Goal: Task Accomplishment & Management: Manage account settings

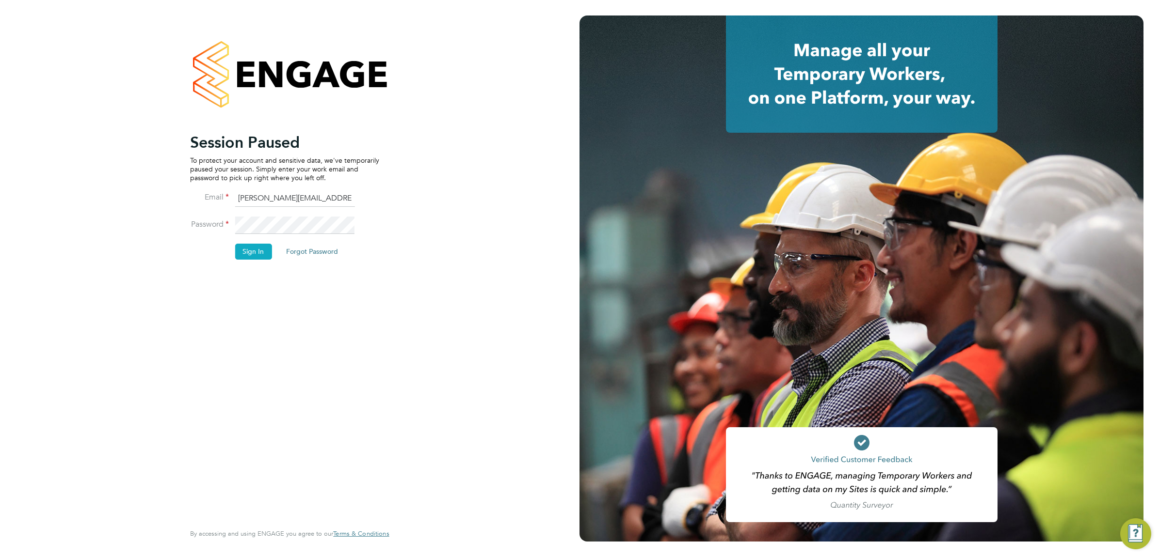
click at [259, 252] on button "Sign In" at bounding box center [253, 252] width 37 height 16
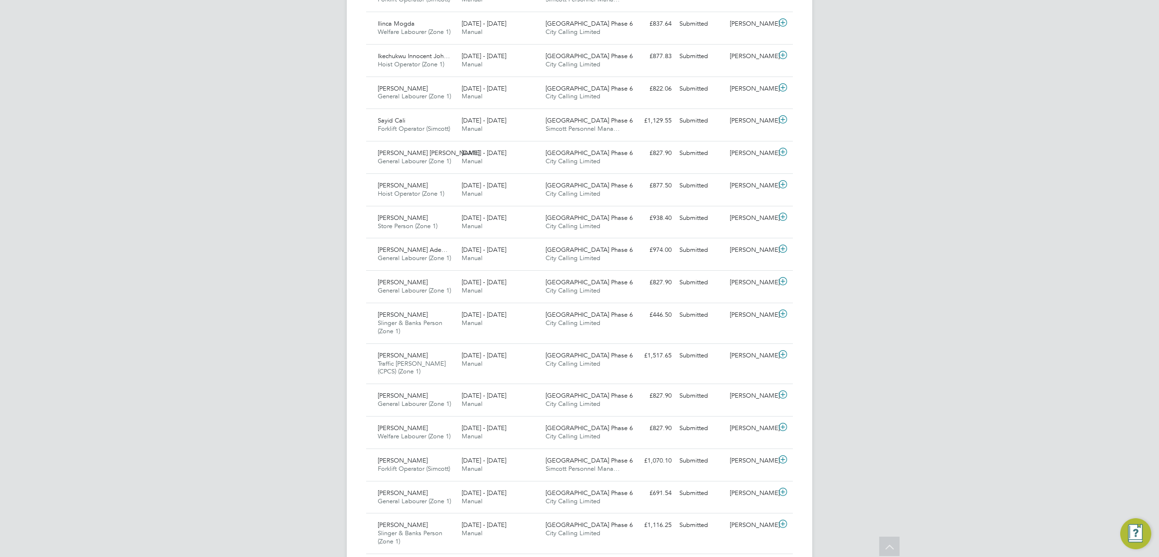
scroll to position [290, 0]
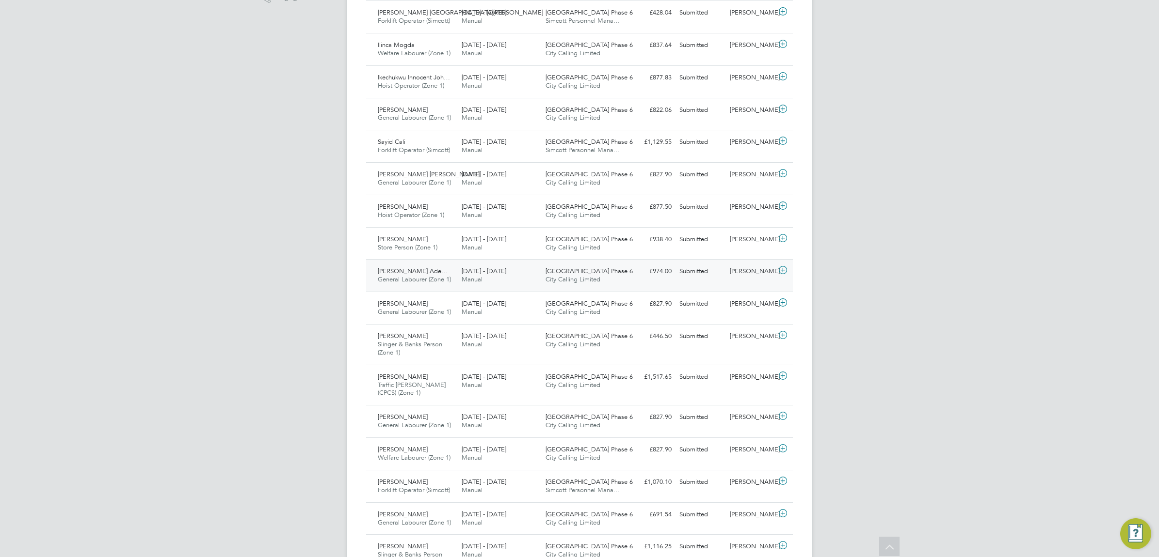
click at [746, 270] on div "[PERSON_NAME]" at bounding box center [751, 272] width 50 height 16
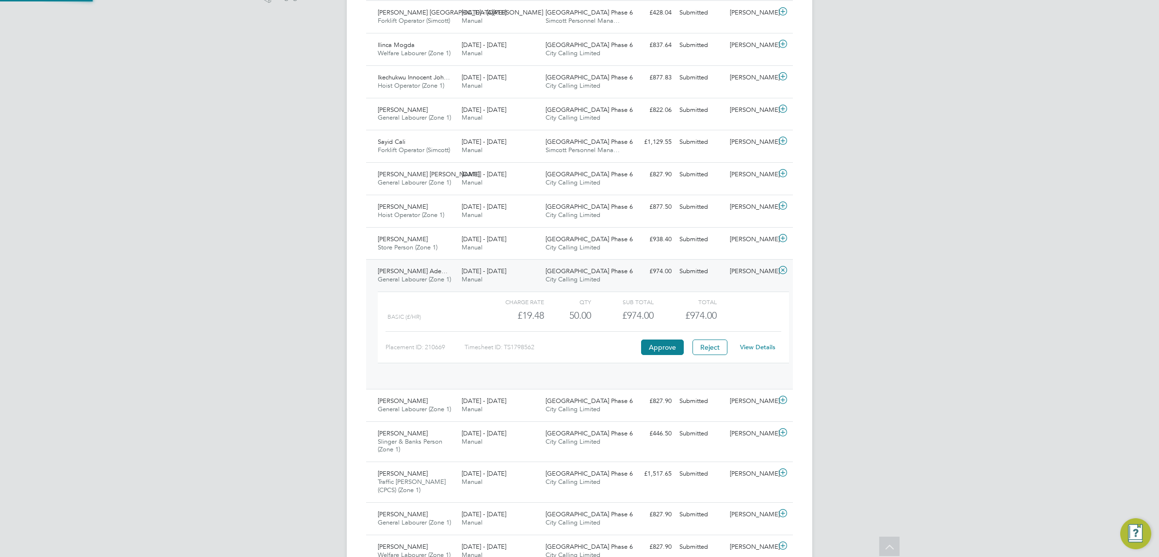
scroll to position [16, 95]
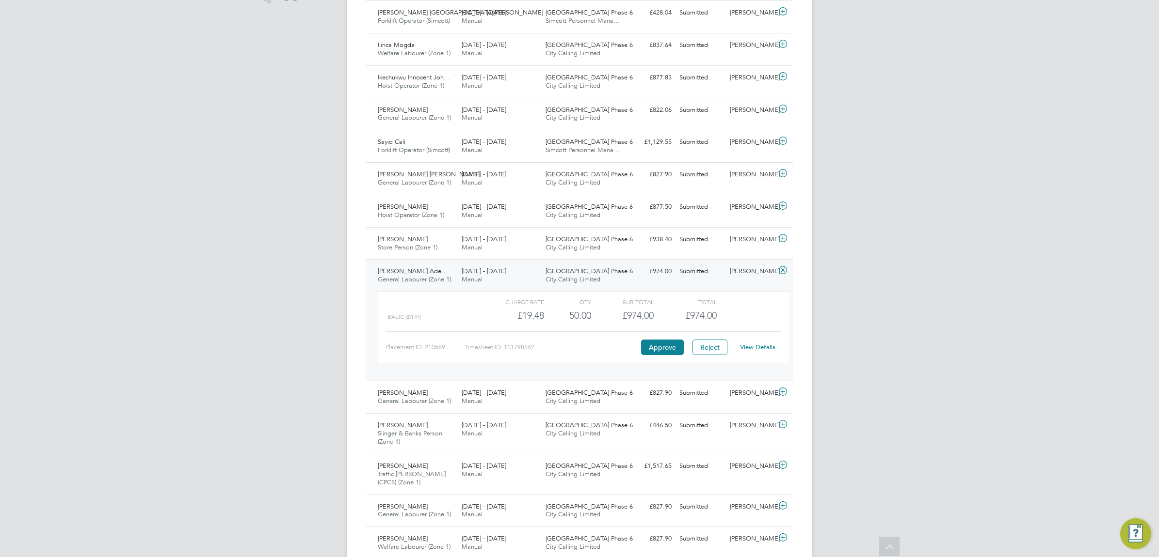
click at [745, 348] on link "View Details" at bounding box center [757, 347] width 35 height 8
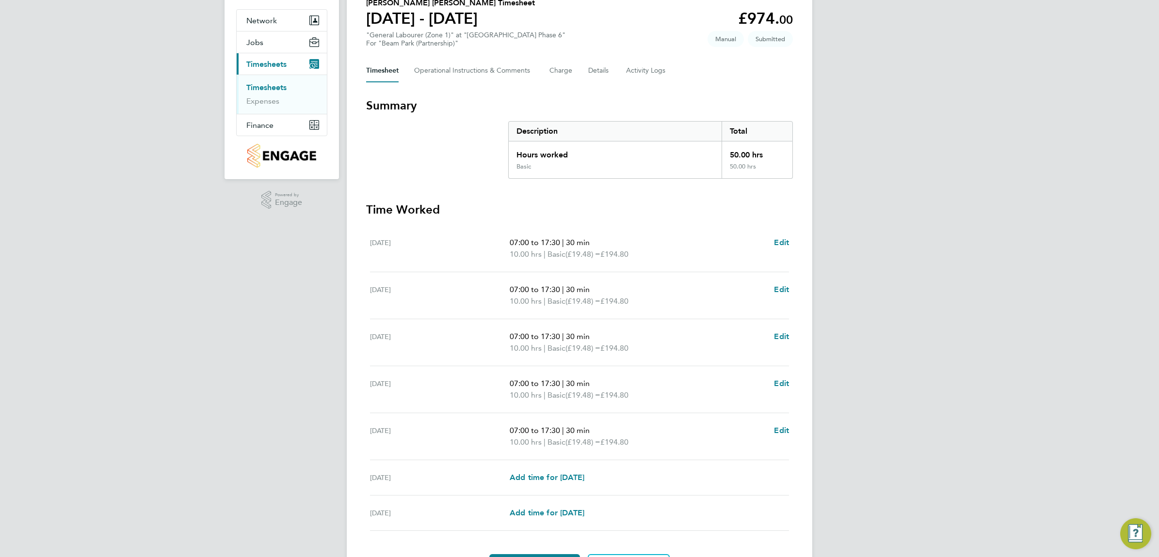
scroll to position [121, 0]
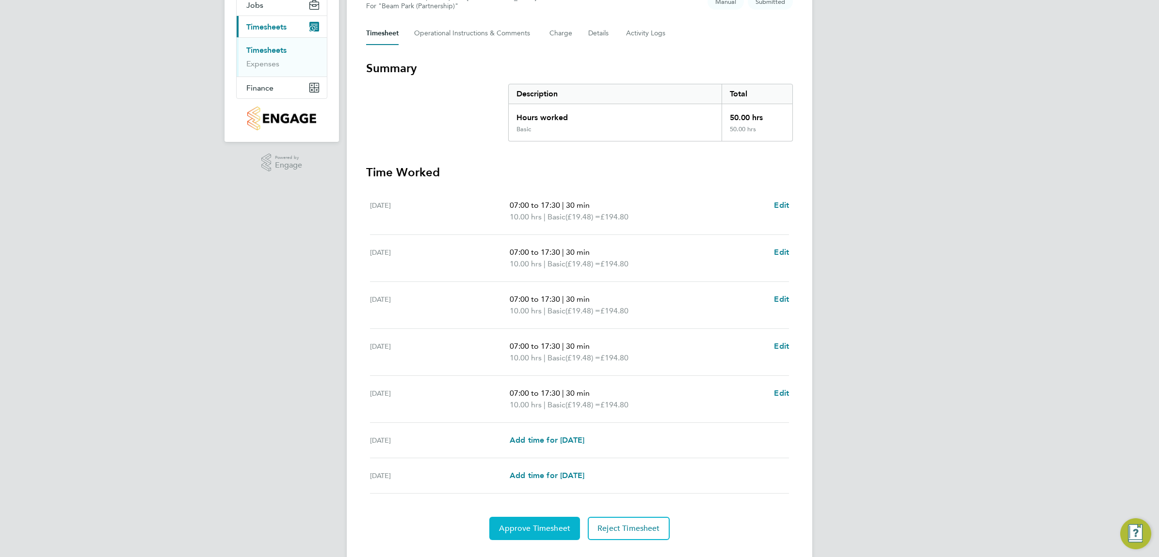
click at [522, 532] on span "Approve Timesheet" at bounding box center [534, 529] width 71 height 10
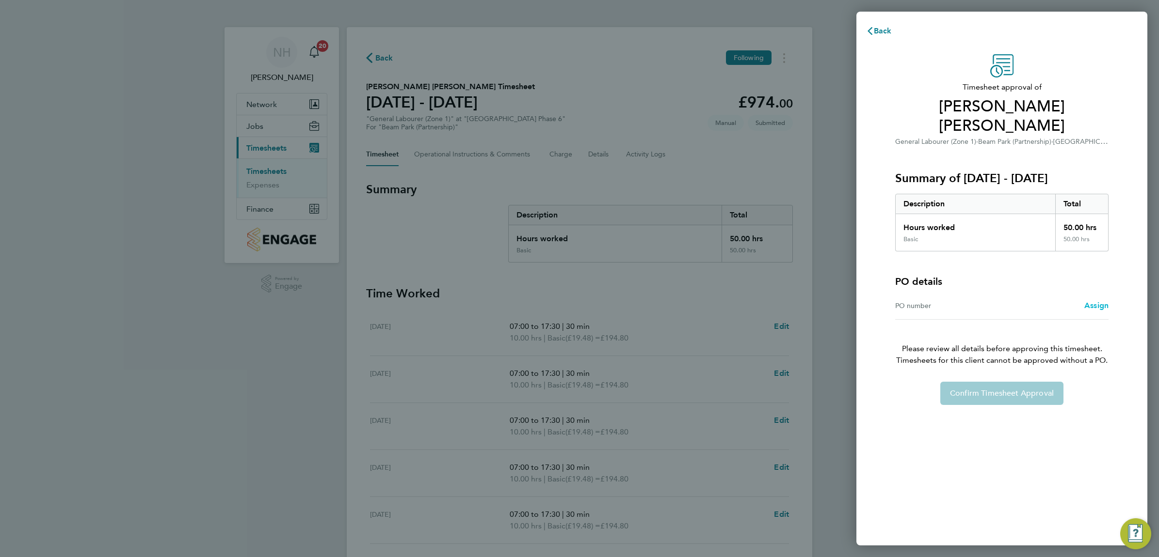
click at [1101, 306] on span "Assign" at bounding box center [1096, 305] width 24 height 9
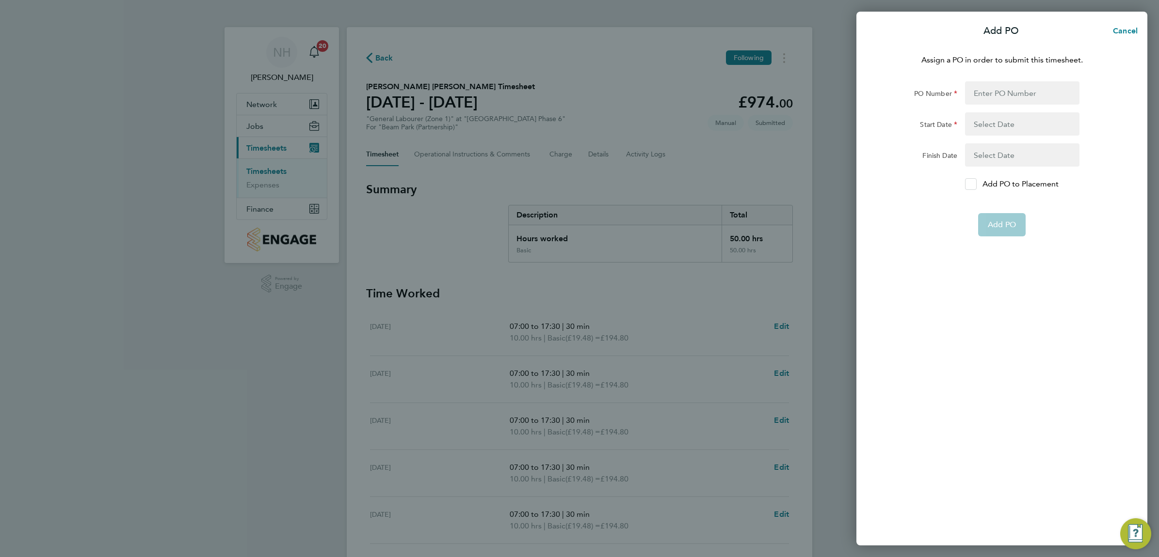
click at [970, 181] on icon at bounding box center [970, 184] width 7 height 6
click at [974, 184] on input "Add PO to Placement" at bounding box center [974, 184] width 0 height 0
click at [976, 89] on input "PO Number" at bounding box center [1022, 92] width 114 height 23
type input "H66979"
type input "[DATE]"
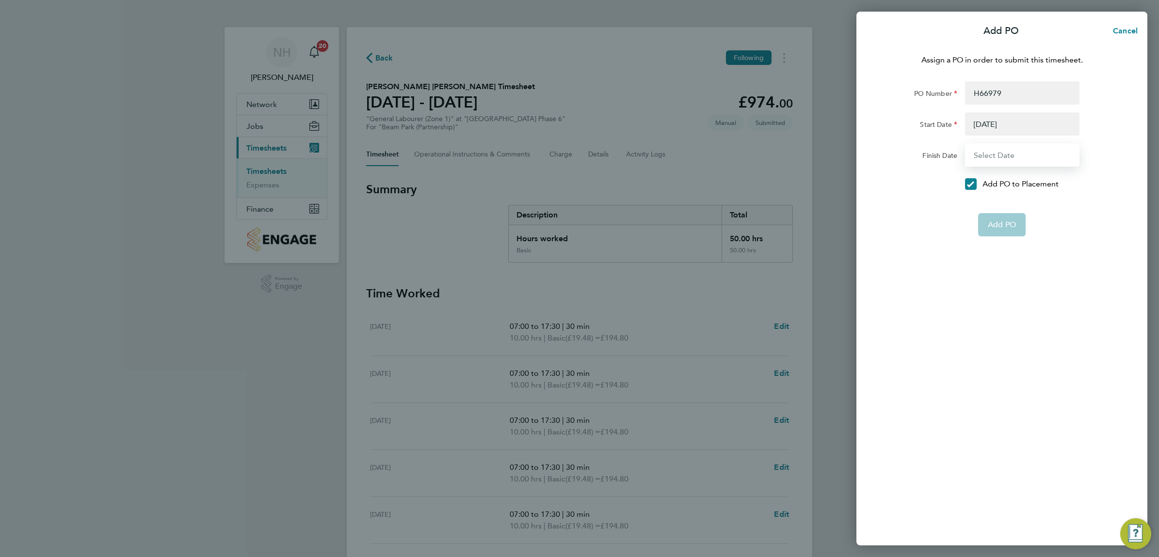
type input "[DATE]"
click at [1018, 229] on div "Assign a PO in order to submit this timesheet. PO Number H66979 Start Date 02 S…" at bounding box center [1001, 294] width 291 height 503
click at [1000, 194] on button "Add PO" at bounding box center [1002, 201] width 48 height 23
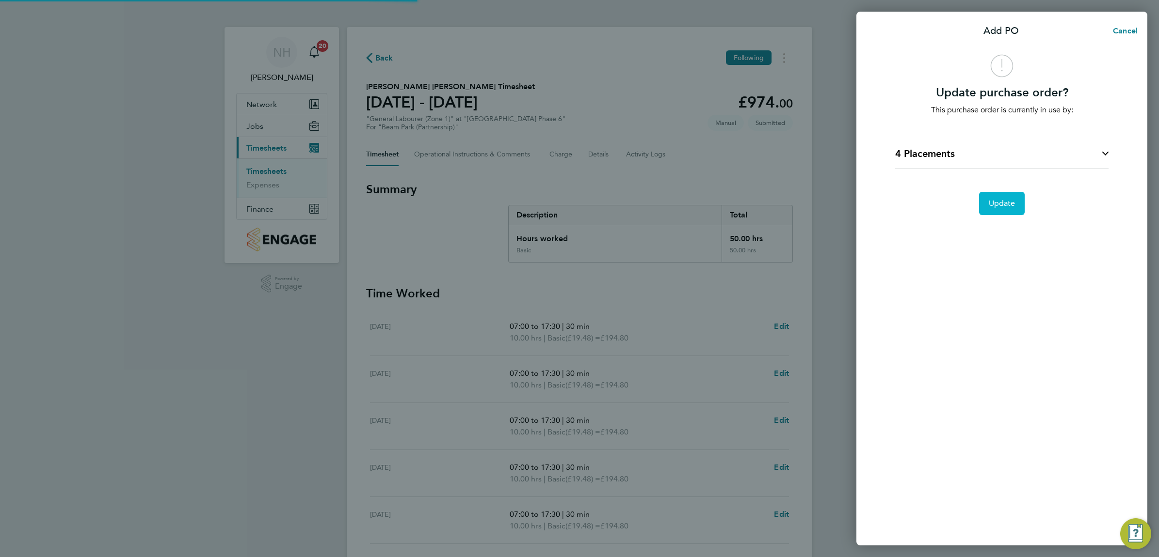
click at [1001, 198] on button "Update" at bounding box center [1002, 203] width 46 height 23
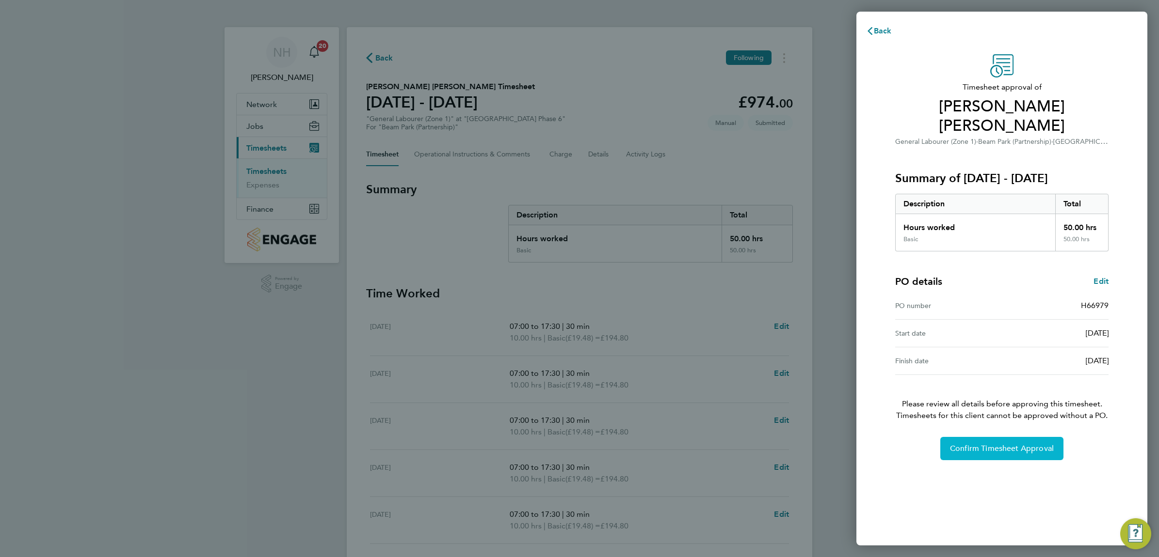
click at [981, 456] on button "Confirm Timesheet Approval" at bounding box center [1001, 448] width 123 height 23
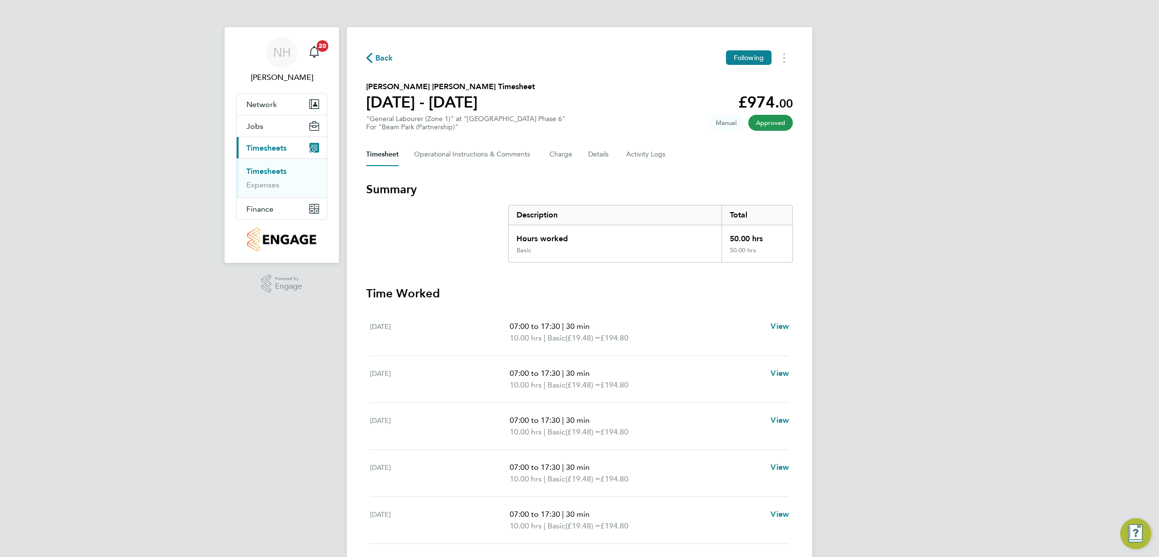
click at [386, 57] on span "Back" at bounding box center [384, 58] width 18 height 12
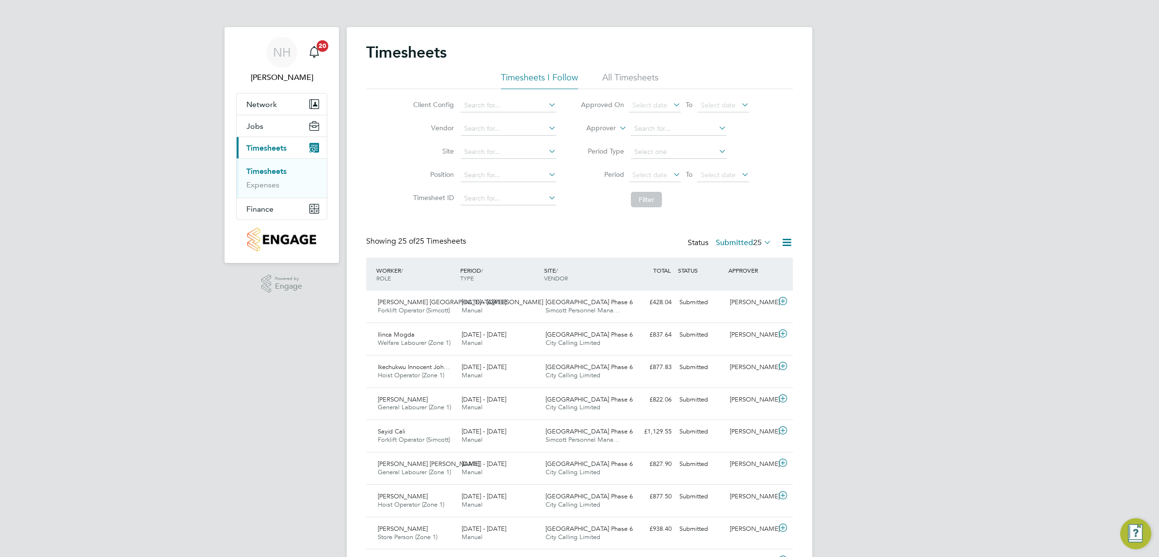
click at [733, 241] on label "Submitted 25" at bounding box center [743, 243] width 56 height 10
click at [734, 272] on li "Saved" at bounding box center [733, 274] width 45 height 14
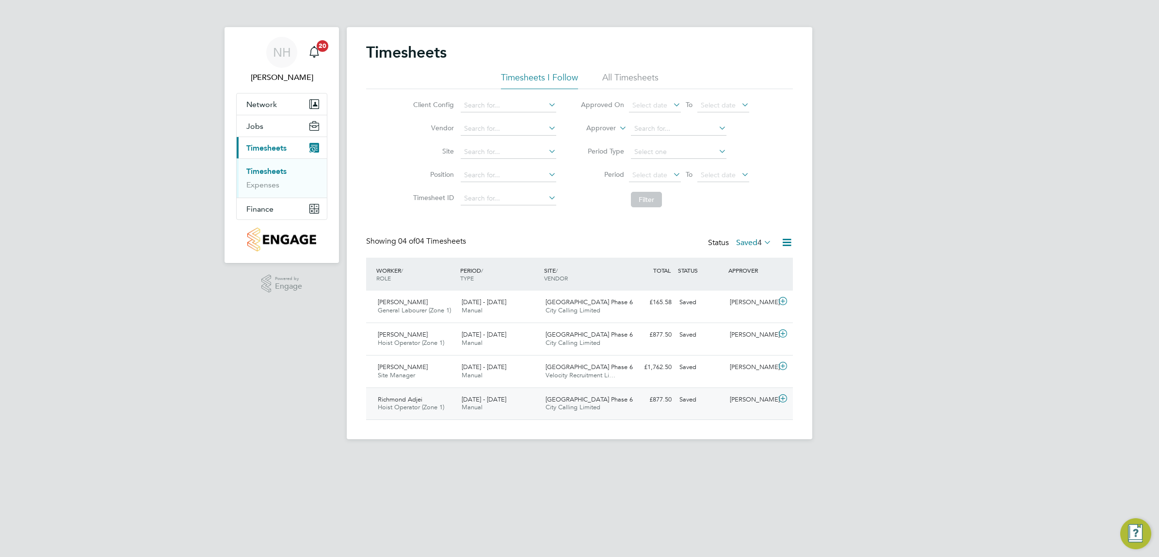
click at [750, 400] on div "[PERSON_NAME]" at bounding box center [751, 400] width 50 height 16
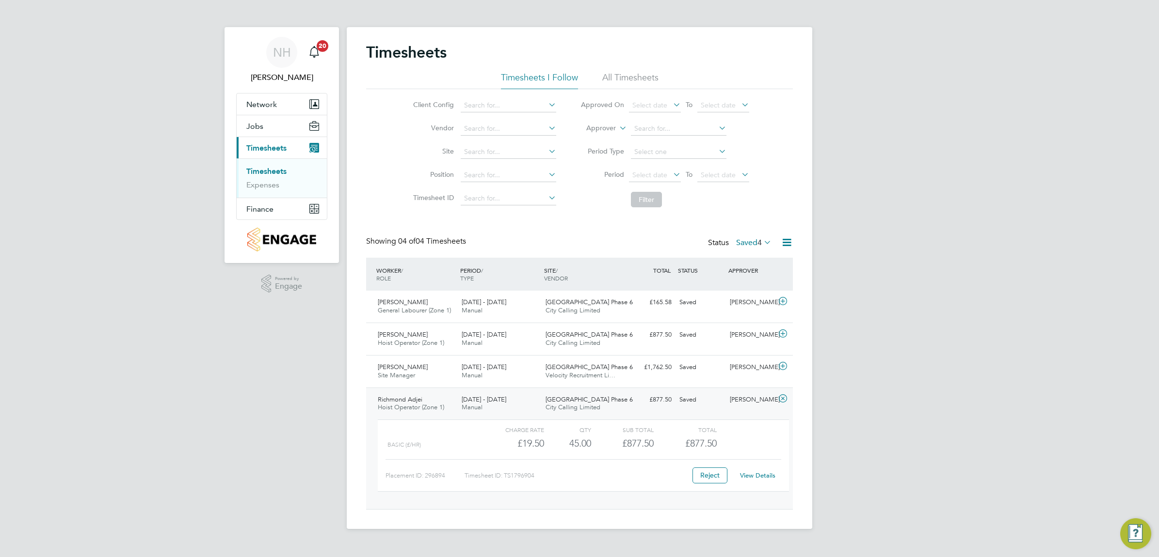
click at [751, 476] on link "View Details" at bounding box center [757, 476] width 35 height 8
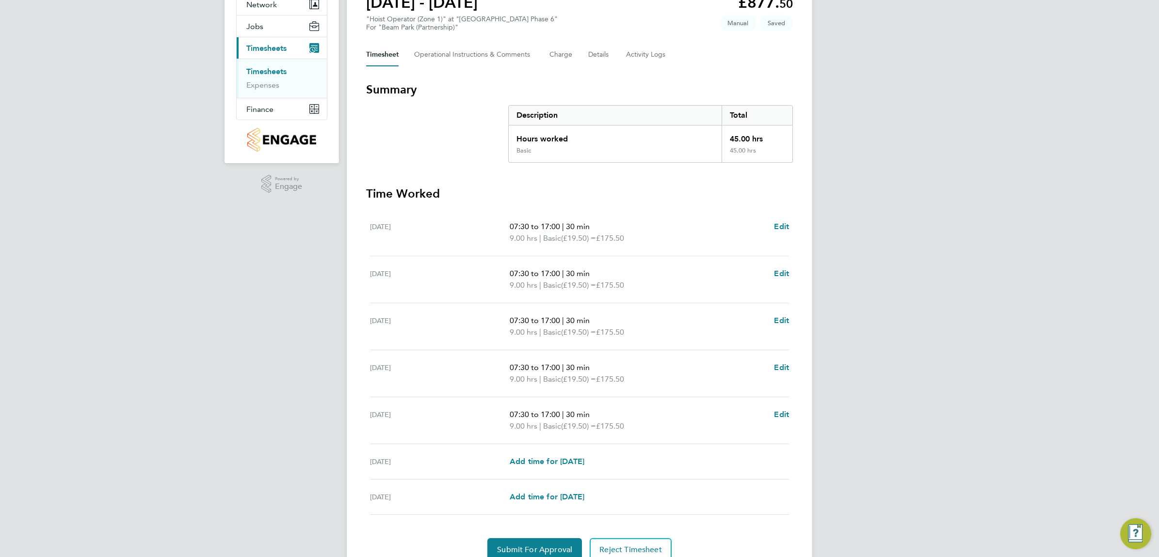
scroll to position [121, 0]
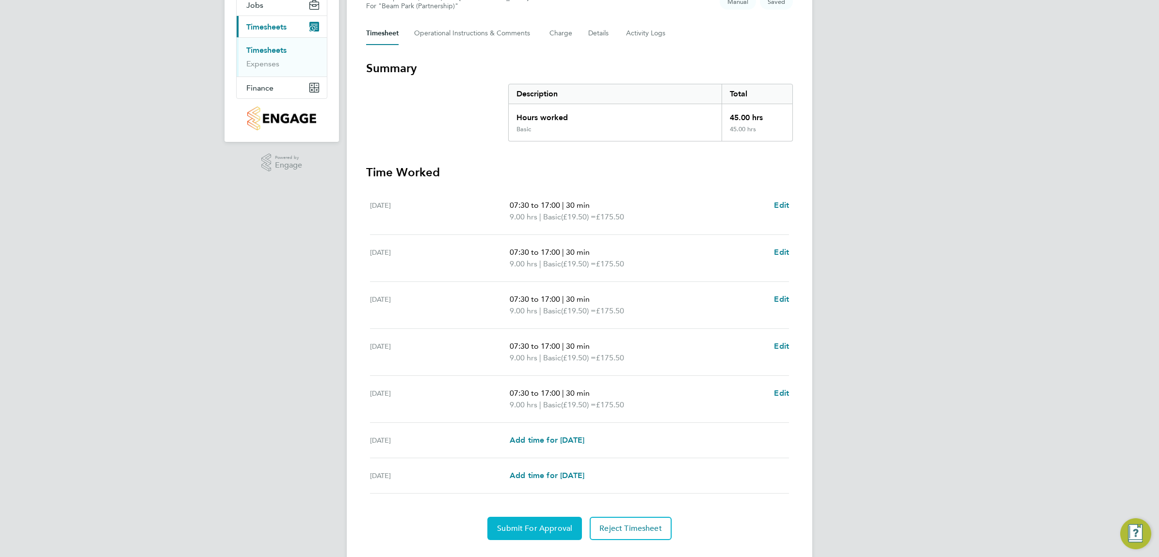
click at [563, 530] on span "Submit For Approval" at bounding box center [534, 529] width 75 height 10
click at [512, 533] on span "Approve Timesheet" at bounding box center [534, 529] width 71 height 10
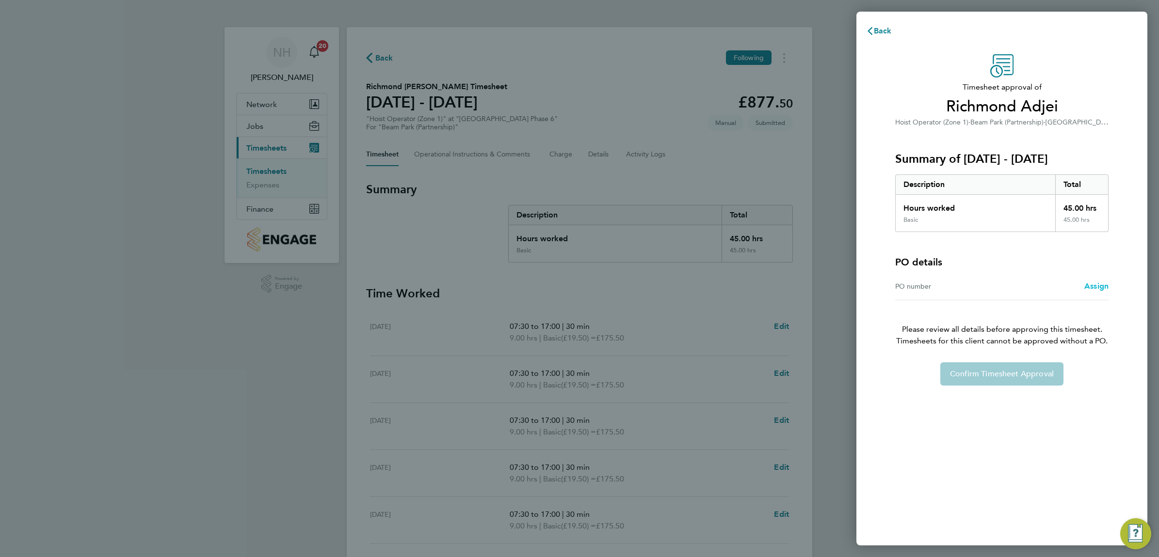
click at [1087, 285] on span "Assign" at bounding box center [1096, 286] width 24 height 9
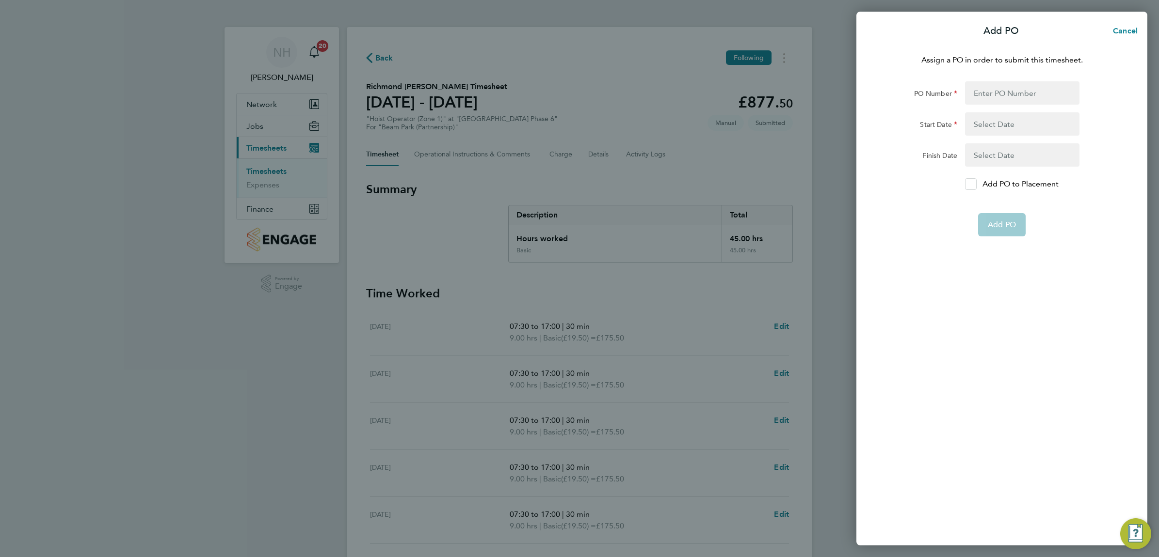
click at [970, 181] on icon at bounding box center [970, 184] width 7 height 6
click at [974, 184] on input "Add PO to Placement" at bounding box center [974, 184] width 0 height 0
click at [989, 97] on input "PO Number" at bounding box center [1022, 92] width 114 height 23
type input "H66979"
type input "[DATE]"
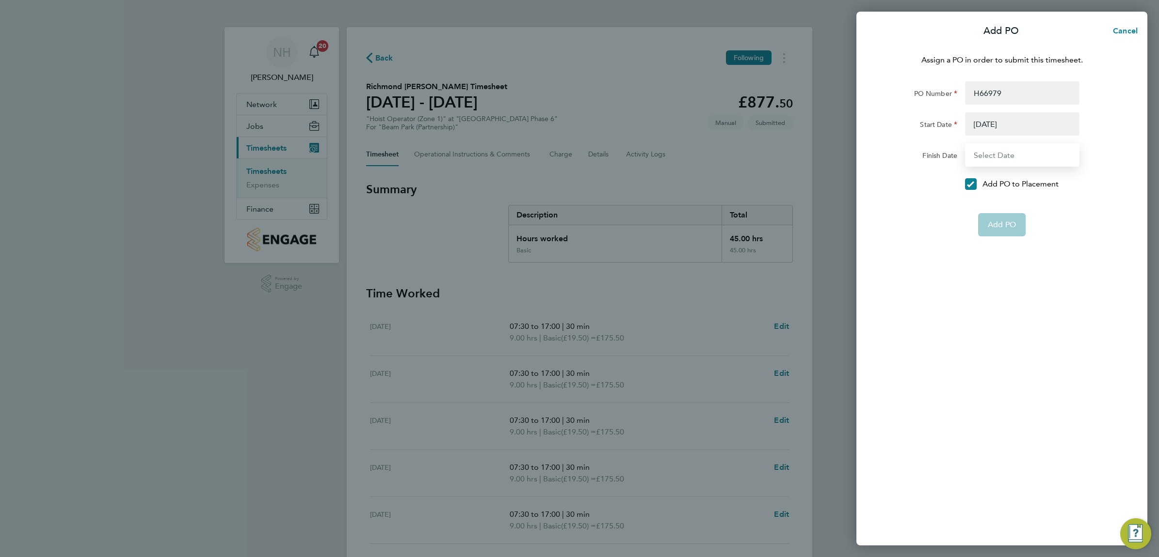
type input "[DATE]"
click at [996, 197] on span "Add PO" at bounding box center [1001, 202] width 28 height 10
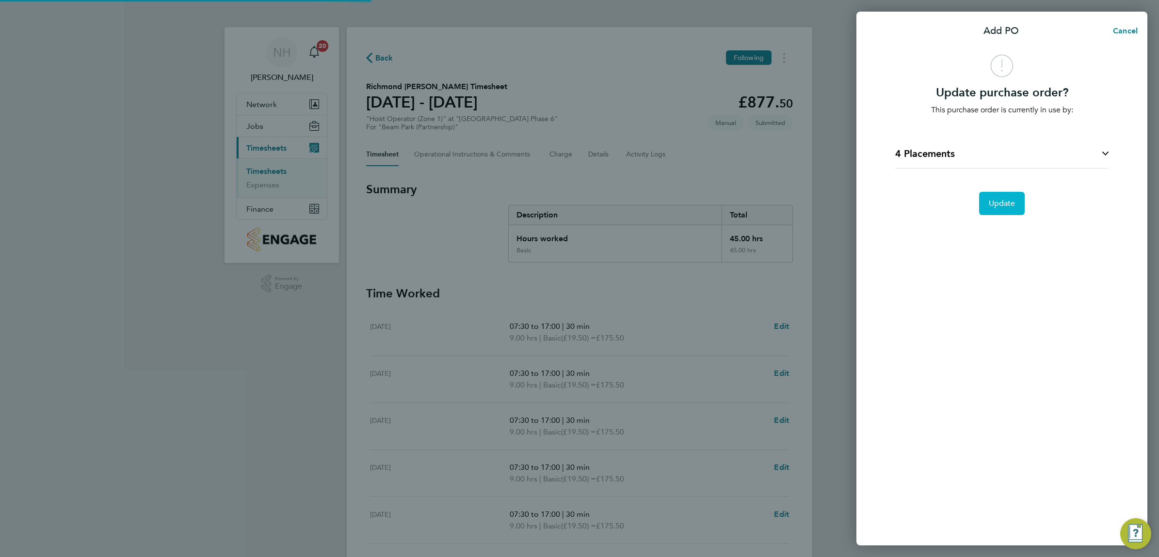
click at [996, 197] on button "Update" at bounding box center [1002, 203] width 46 height 23
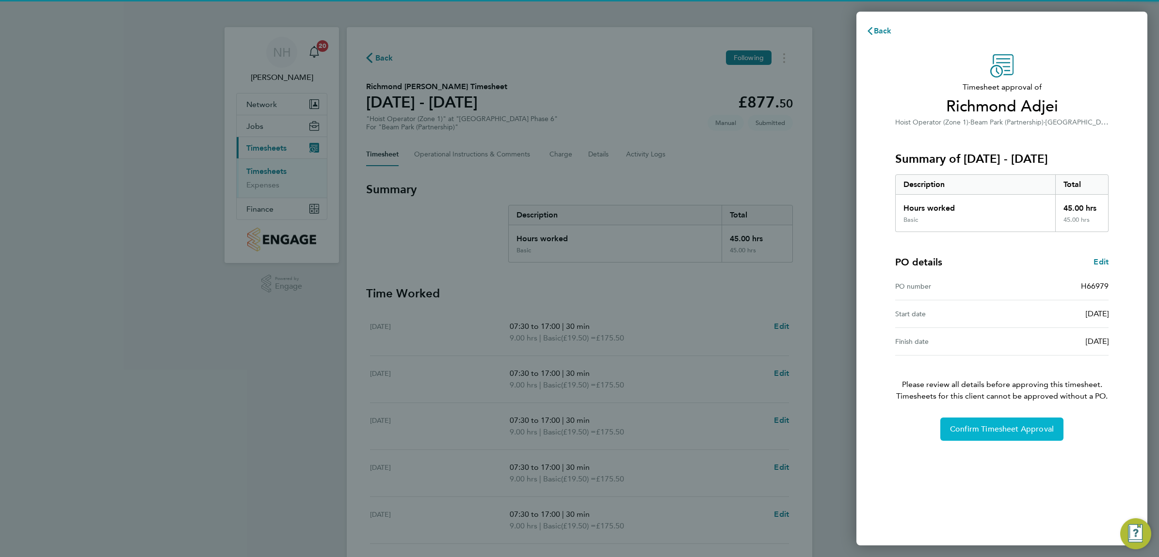
click at [978, 434] on span "Confirm Timesheet Approval" at bounding box center [1002, 430] width 104 height 10
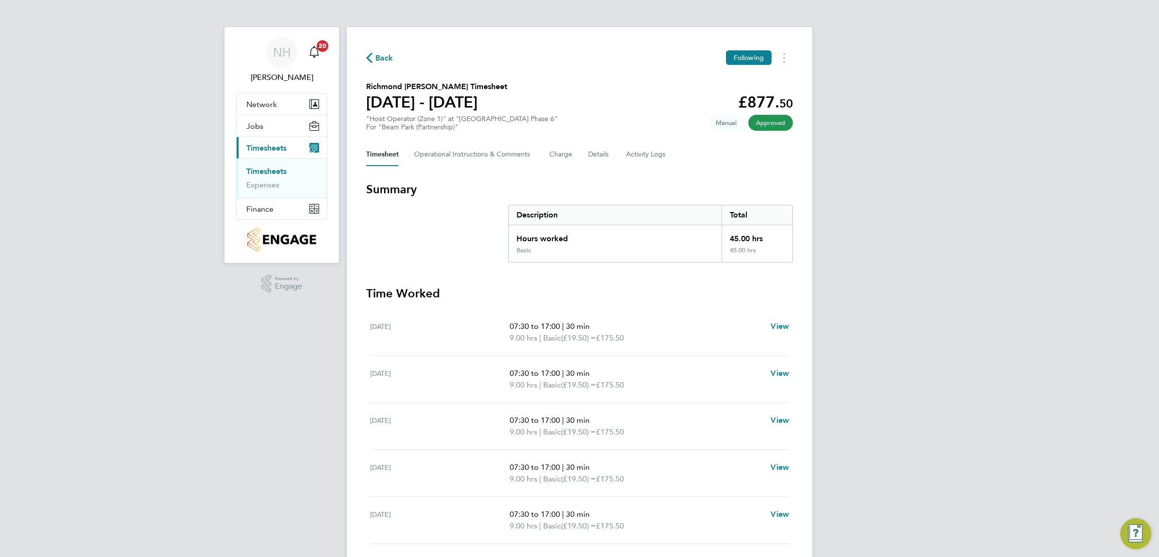
click at [379, 61] on span "Back" at bounding box center [384, 58] width 18 height 12
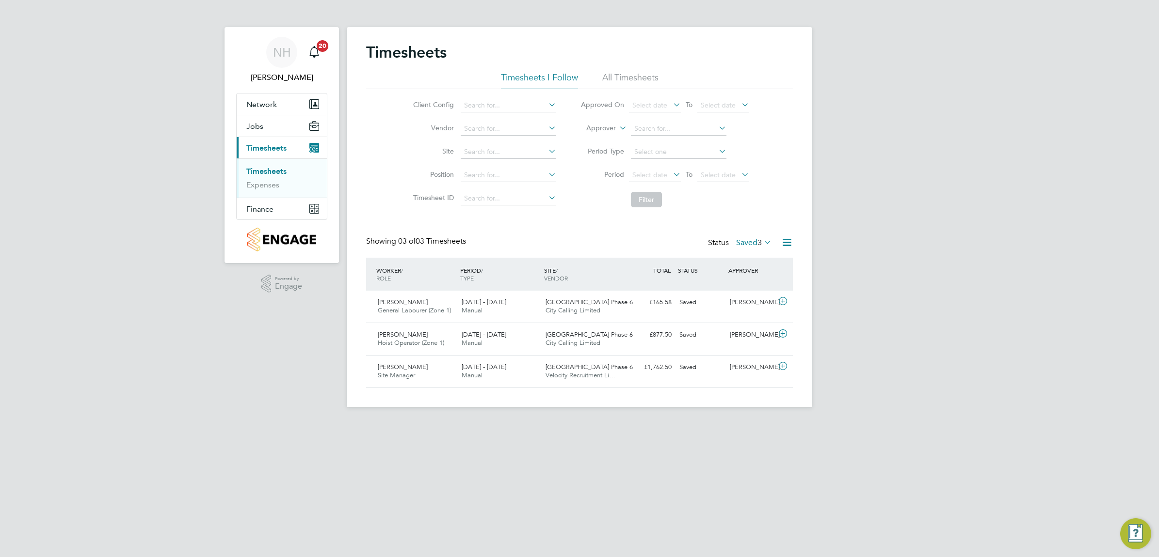
click at [747, 243] on label "Saved 3" at bounding box center [753, 243] width 35 height 10
click at [752, 286] on li "Submitted" at bounding box center [743, 288] width 45 height 14
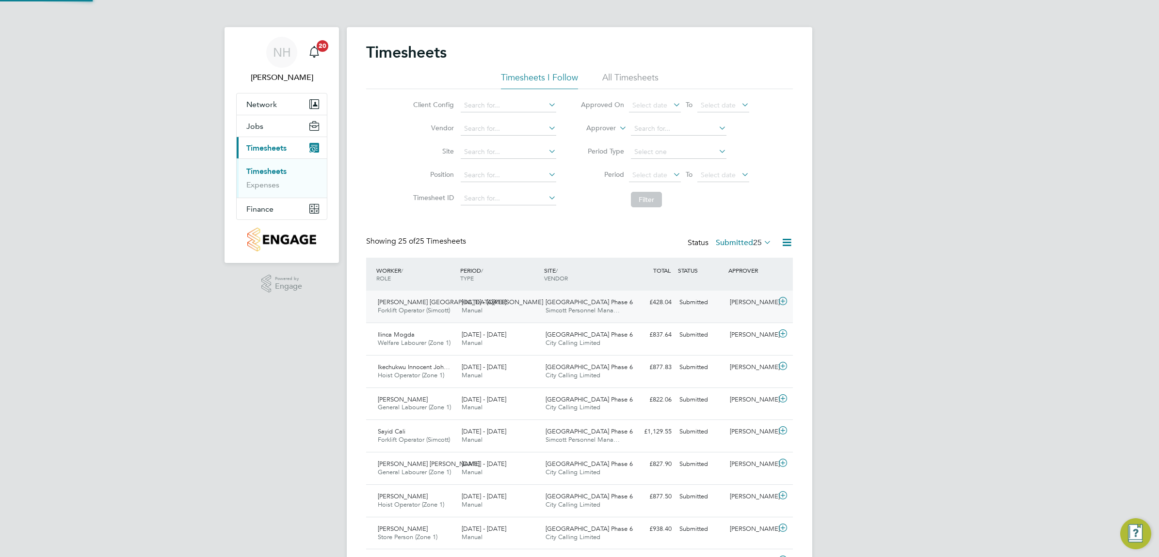
scroll to position [24, 84]
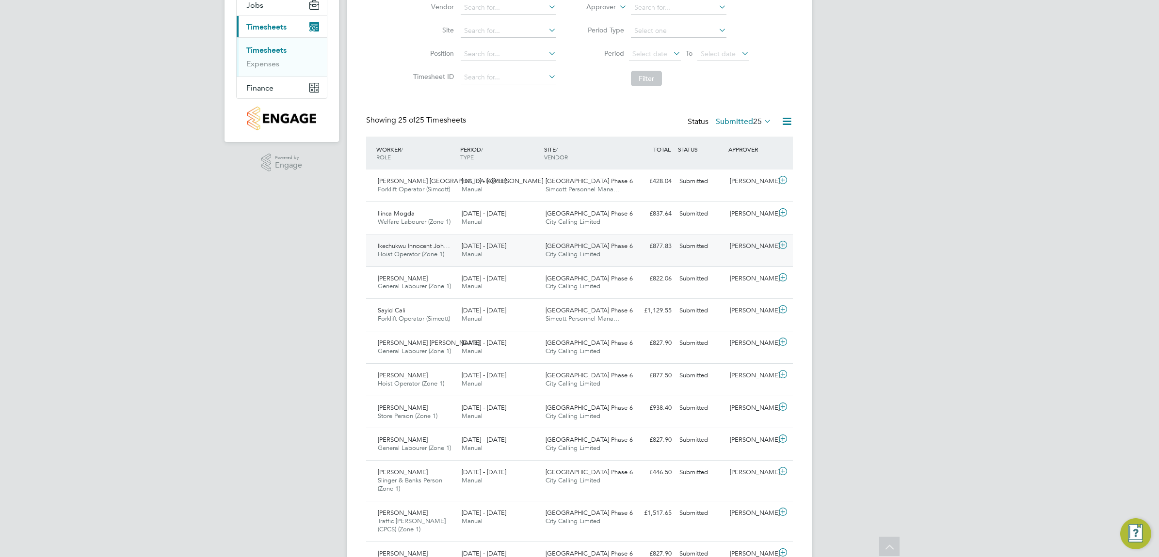
click at [732, 245] on div "[PERSON_NAME]" at bounding box center [751, 246] width 50 height 16
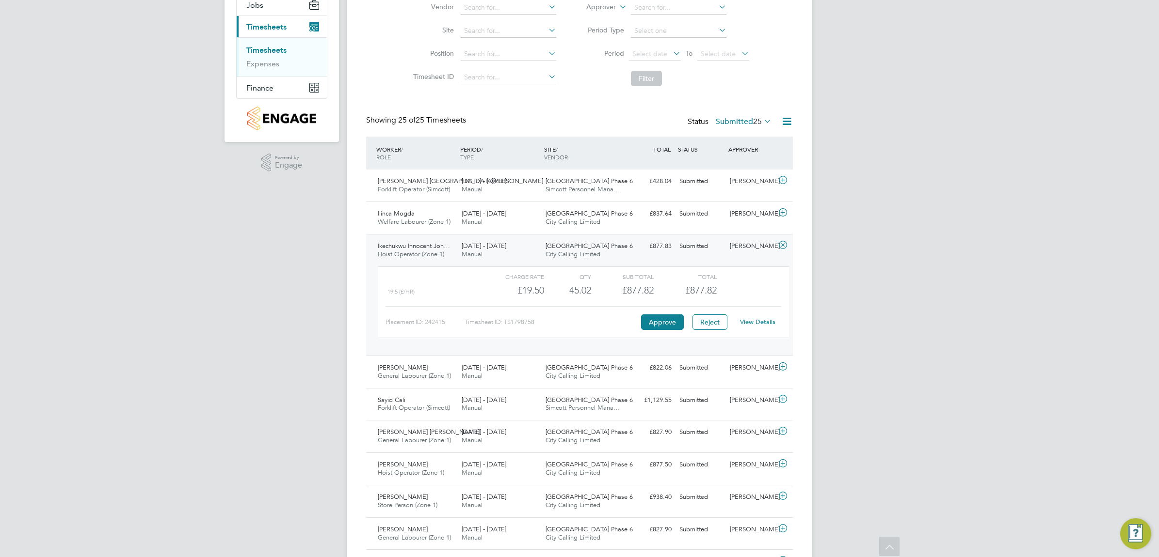
click at [748, 323] on link "View Details" at bounding box center [757, 322] width 35 height 8
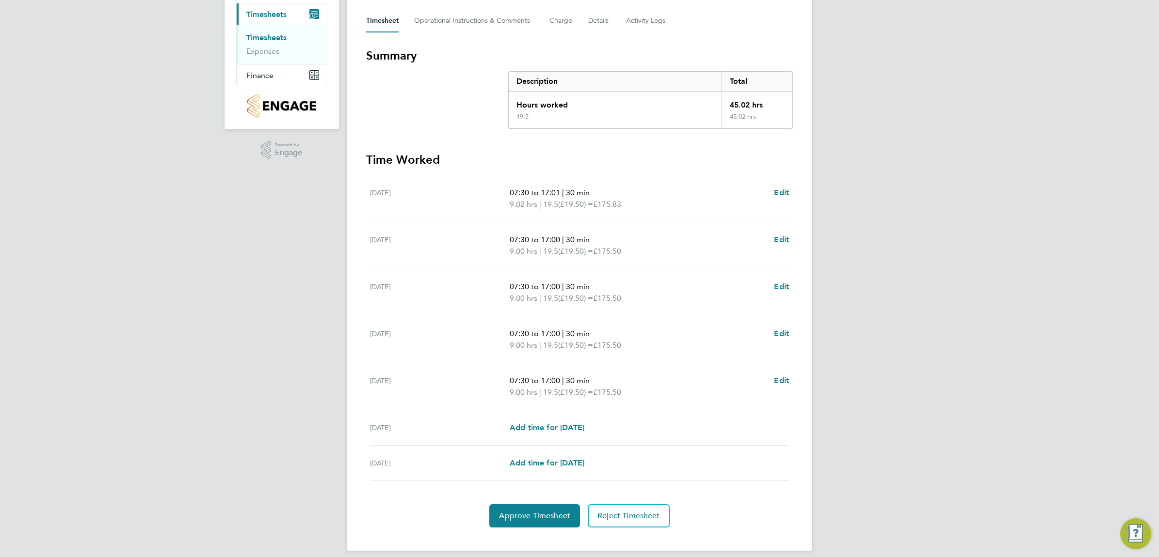
scroll to position [144, 0]
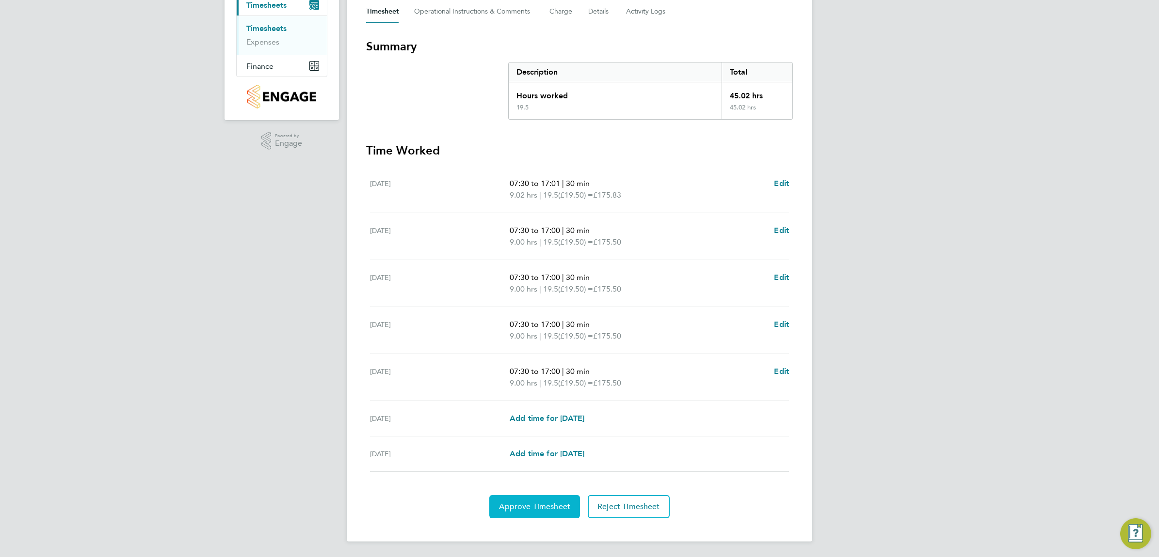
click at [544, 507] on span "Approve Timesheet" at bounding box center [534, 507] width 71 height 10
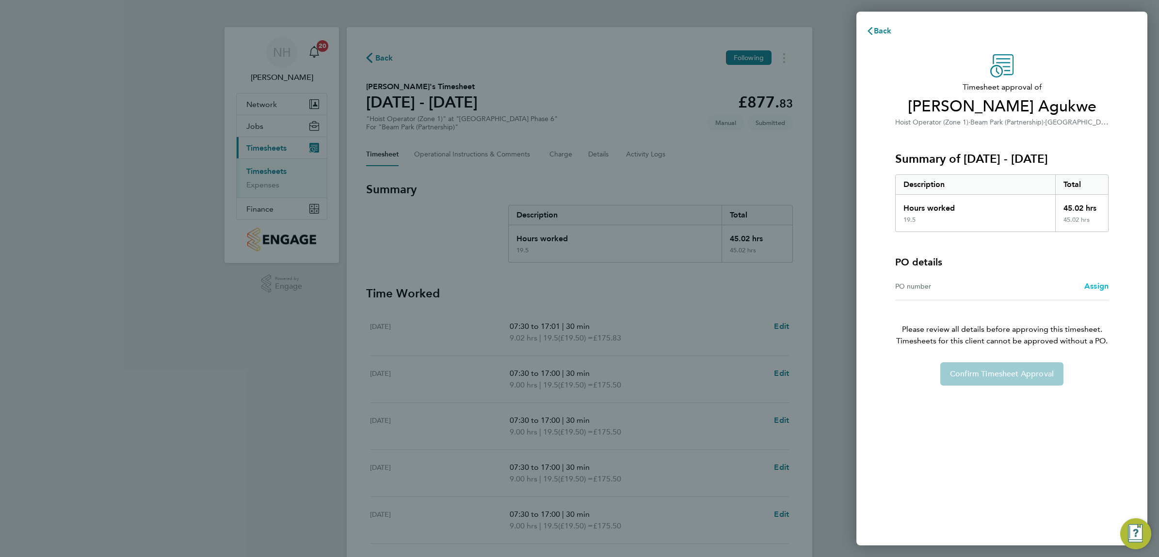
click at [1097, 291] on span "Assign" at bounding box center [1096, 286] width 24 height 9
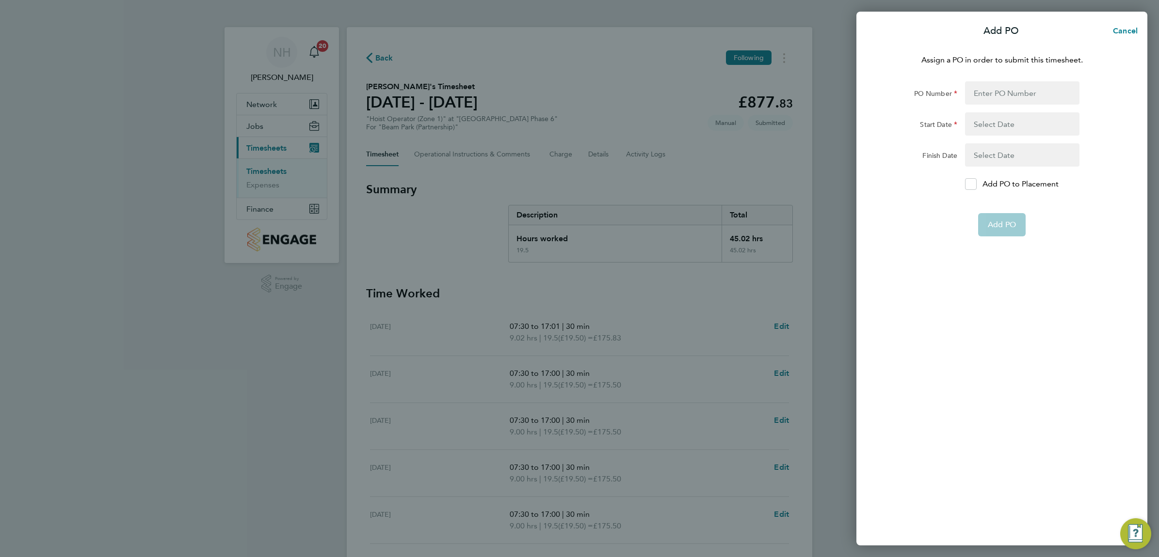
click at [964, 185] on div "Add PO to Placement" at bounding box center [1022, 184] width 122 height 12
click at [973, 182] on icon at bounding box center [970, 184] width 7 height 6
click at [974, 184] on input "Add PO to Placement" at bounding box center [974, 184] width 0 height 0
click at [978, 89] on input "PO Number" at bounding box center [1022, 92] width 114 height 23
type input "H66979"
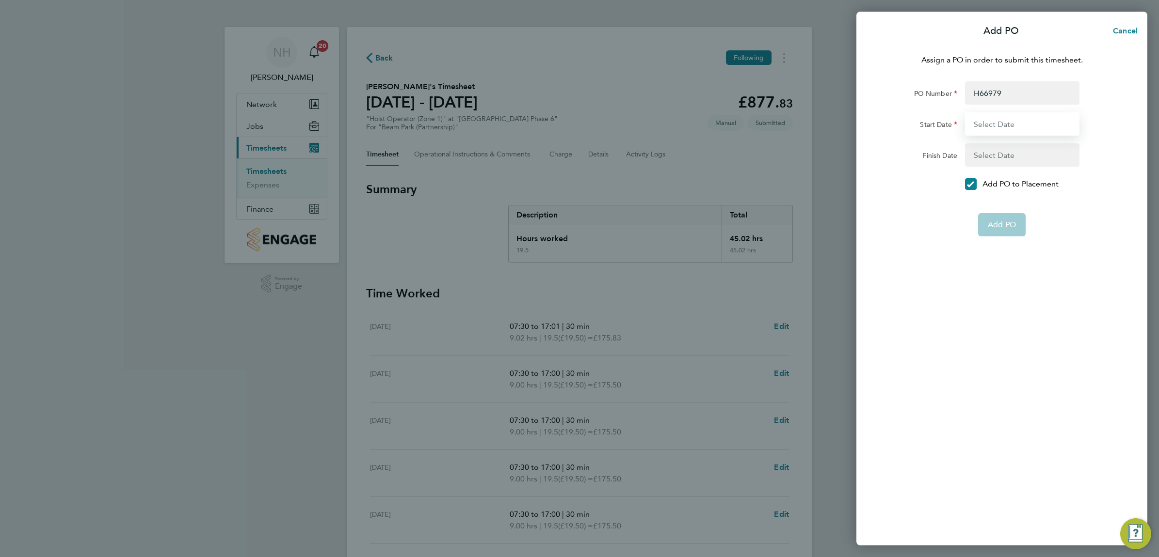
type input "[DATE]"
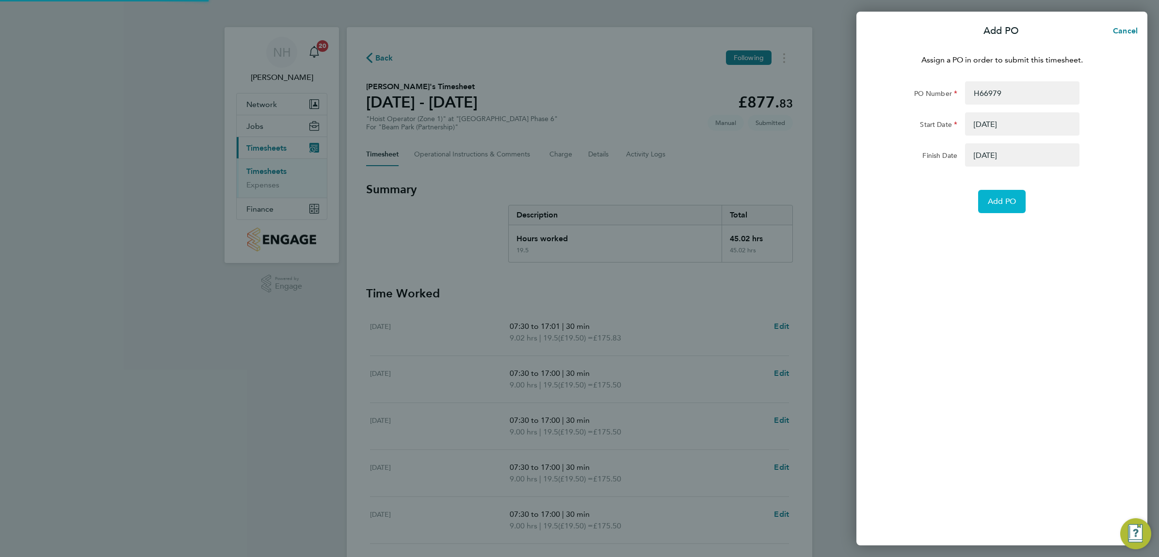
click at [994, 200] on span "Add PO" at bounding box center [1001, 202] width 28 height 10
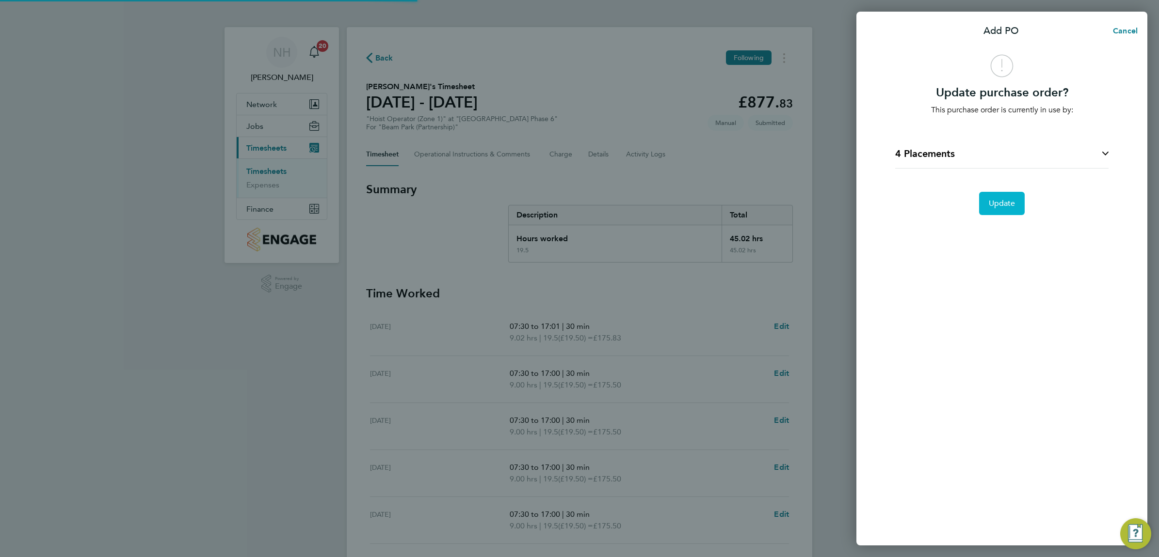
click at [994, 200] on span "Update" at bounding box center [1001, 204] width 27 height 10
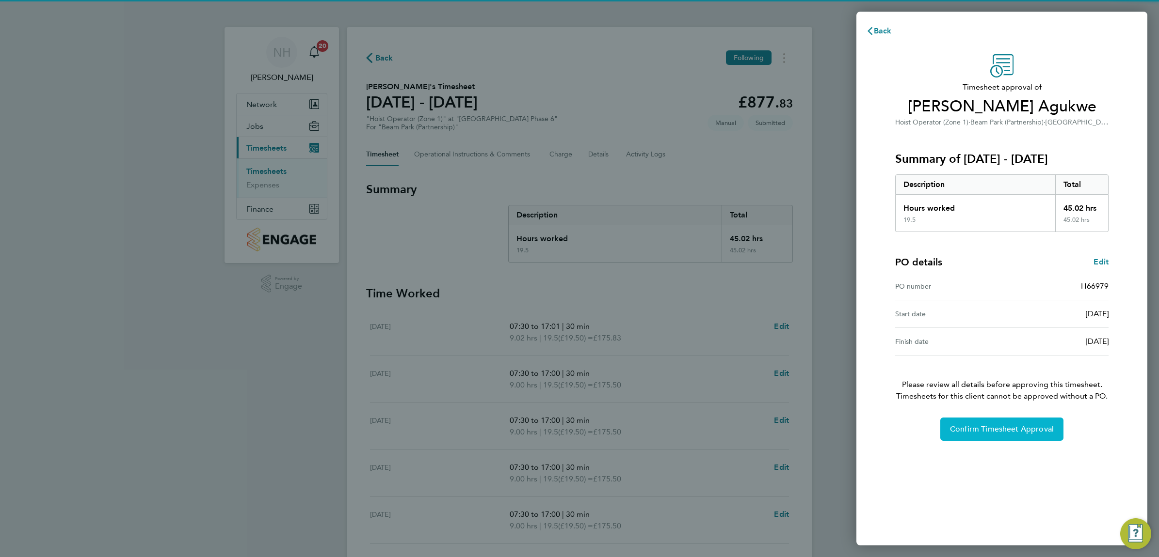
click at [1003, 441] on button "Confirm Timesheet Approval" at bounding box center [1001, 429] width 123 height 23
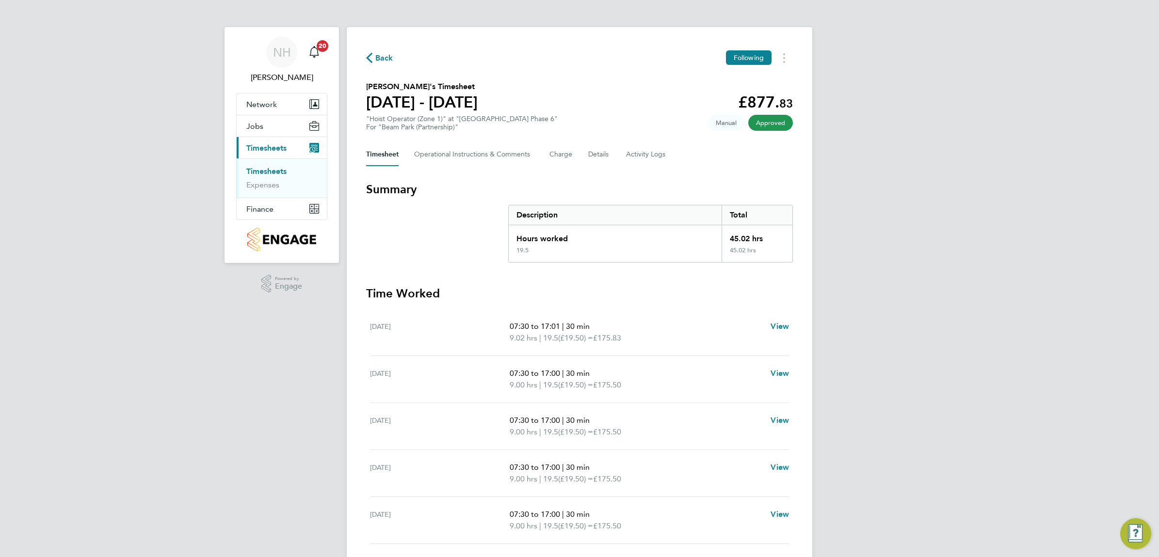
click at [385, 57] on span "Back" at bounding box center [384, 58] width 18 height 12
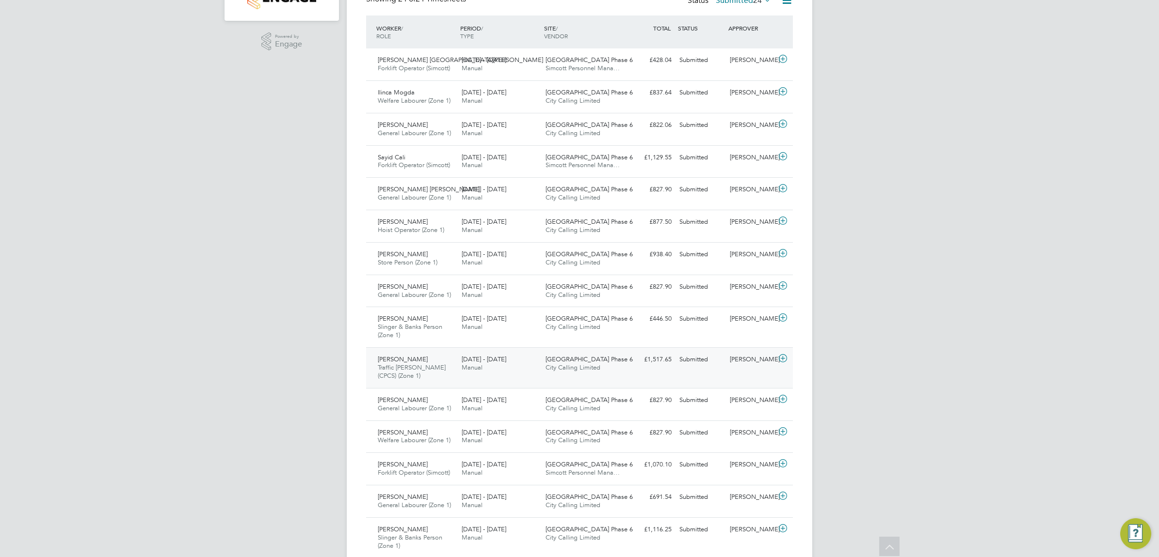
click at [742, 359] on div "[PERSON_NAME]" at bounding box center [751, 360] width 50 height 16
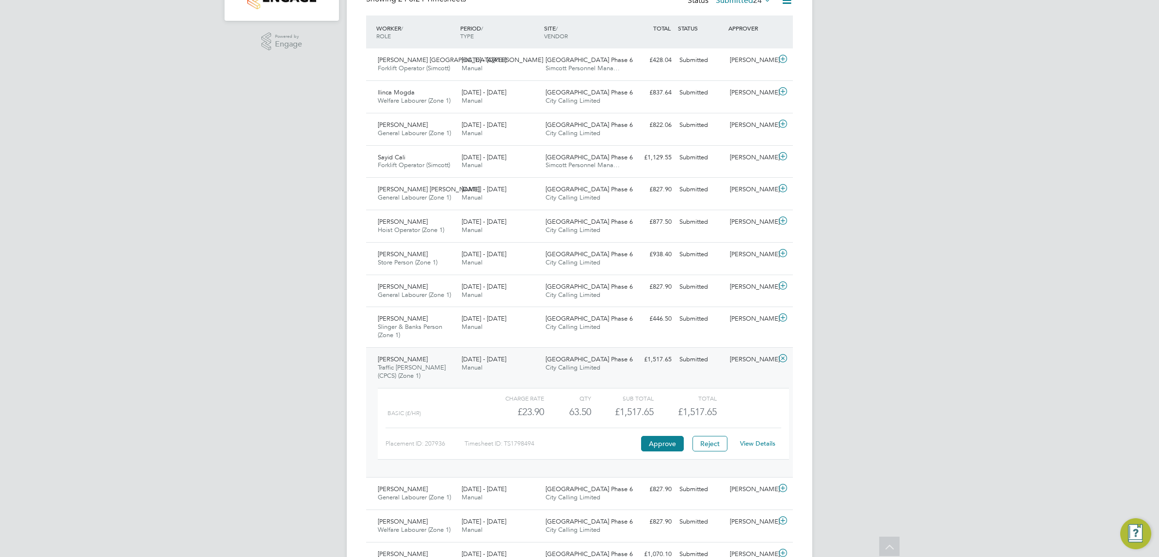
click at [757, 446] on link "View Details" at bounding box center [757, 444] width 35 height 8
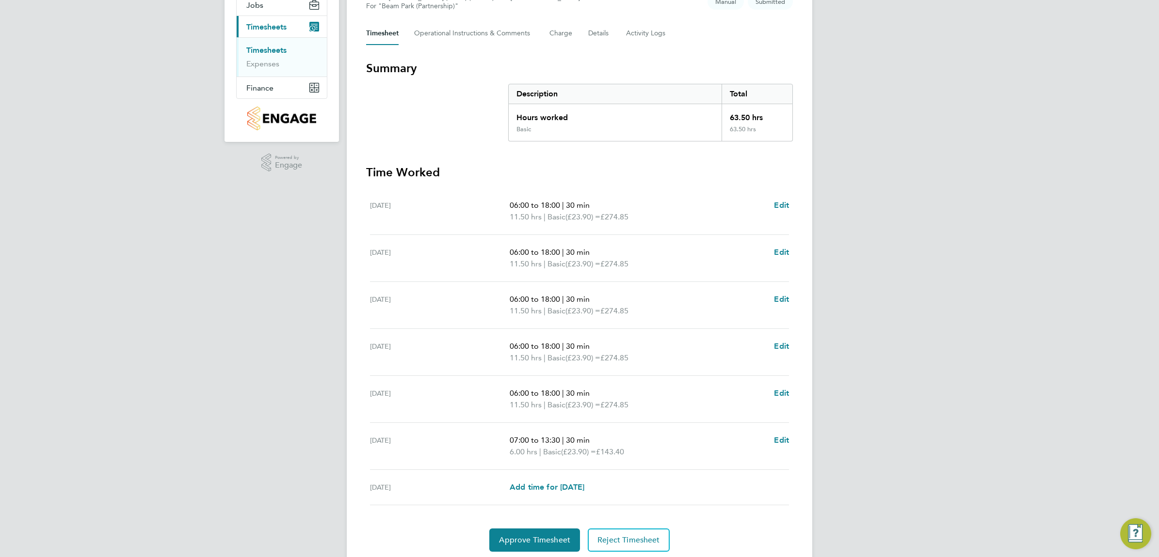
scroll to position [156, 0]
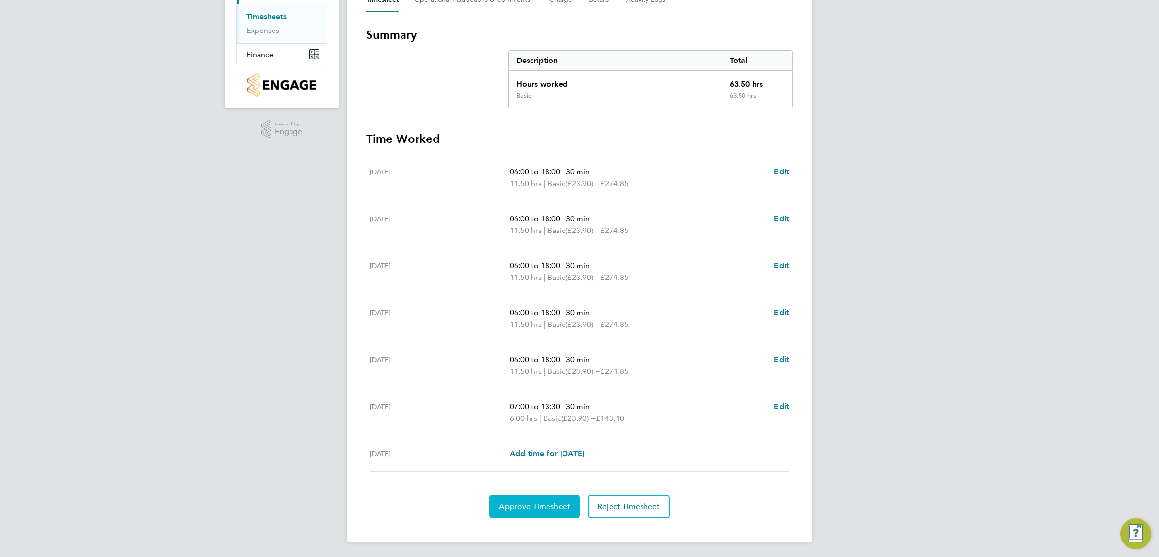
click at [545, 509] on span "Approve Timesheet" at bounding box center [534, 507] width 71 height 10
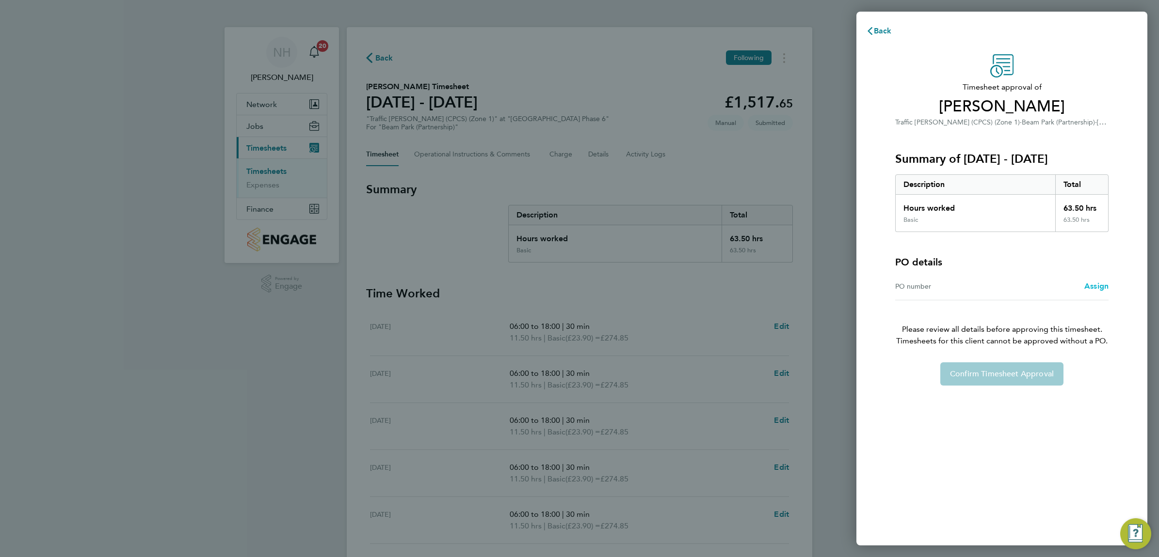
click at [1099, 287] on span "Assign" at bounding box center [1096, 286] width 24 height 9
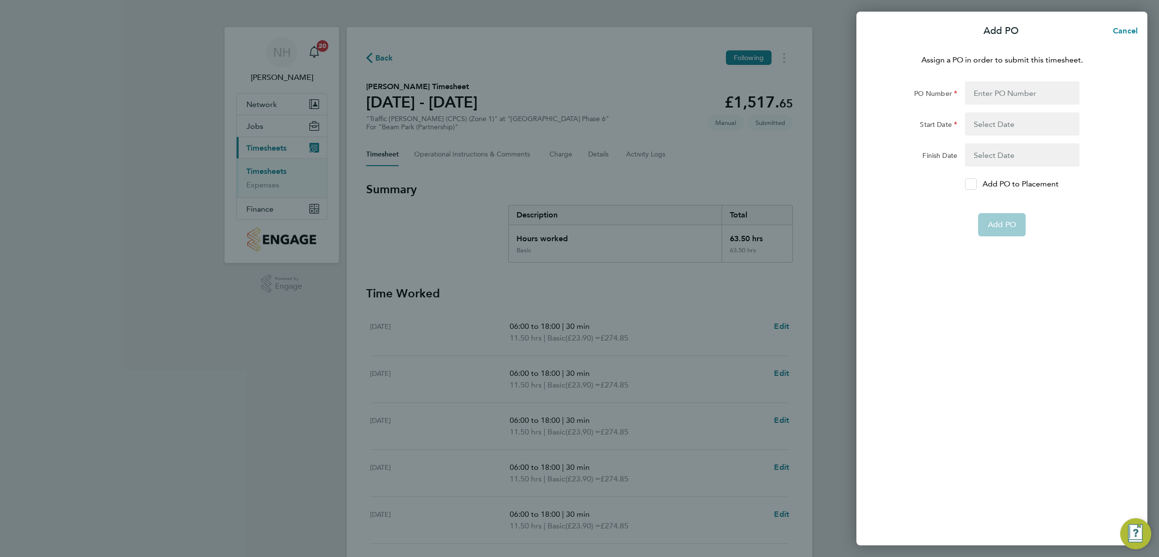
click at [975, 186] on div at bounding box center [971, 184] width 12 height 12
click at [974, 184] on input "Add PO to Placement" at bounding box center [974, 184] width 0 height 0
click at [965, 88] on input "PO Number" at bounding box center [1022, 92] width 114 height 23
type input "H66979"
type input "[DATE]"
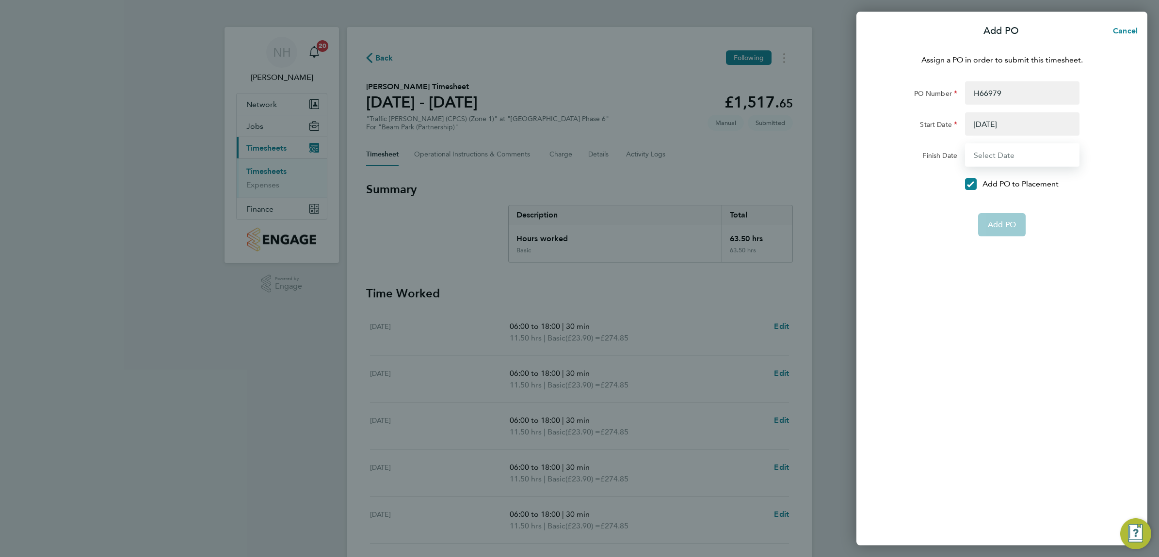
type input "[DATE]"
click at [1012, 202] on span "Add PO" at bounding box center [1001, 202] width 28 height 10
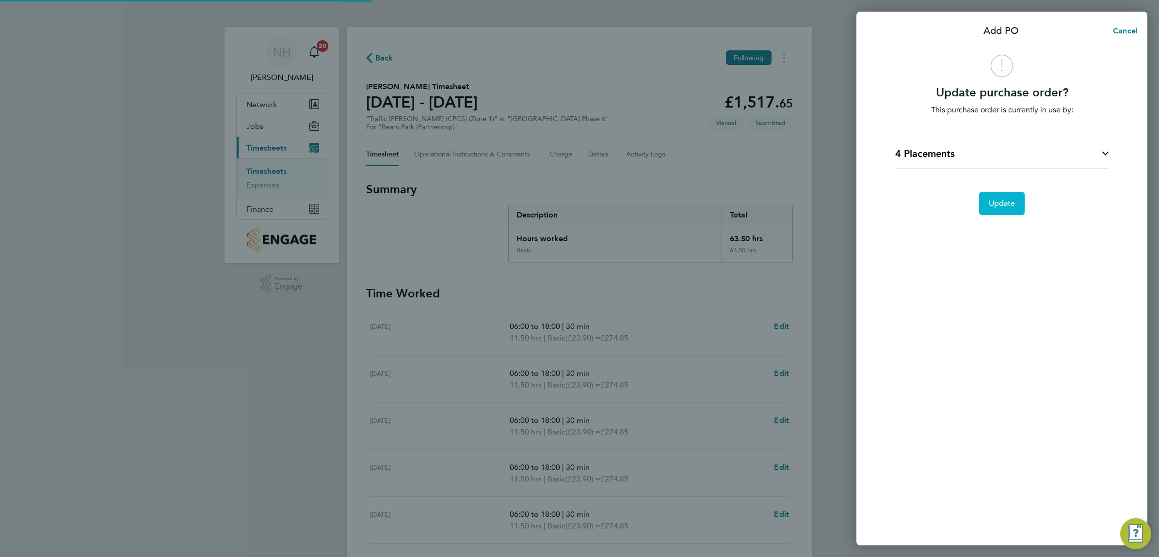
click at [1012, 202] on span "Update" at bounding box center [1001, 204] width 27 height 10
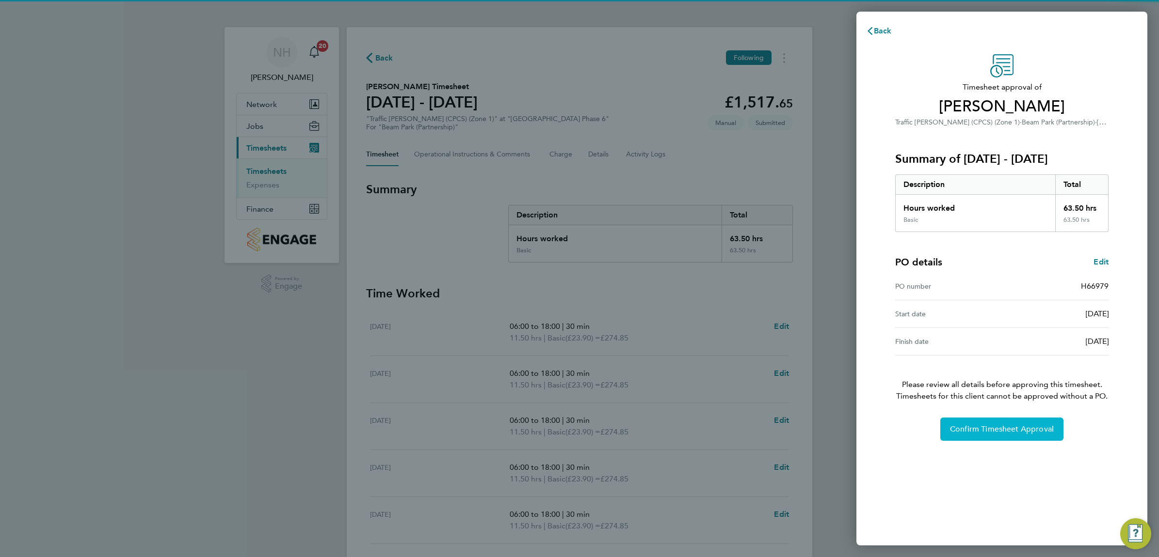
click at [1018, 427] on span "Confirm Timesheet Approval" at bounding box center [1002, 430] width 104 height 10
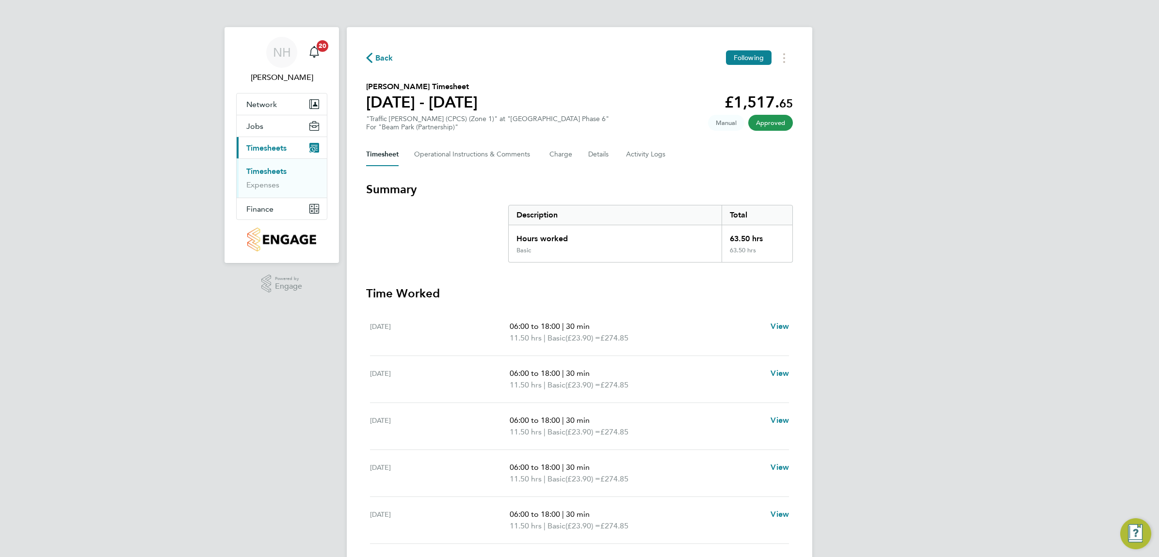
click at [380, 57] on span "Back" at bounding box center [384, 58] width 18 height 12
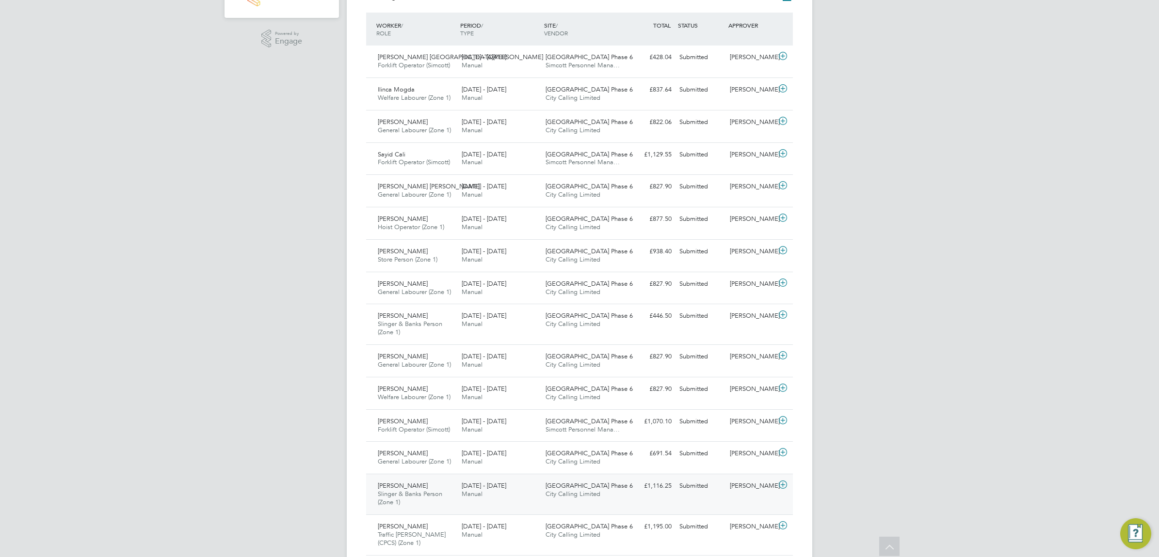
click at [747, 485] on div "[PERSON_NAME]" at bounding box center [751, 486] width 50 height 16
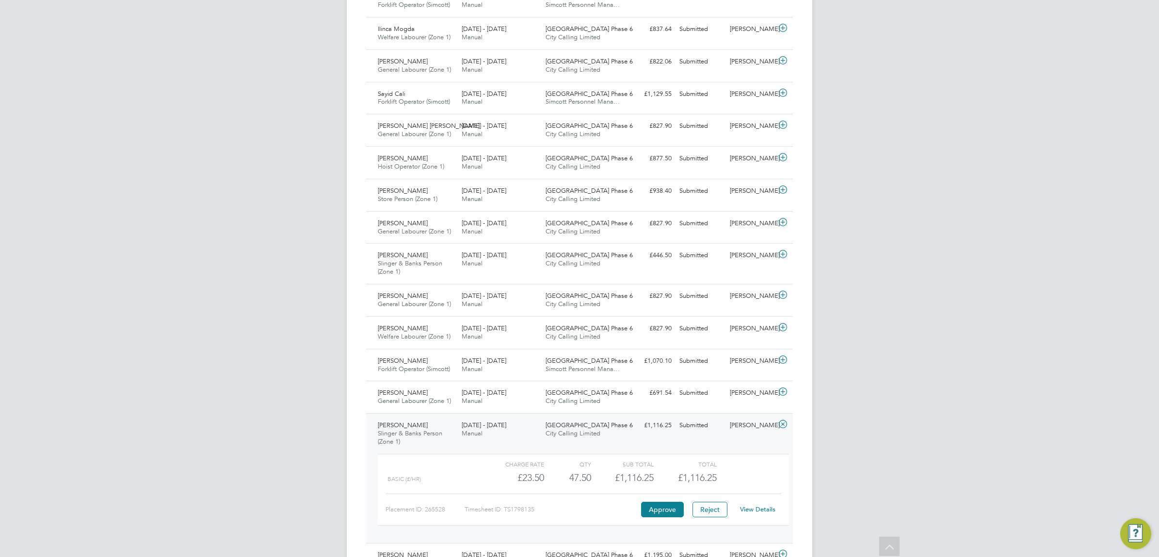
click at [754, 510] on link "View Details" at bounding box center [757, 510] width 35 height 8
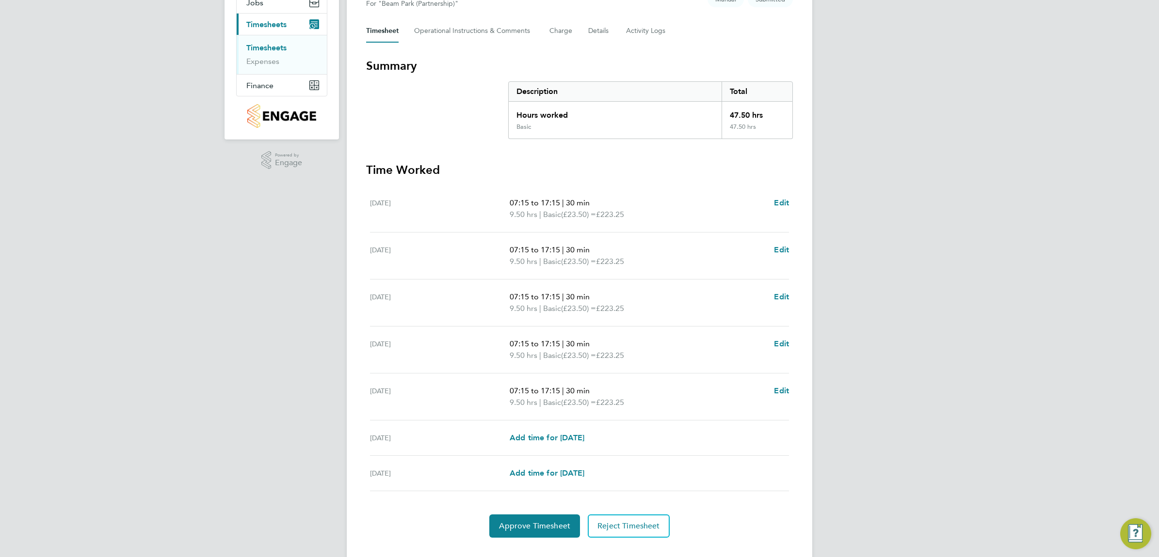
scroll to position [144, 0]
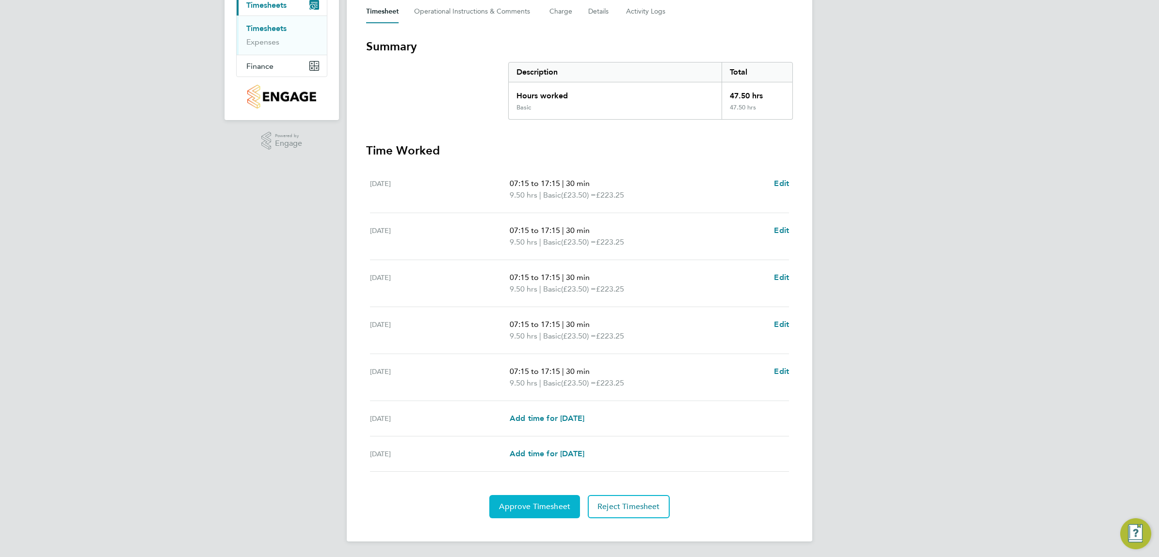
click at [547, 507] on span "Approve Timesheet" at bounding box center [534, 507] width 71 height 10
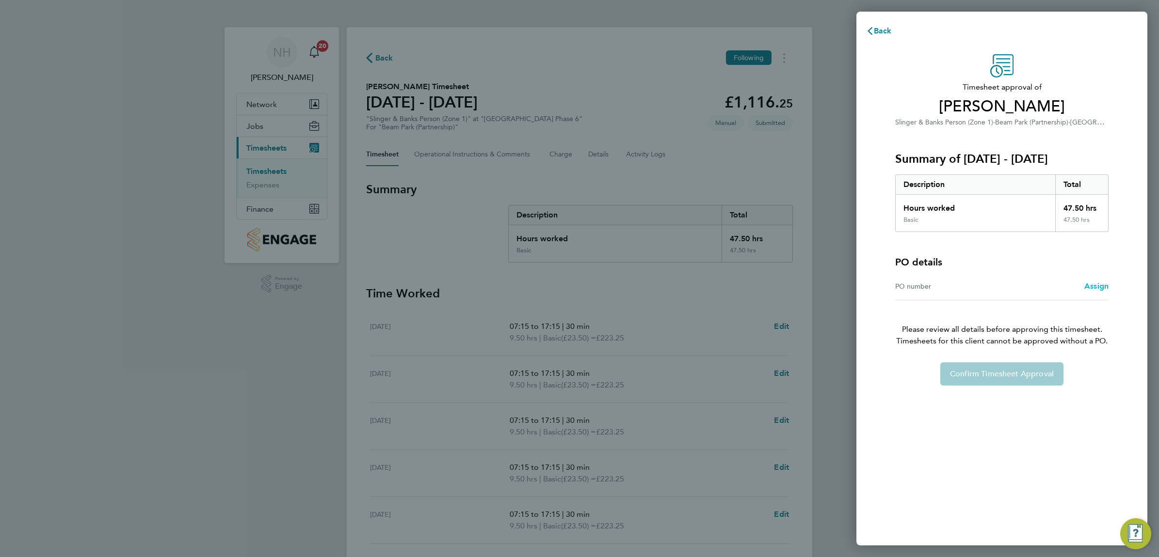
click at [1095, 284] on span "Assign" at bounding box center [1096, 286] width 24 height 9
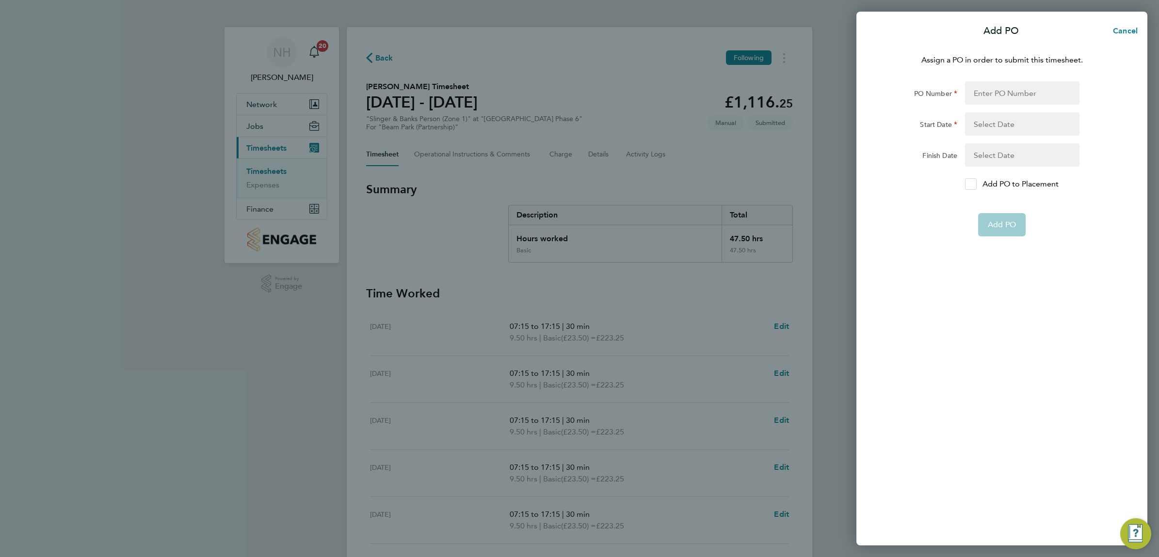
click at [972, 183] on icon at bounding box center [970, 184] width 7 height 6
click at [974, 184] on input "Add PO to Placement" at bounding box center [974, 184] width 0 height 0
click at [971, 98] on input "PO Number" at bounding box center [1022, 92] width 114 height 23
type input "H66979"
type input "[DATE]"
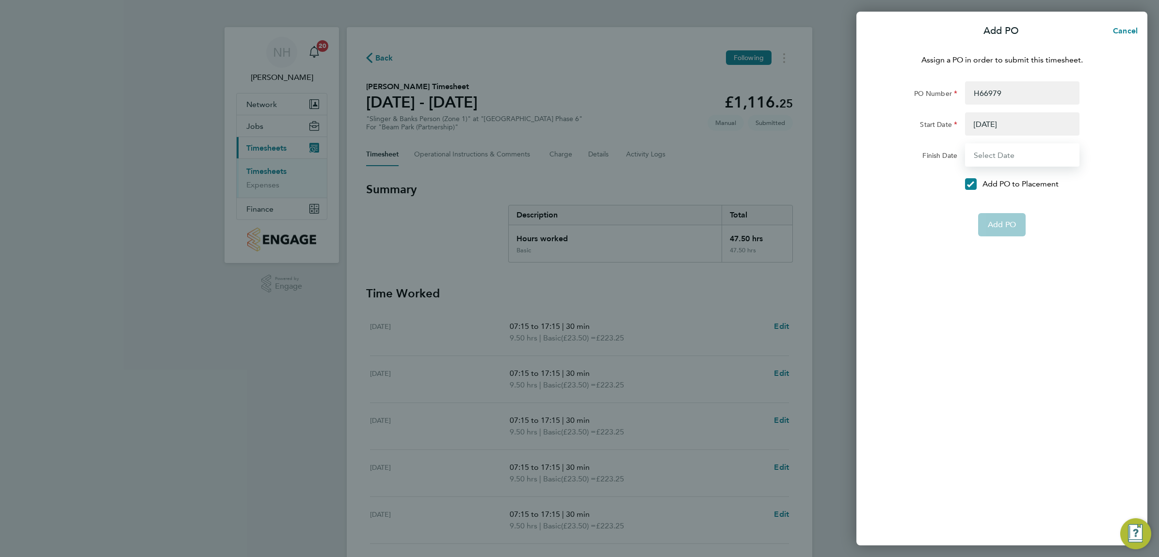
type input "[DATE]"
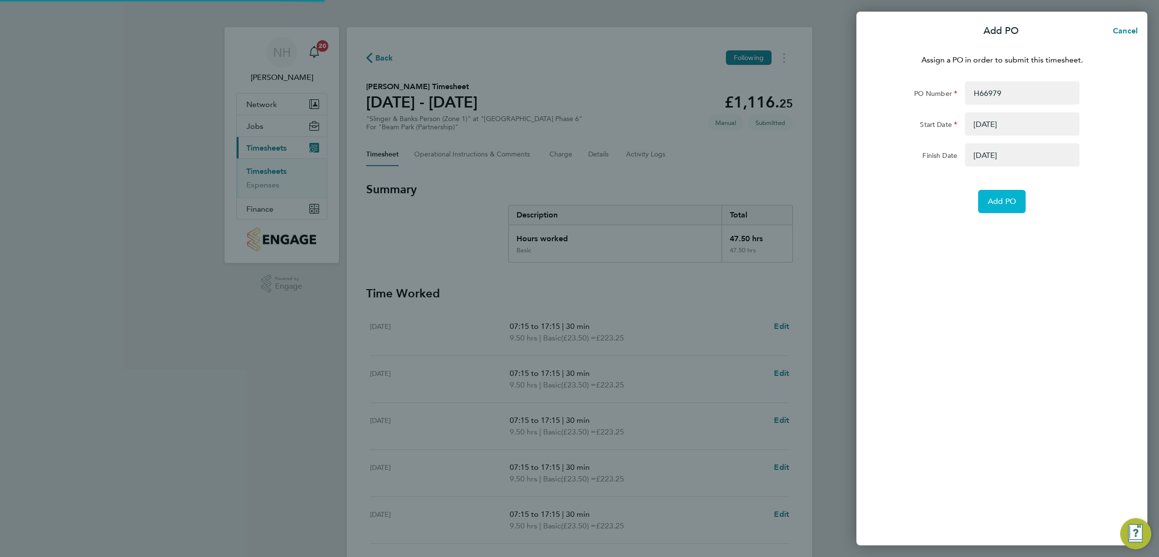
click at [995, 208] on button "Add PO" at bounding box center [1002, 201] width 48 height 23
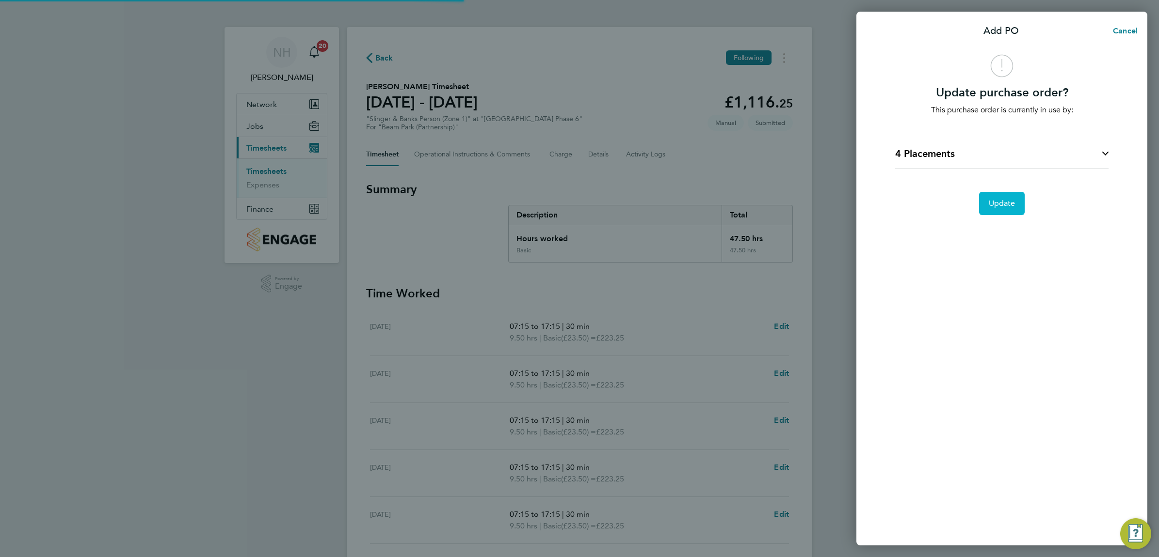
click at [995, 208] on button "Update" at bounding box center [1002, 203] width 46 height 23
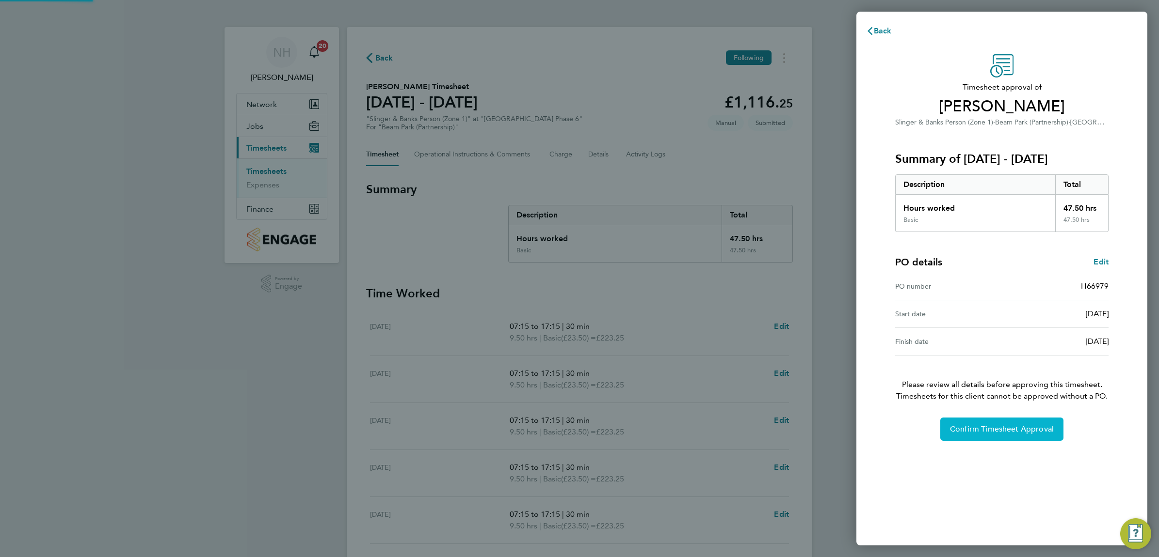
click at [1007, 426] on span "Confirm Timesheet Approval" at bounding box center [1002, 430] width 104 height 10
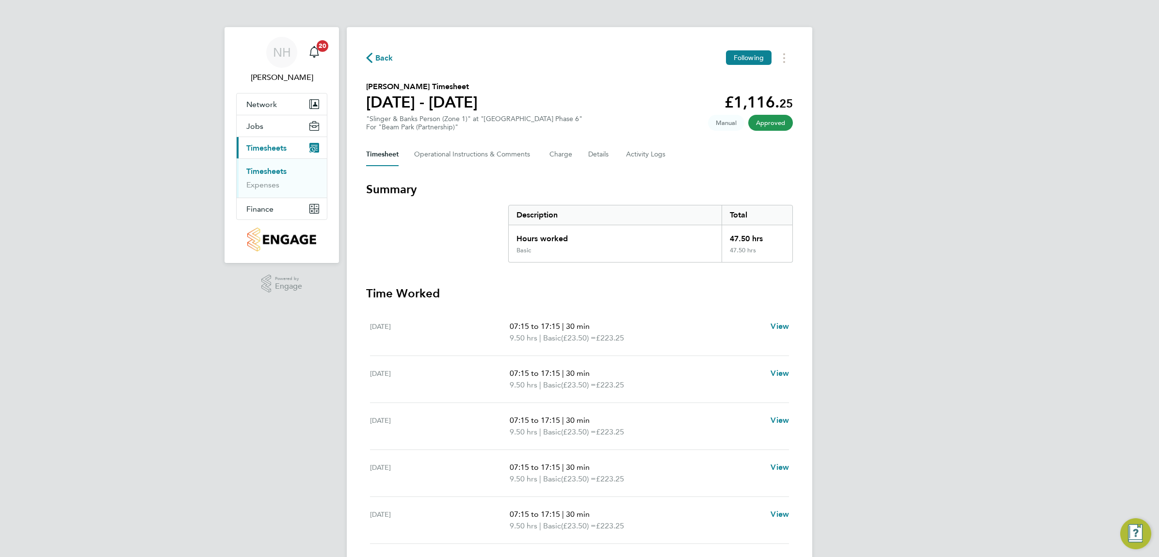
click at [386, 59] on span "Back" at bounding box center [384, 58] width 18 height 12
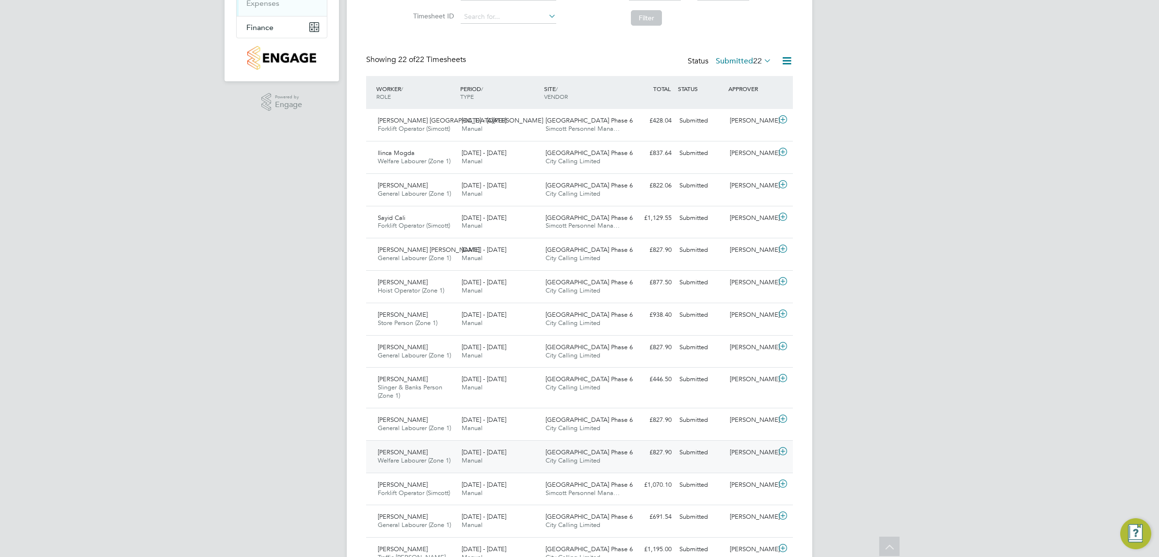
click at [753, 455] on div "[PERSON_NAME]" at bounding box center [751, 453] width 50 height 16
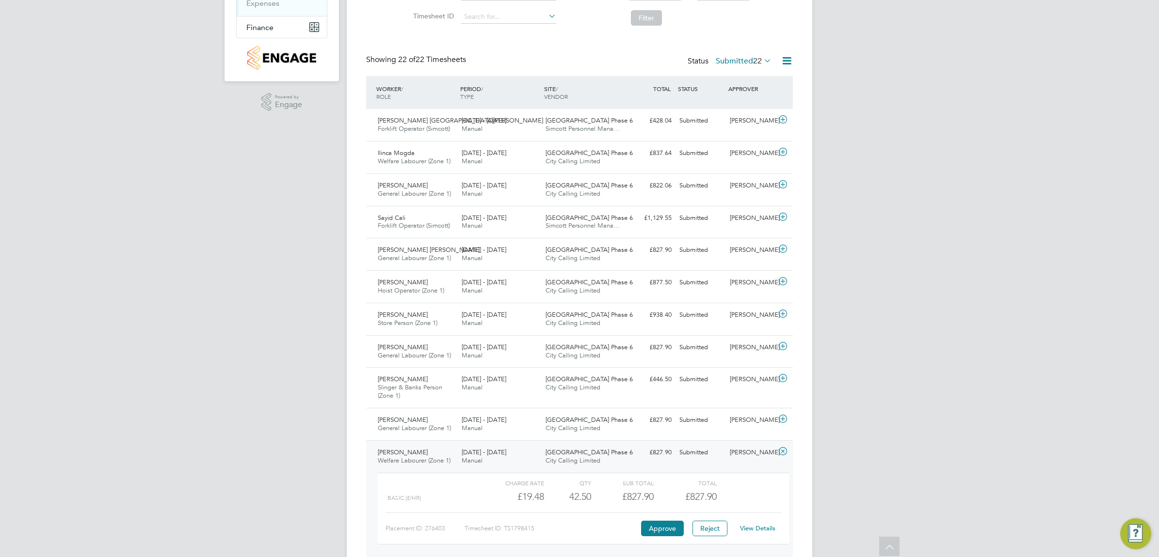
click at [749, 527] on link "View Details" at bounding box center [757, 528] width 35 height 8
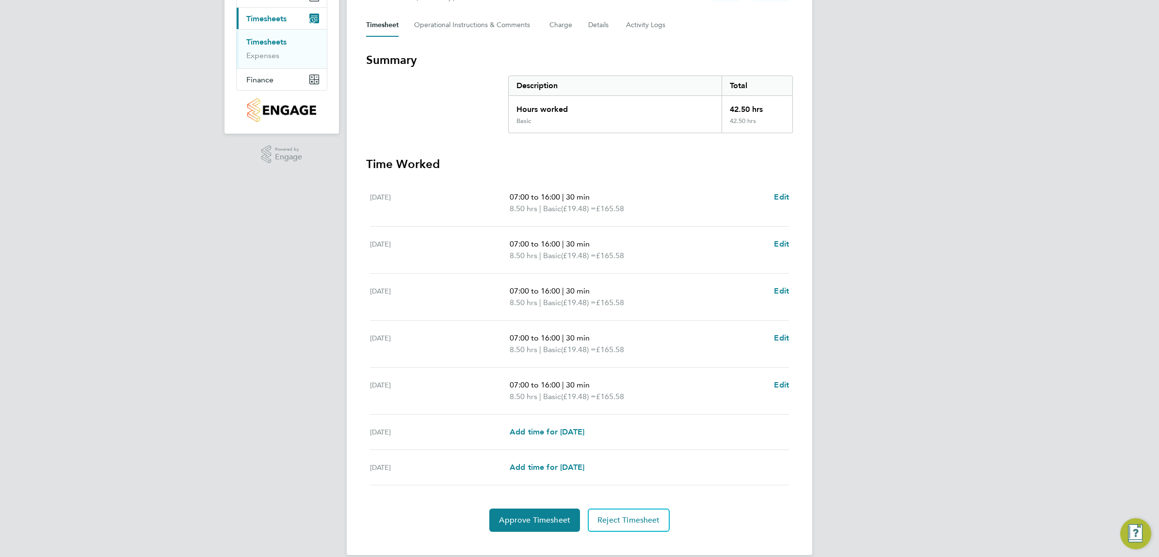
scroll to position [144, 0]
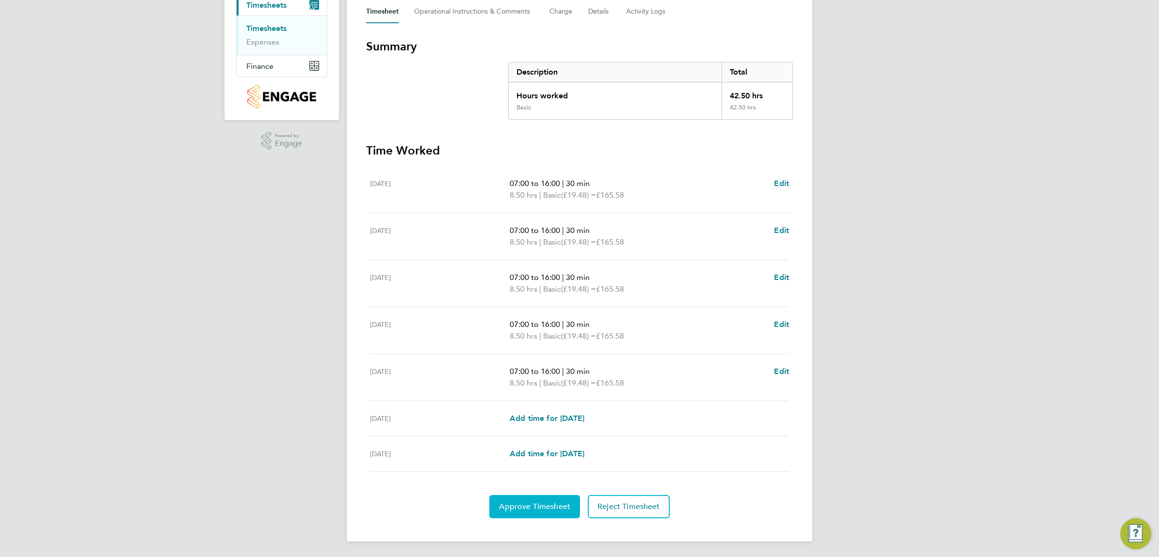
click at [542, 507] on span "Approve Timesheet" at bounding box center [534, 507] width 71 height 10
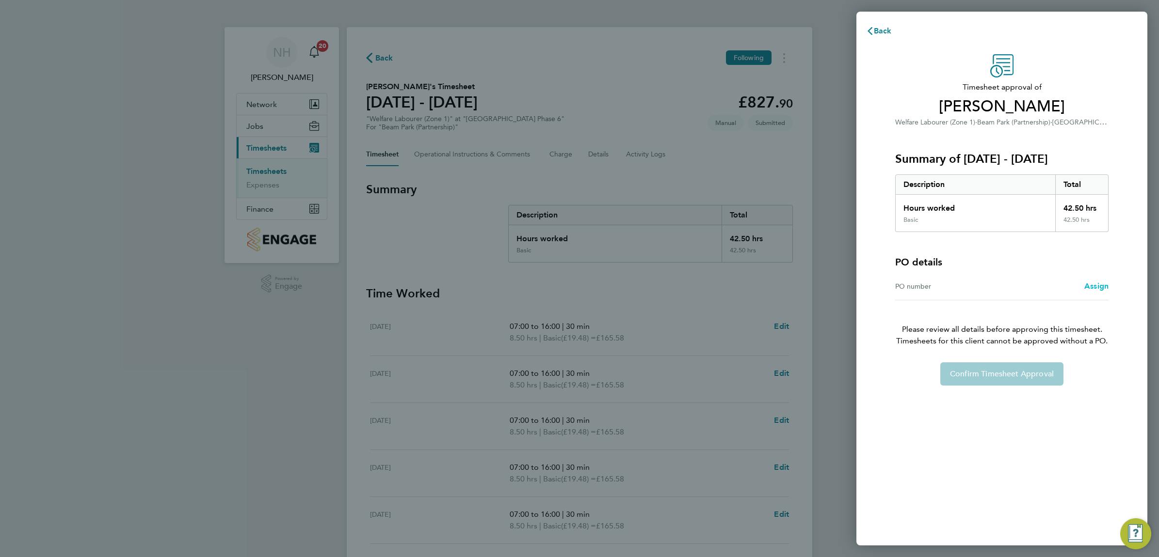
click at [1092, 283] on span "Assign" at bounding box center [1096, 286] width 24 height 9
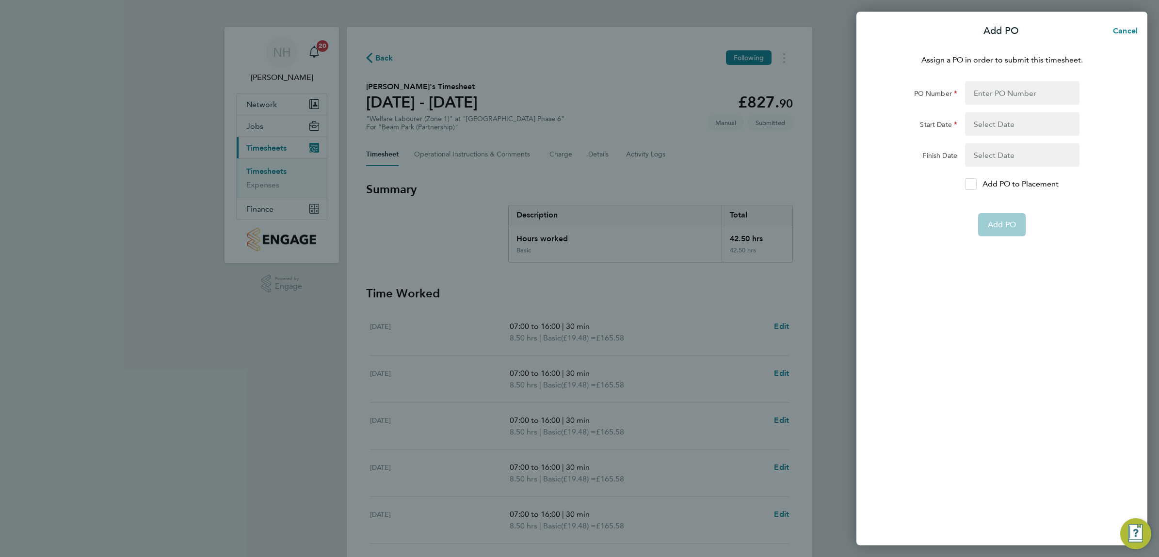
click at [970, 187] on icon at bounding box center [970, 184] width 7 height 6
click at [974, 184] on input "Add PO to Placement" at bounding box center [974, 184] width 0 height 0
click at [978, 98] on input "PO Number" at bounding box center [1022, 92] width 114 height 23
type input "H66979"
type input "[DATE]"
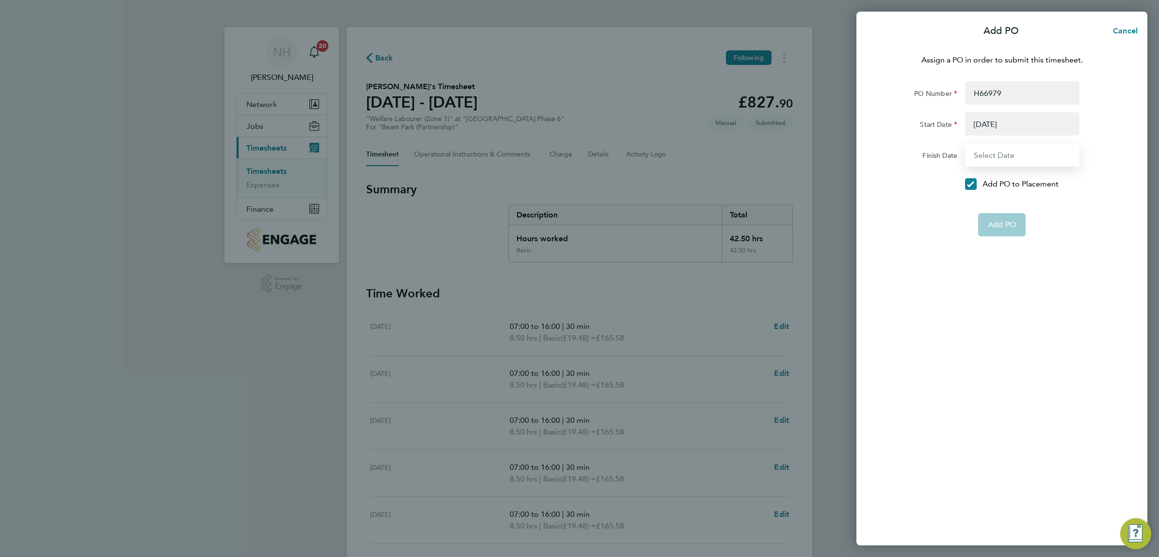
type input "[DATE]"
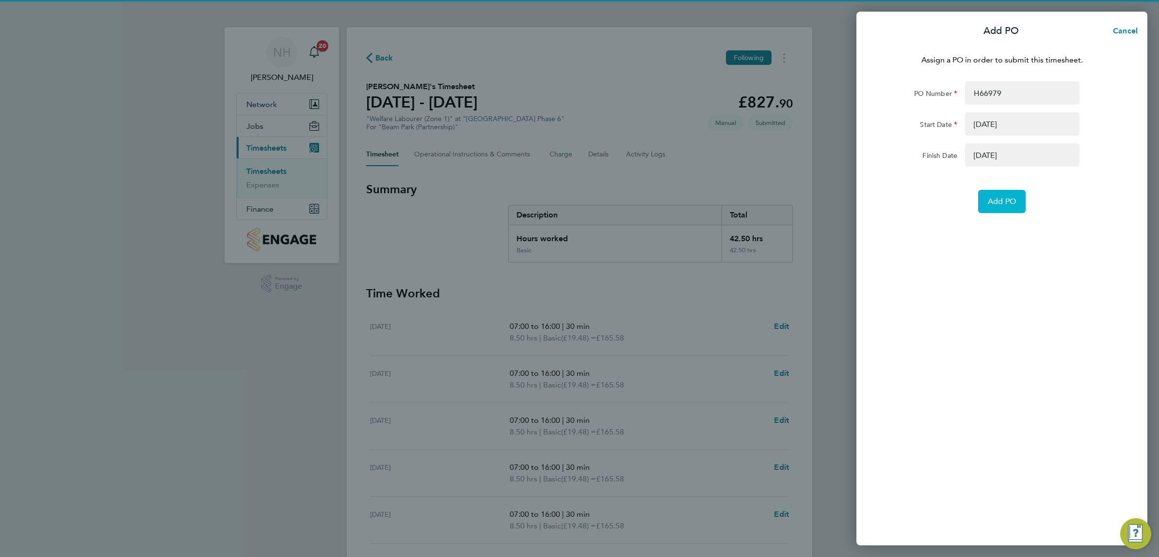
click at [995, 199] on span "Add PO" at bounding box center [1001, 202] width 28 height 10
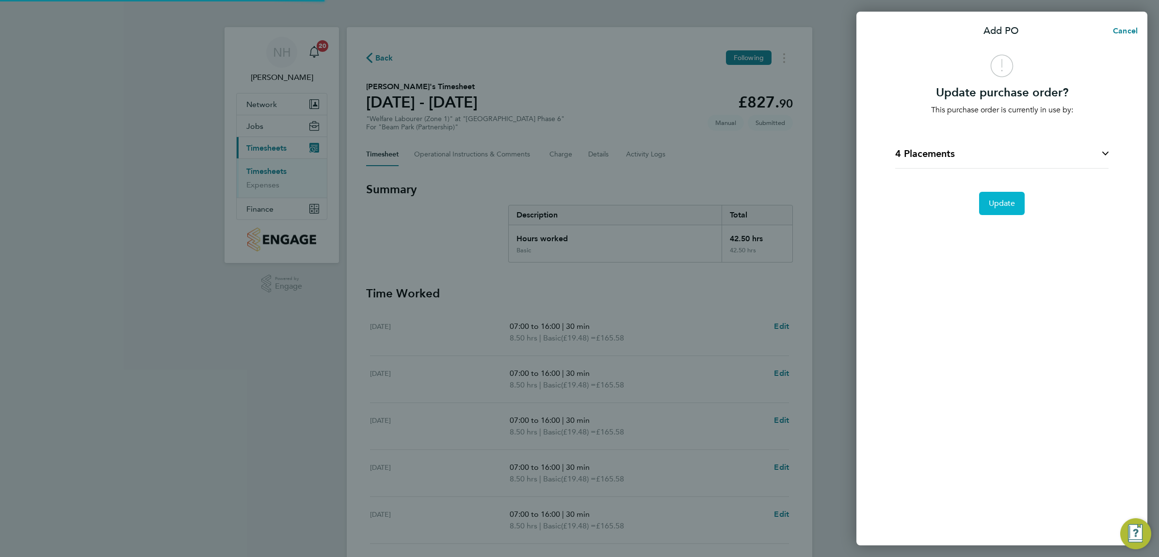
click at [995, 199] on span "Update" at bounding box center [1001, 204] width 27 height 10
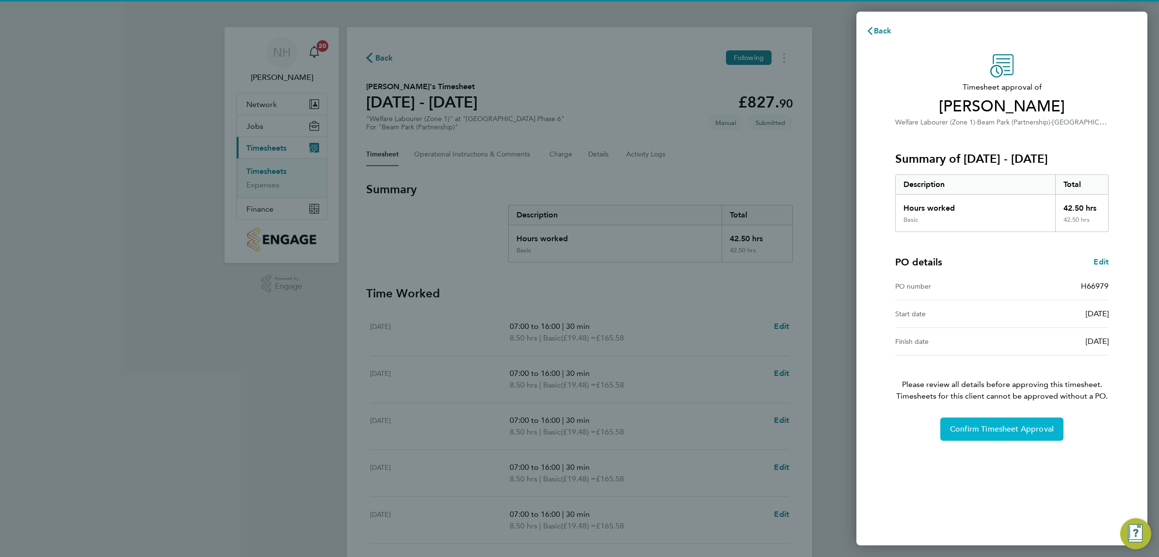
click at [1006, 426] on span "Confirm Timesheet Approval" at bounding box center [1002, 430] width 104 height 10
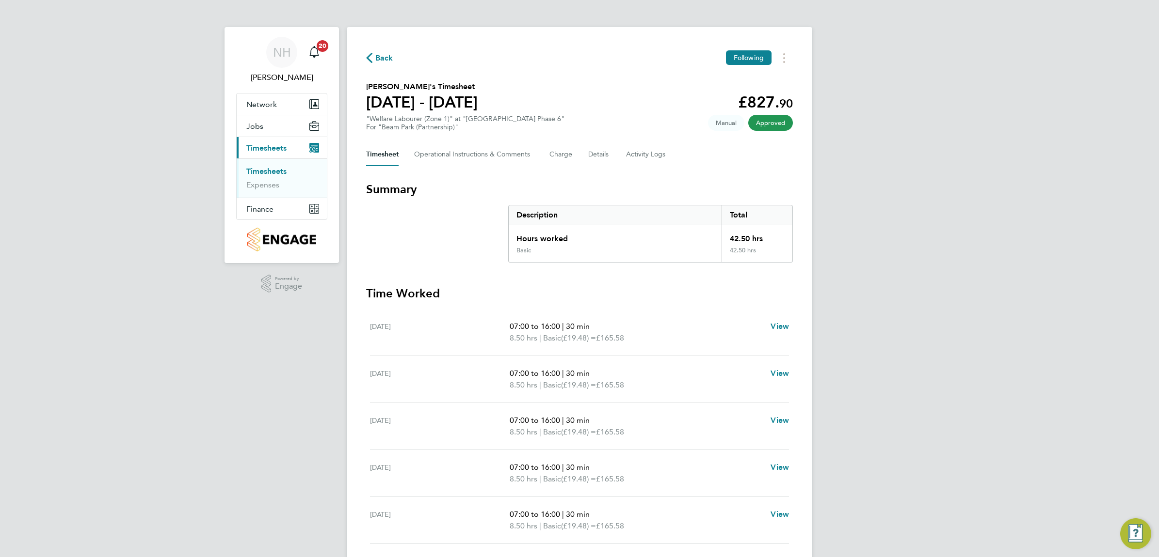
click at [375, 60] on span "Back" at bounding box center [384, 58] width 18 height 12
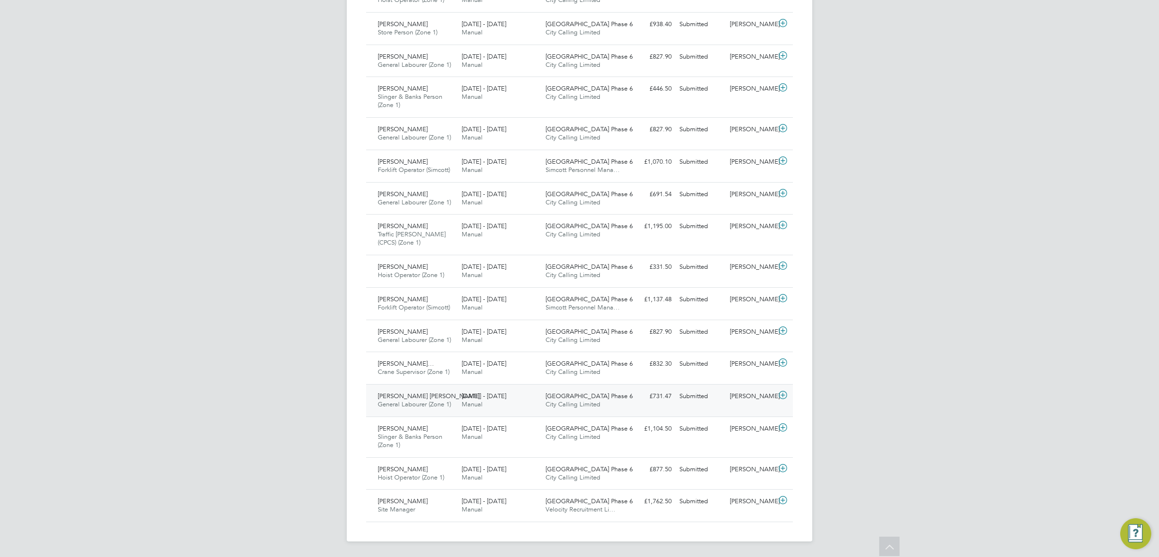
click at [754, 394] on div "[PERSON_NAME]" at bounding box center [751, 397] width 50 height 16
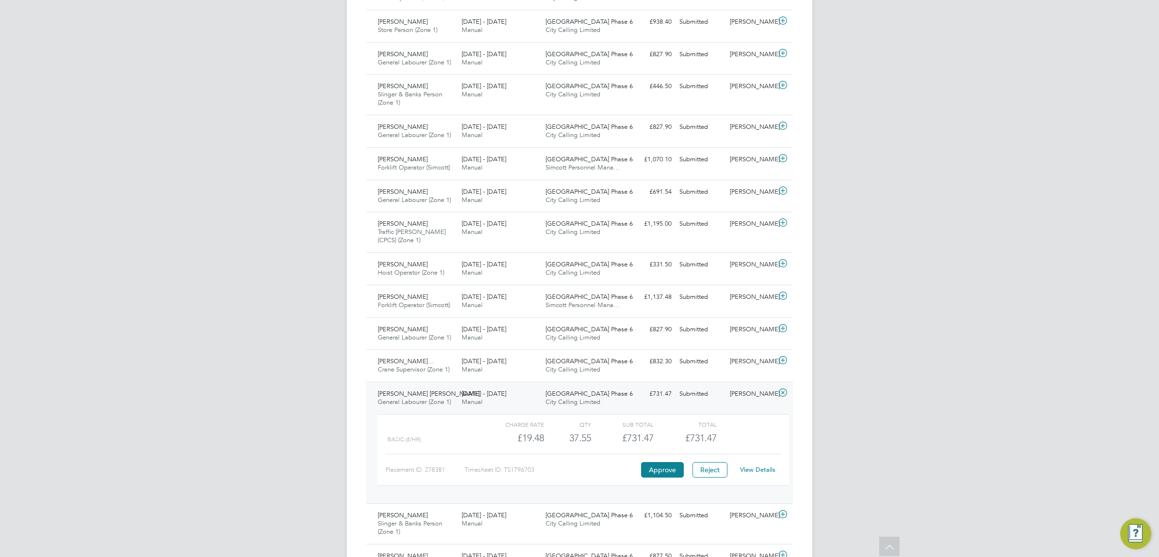
click at [755, 470] on link "View Details" at bounding box center [757, 470] width 35 height 8
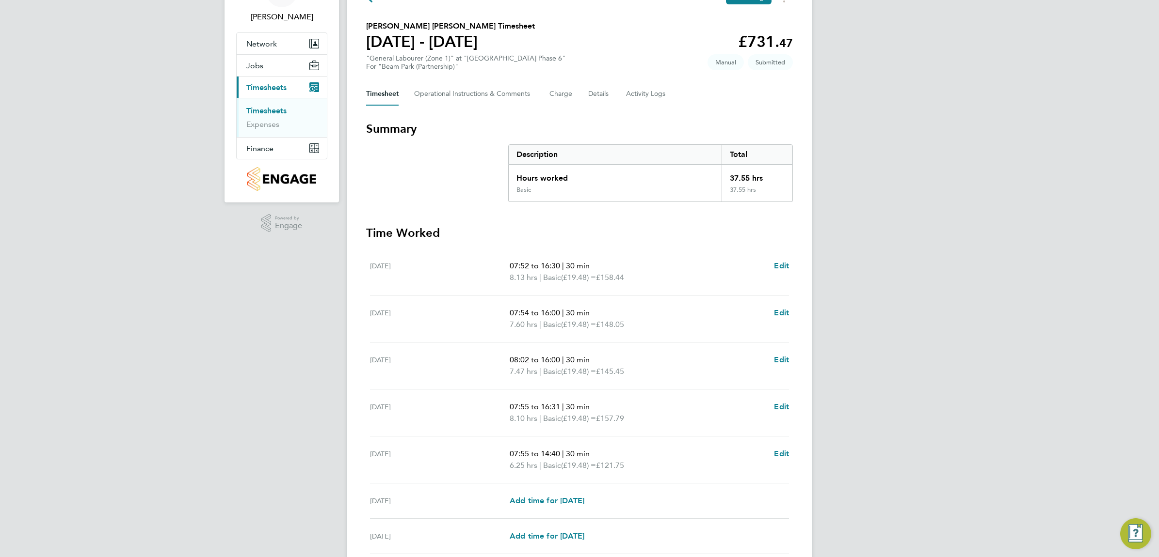
scroll to position [121, 0]
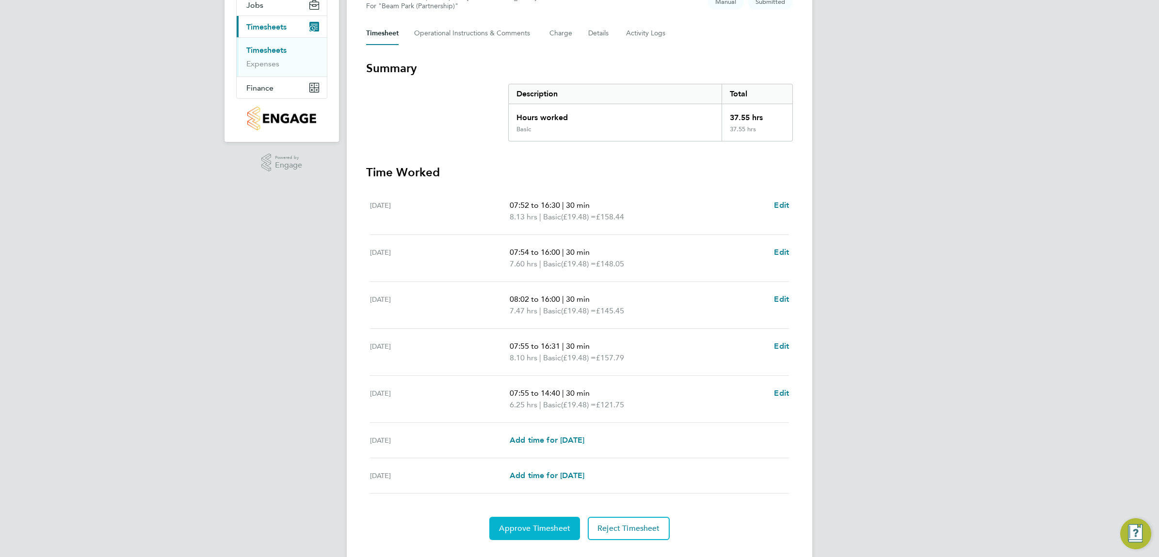
click at [521, 526] on span "Approve Timesheet" at bounding box center [534, 529] width 71 height 10
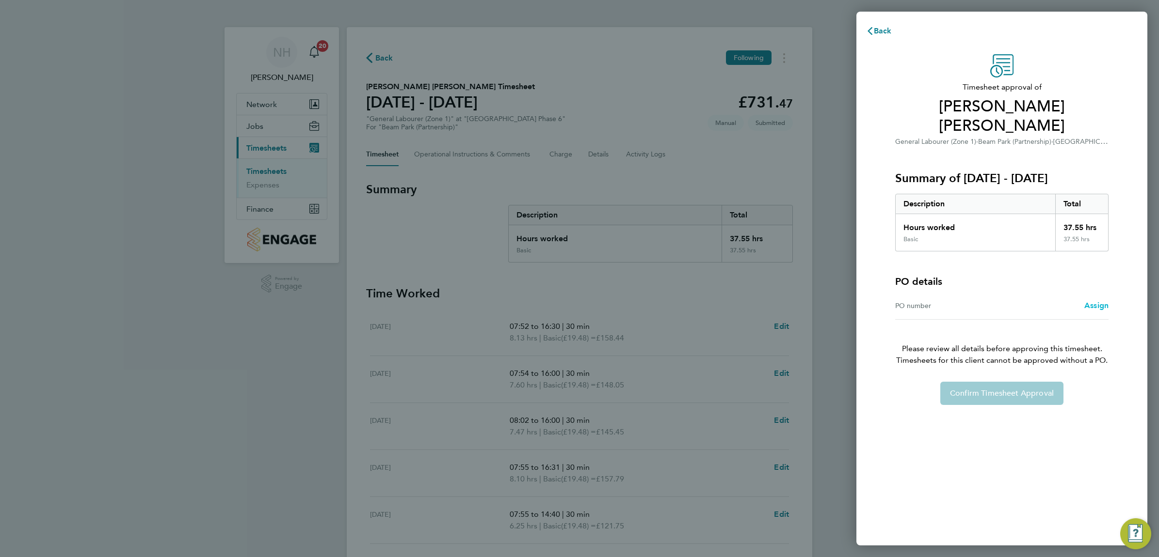
click at [1089, 301] on span "Assign" at bounding box center [1096, 305] width 24 height 9
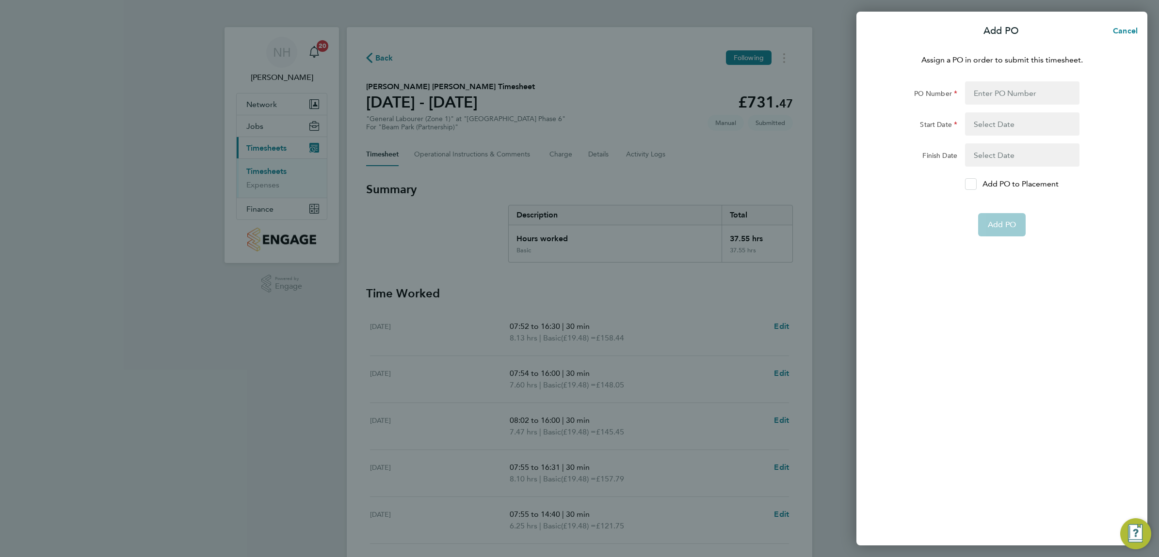
click at [973, 185] on icon at bounding box center [970, 184] width 7 height 6
click at [974, 184] on input "Add PO to Placement" at bounding box center [974, 184] width 0 height 0
click at [975, 94] on input "PO Number" at bounding box center [1022, 92] width 114 height 23
type input "H66979"
type input "[DATE]"
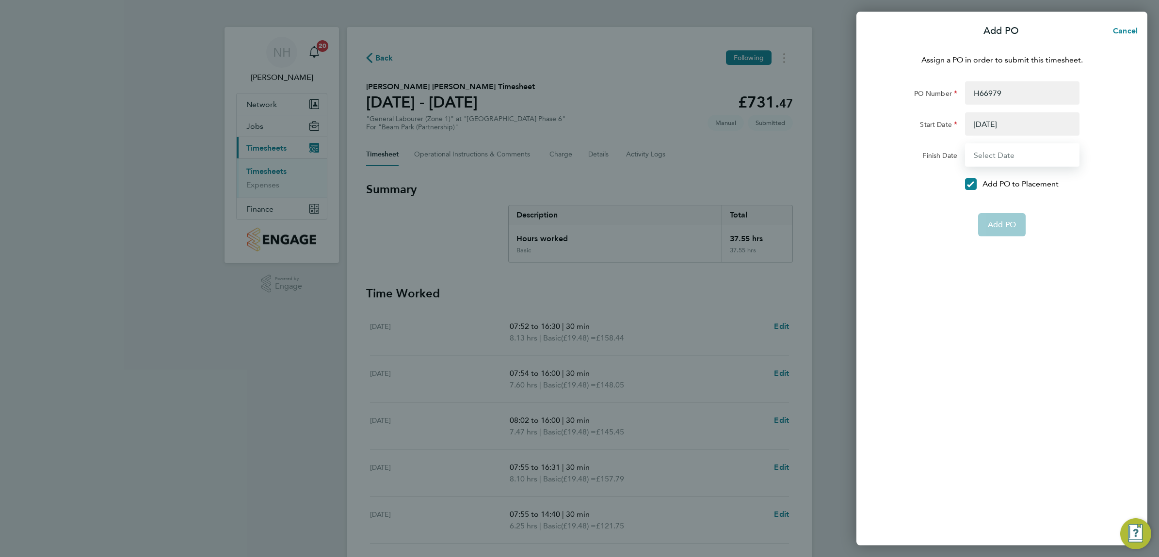
type input "[DATE]"
click at [1001, 201] on span "Add PO" at bounding box center [1001, 202] width 28 height 10
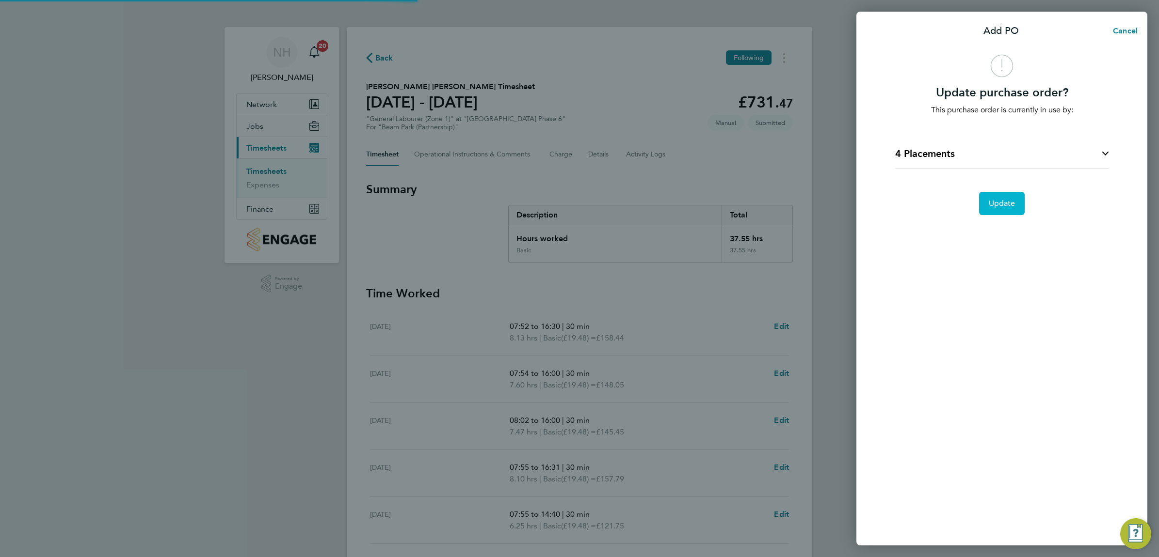
click at [1001, 201] on span "Update" at bounding box center [1001, 204] width 27 height 10
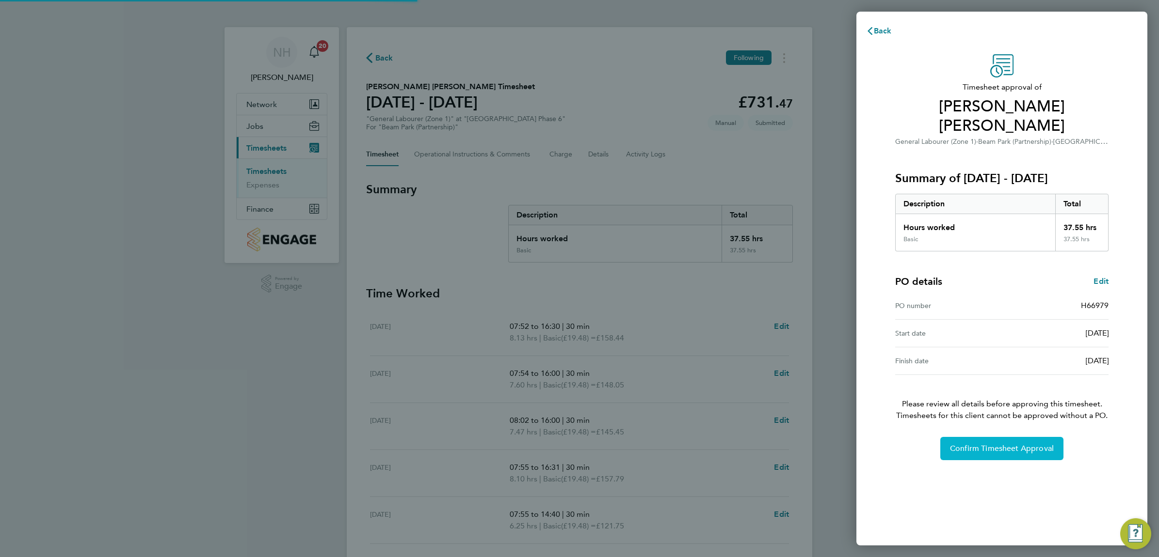
click at [988, 444] on span "Confirm Timesheet Approval" at bounding box center [1002, 449] width 104 height 10
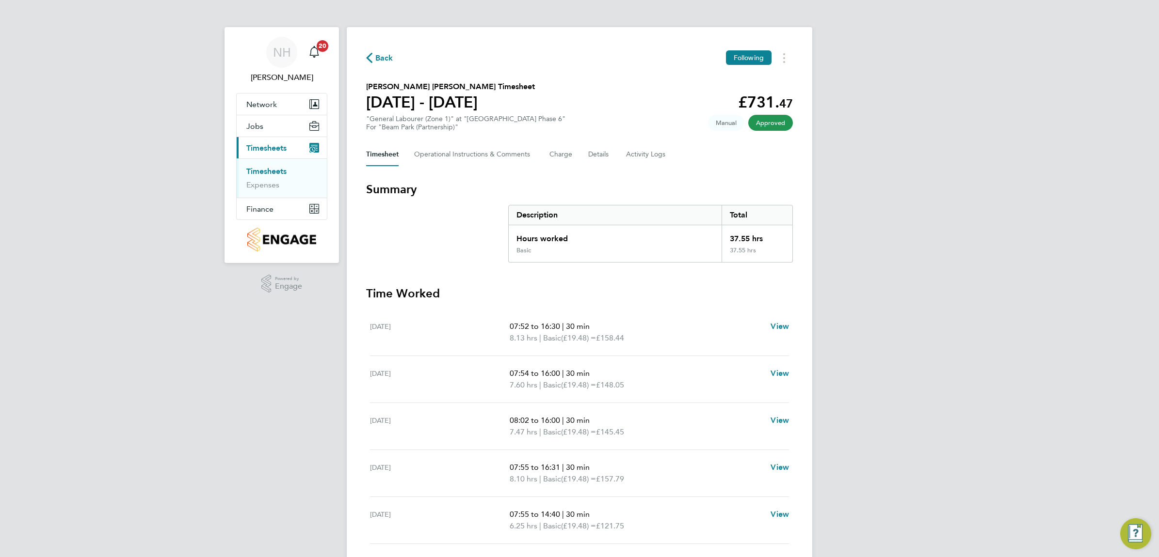
click at [382, 61] on span "Back" at bounding box center [384, 58] width 18 height 12
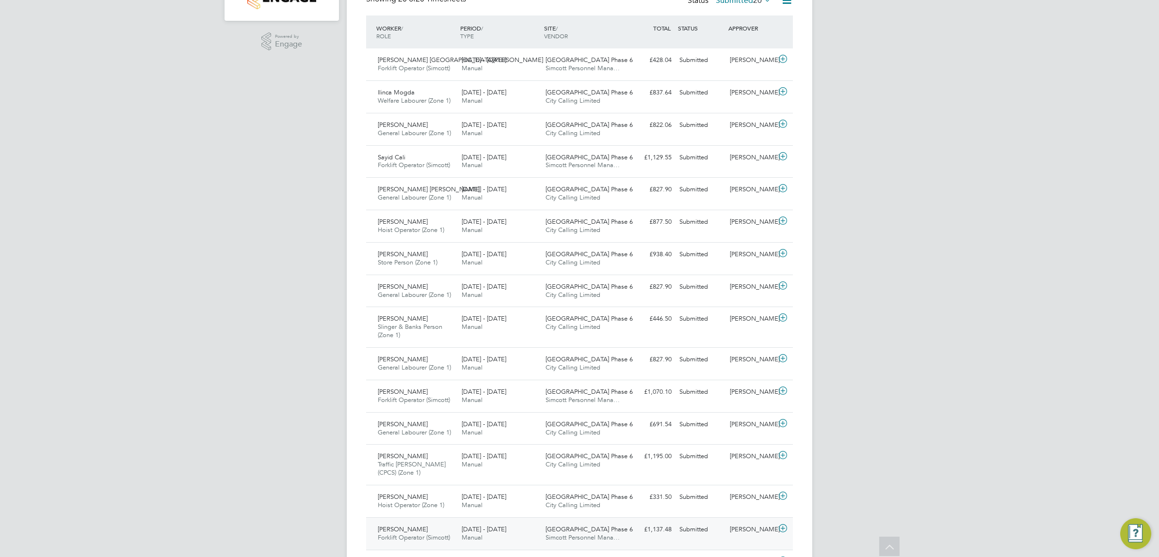
scroll to position [24, 84]
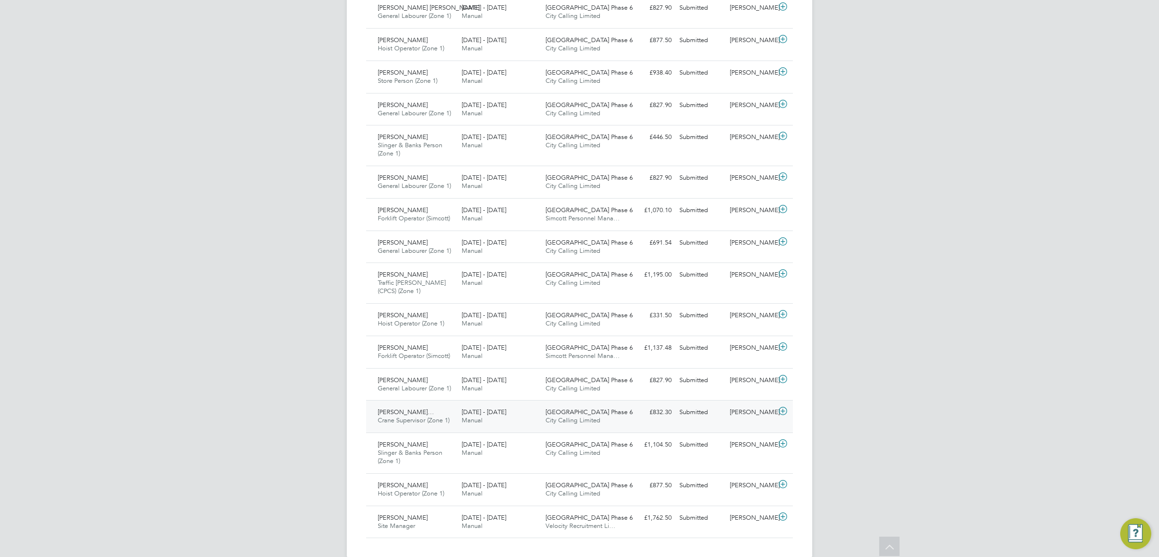
click at [755, 413] on div "[PERSON_NAME]" at bounding box center [751, 413] width 50 height 16
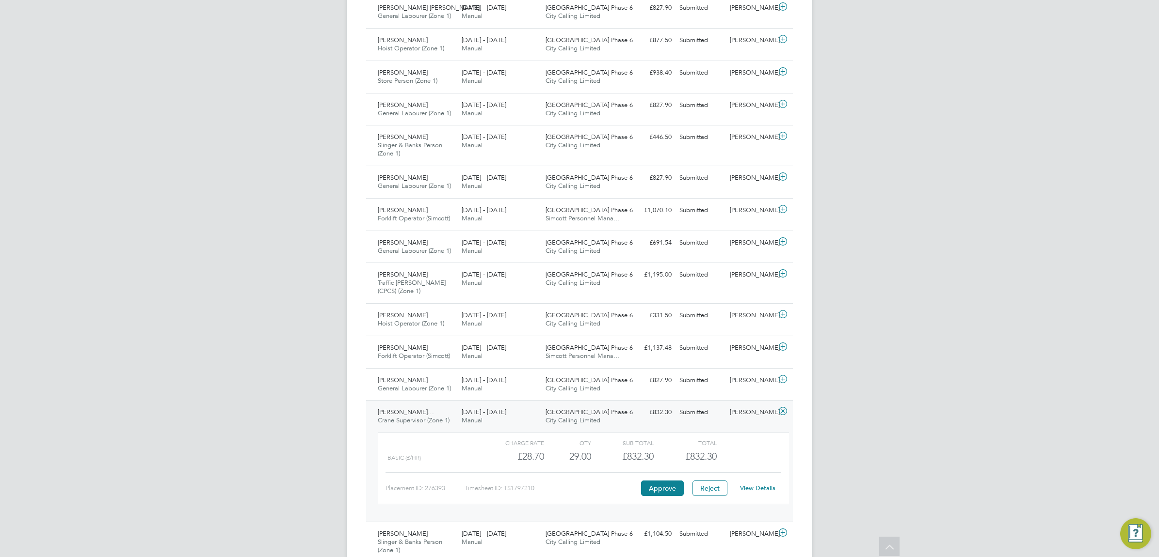
click at [759, 492] on link "View Details" at bounding box center [757, 488] width 35 height 8
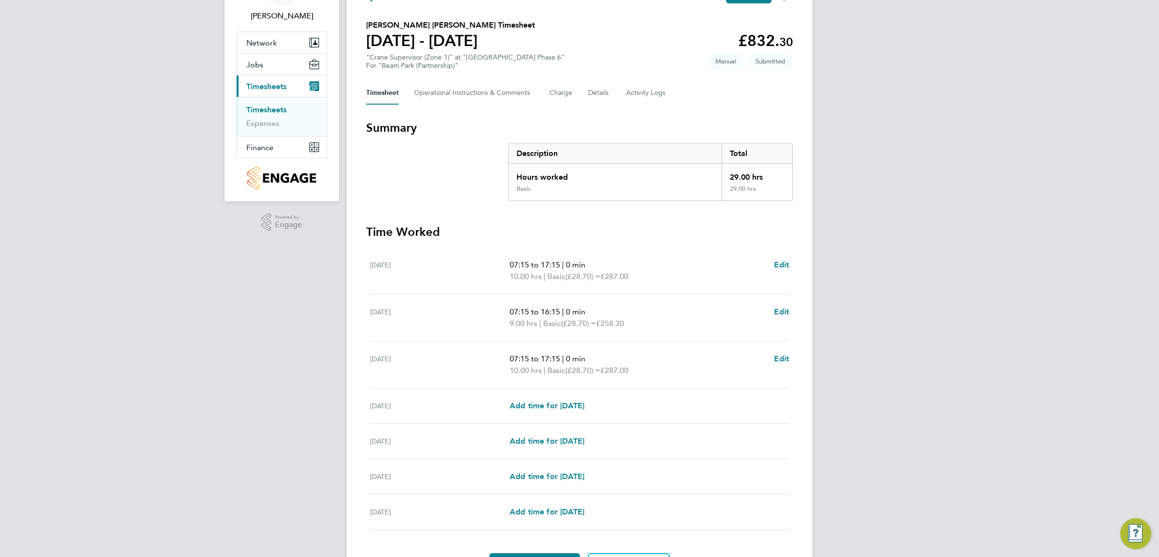
scroll to position [120, 0]
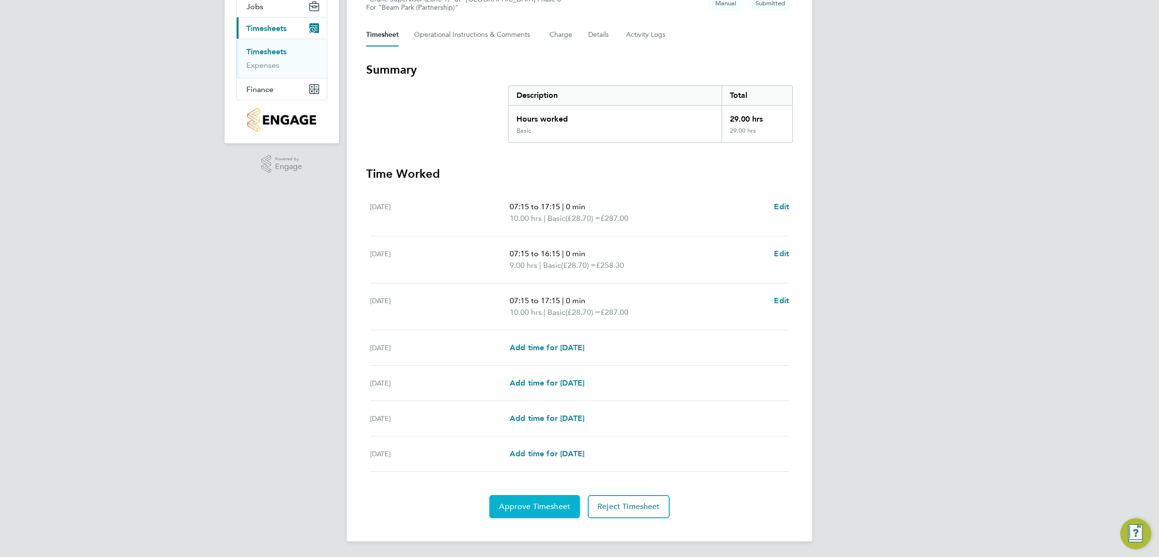
drag, startPoint x: 530, startPoint y: 504, endPoint x: 531, endPoint y: 499, distance: 4.9
click at [530, 504] on span "Approve Timesheet" at bounding box center [534, 507] width 71 height 10
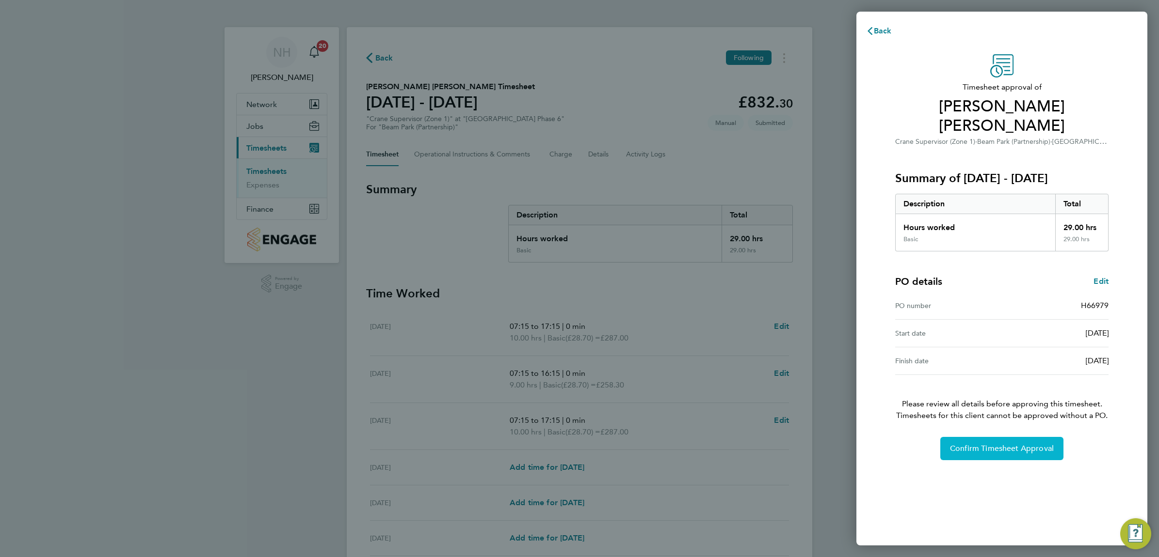
click at [1012, 451] on span "Confirm Timesheet Approval" at bounding box center [1002, 449] width 104 height 10
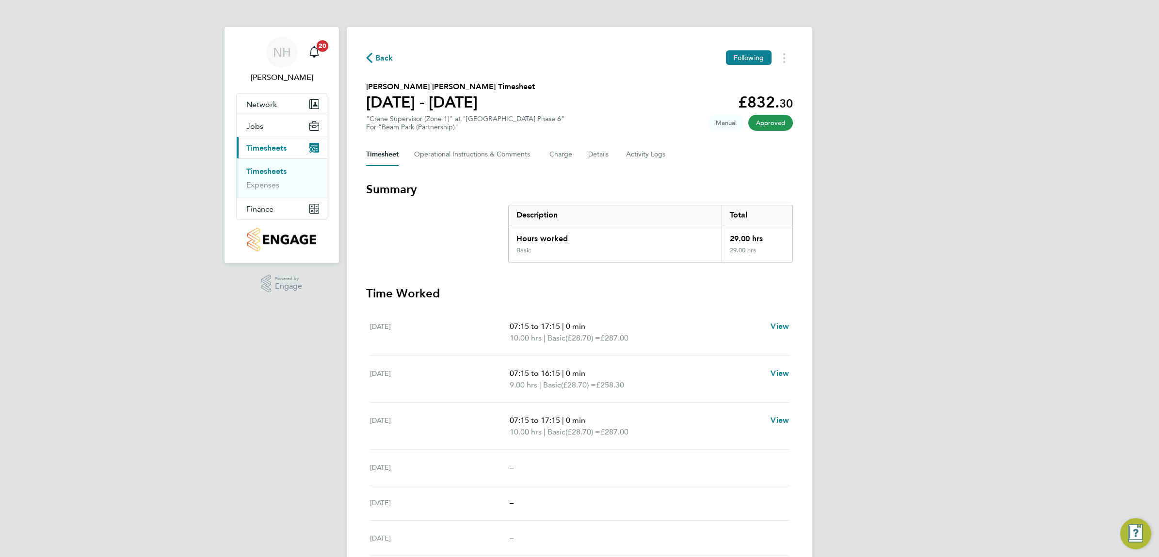
click at [375, 56] on span "Back" at bounding box center [384, 58] width 18 height 12
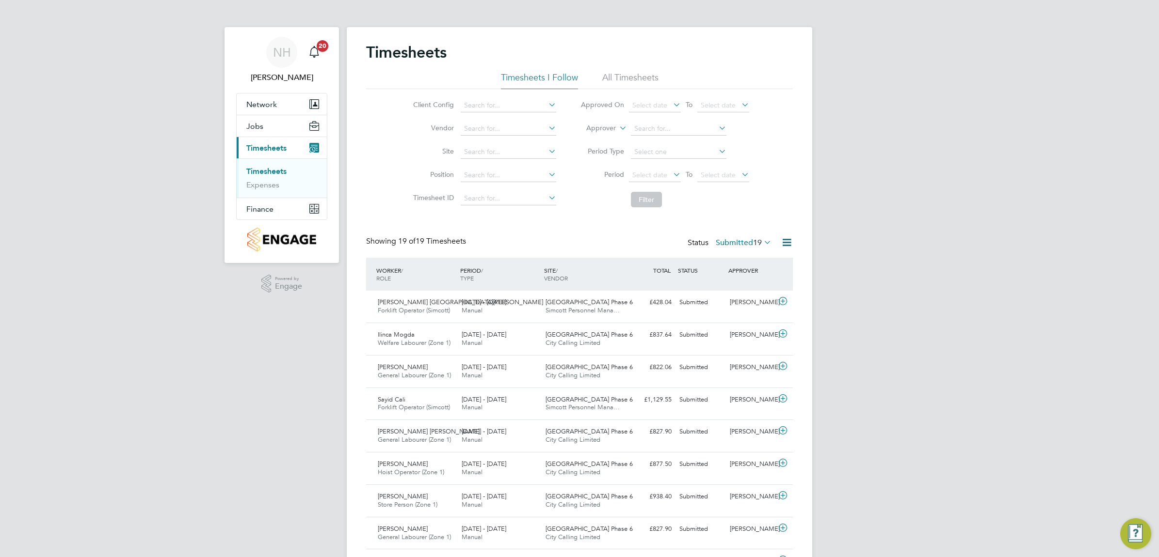
click at [740, 246] on label "Submitted 19" at bounding box center [743, 243] width 56 height 10
click at [732, 302] on li "Approved" at bounding box center [733, 302] width 45 height 14
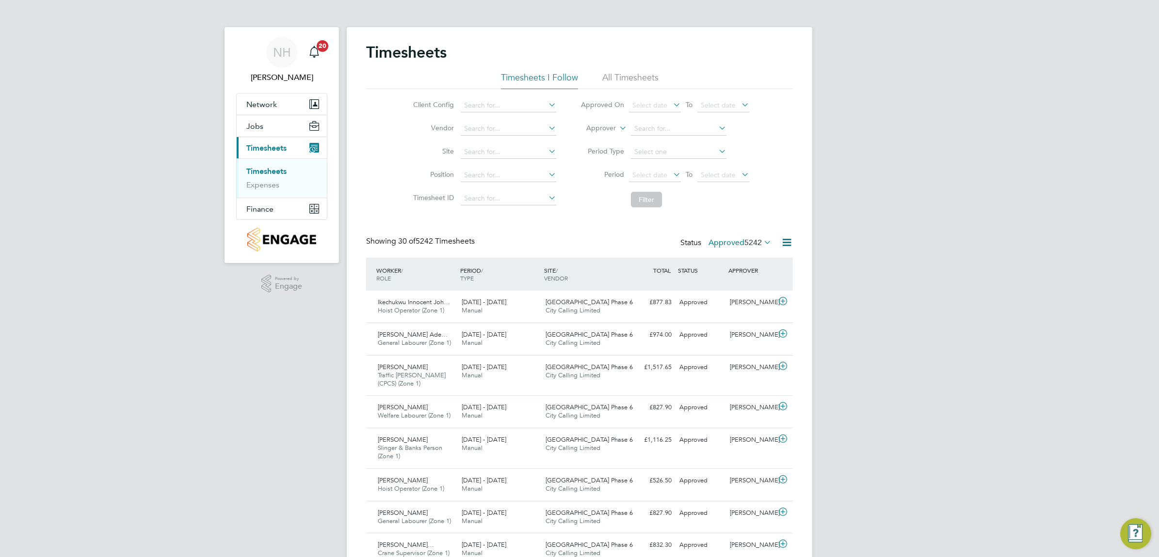
click at [711, 239] on label "Approved 5242" at bounding box center [739, 243] width 63 height 10
click at [723, 276] on li "Saved" at bounding box center [729, 274] width 45 height 14
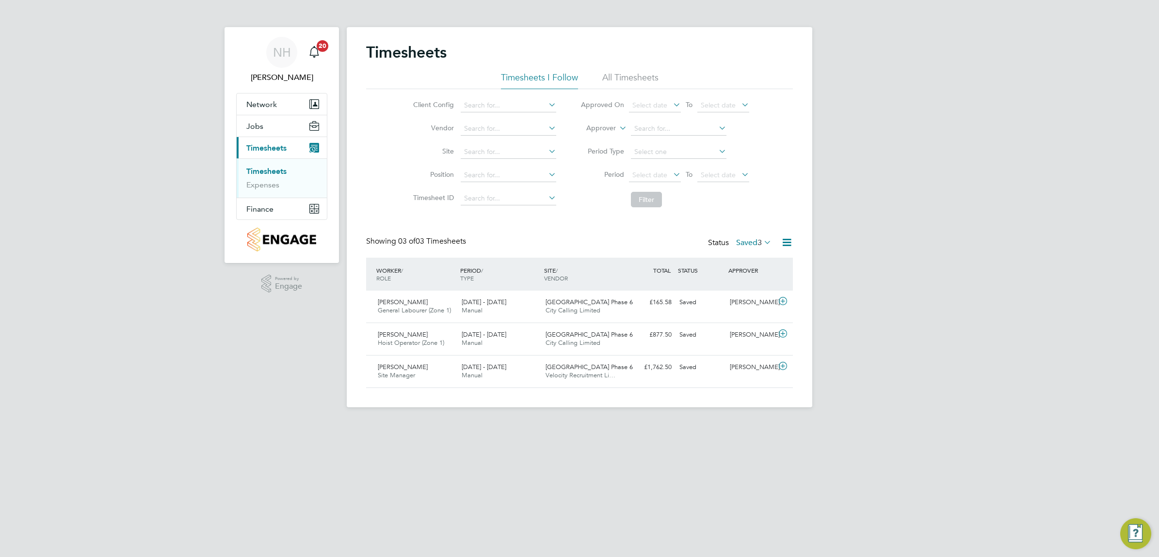
click at [743, 240] on label "Saved 3" at bounding box center [753, 243] width 35 height 10
click at [734, 284] on li "Submitted" at bounding box center [743, 288] width 45 height 14
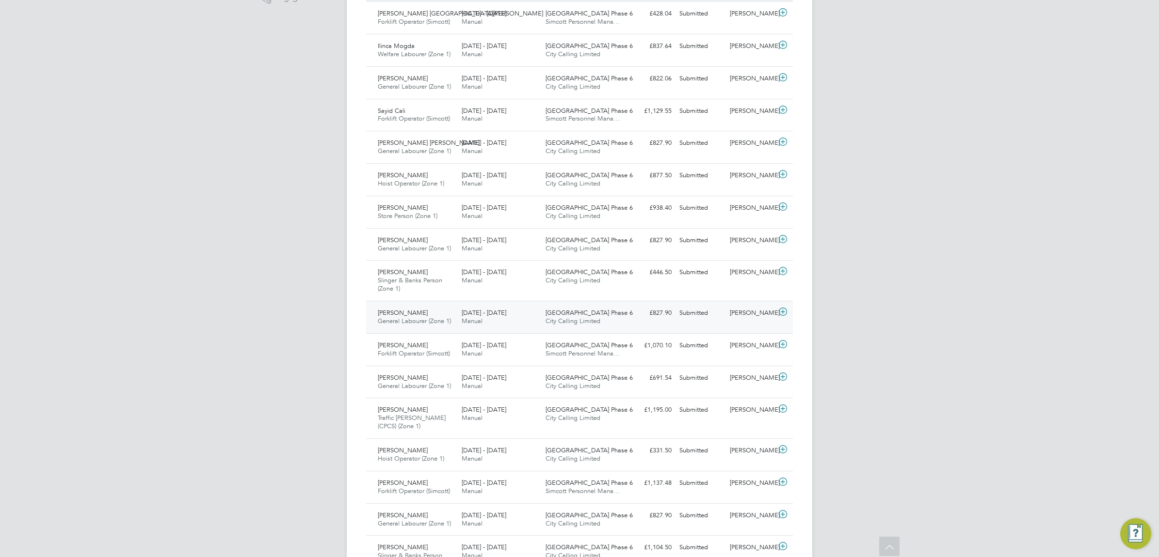
click at [750, 314] on div "[PERSON_NAME]" at bounding box center [751, 313] width 50 height 16
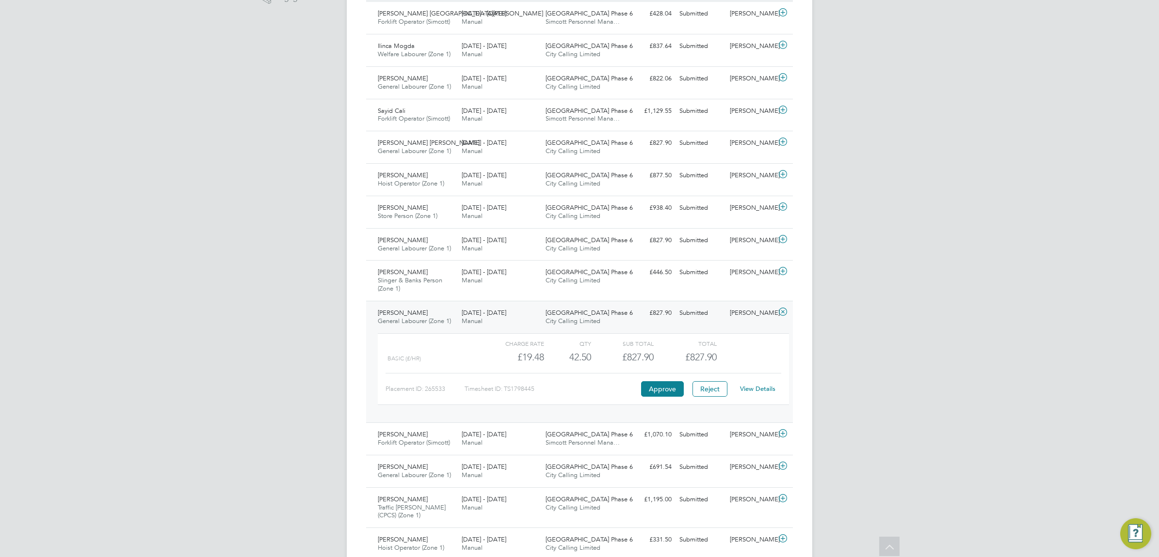
click at [747, 389] on link "View Details" at bounding box center [757, 389] width 35 height 8
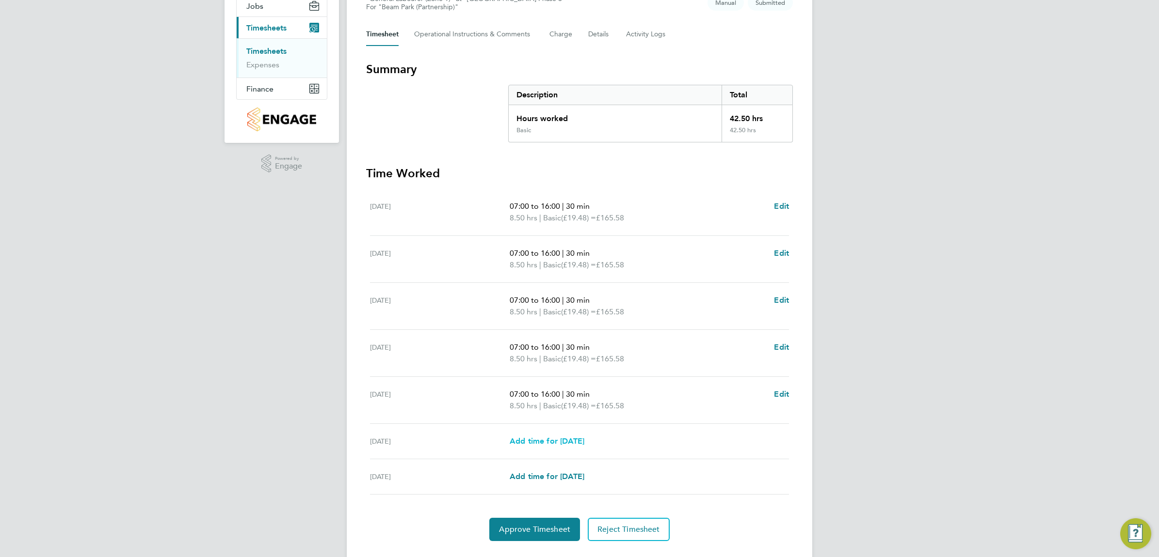
scroll to position [121, 0]
click at [520, 524] on span "Approve Timesheet" at bounding box center [534, 529] width 71 height 10
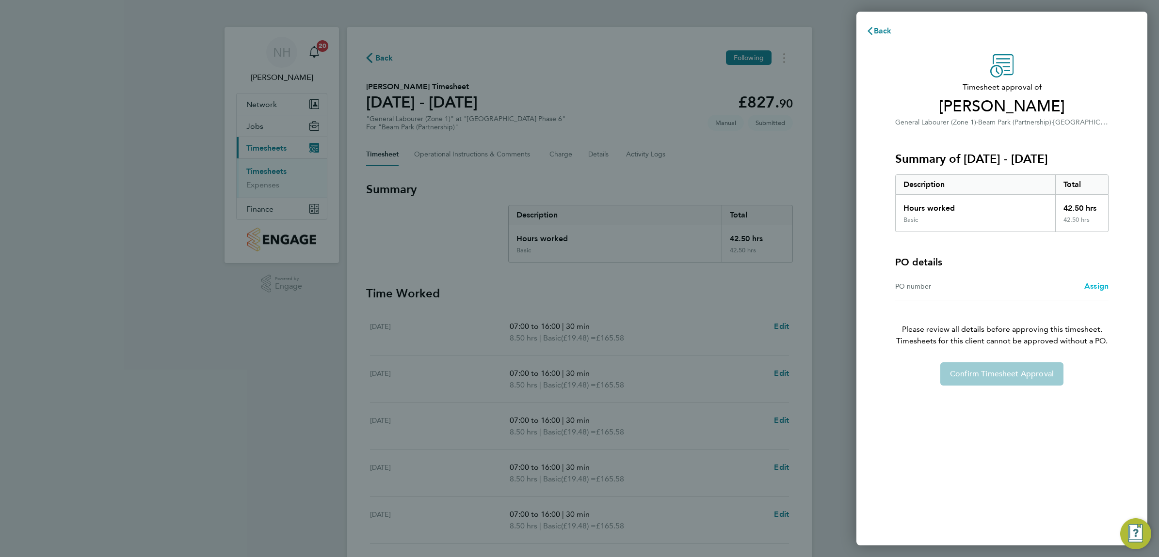
click at [1086, 284] on span "Assign" at bounding box center [1096, 286] width 24 height 9
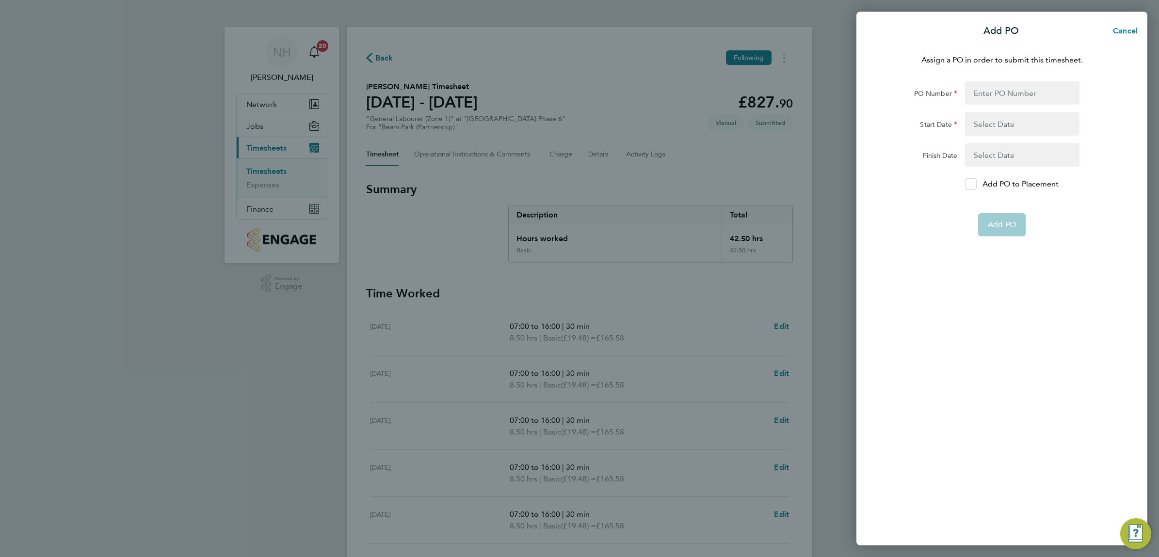
click at [973, 188] on div at bounding box center [971, 184] width 12 height 12
click at [974, 184] on input "Add PO to Placement" at bounding box center [974, 184] width 0 height 0
click at [982, 95] on input "PO Number" at bounding box center [1022, 92] width 114 height 23
type input "H66979"
type input "[DATE]"
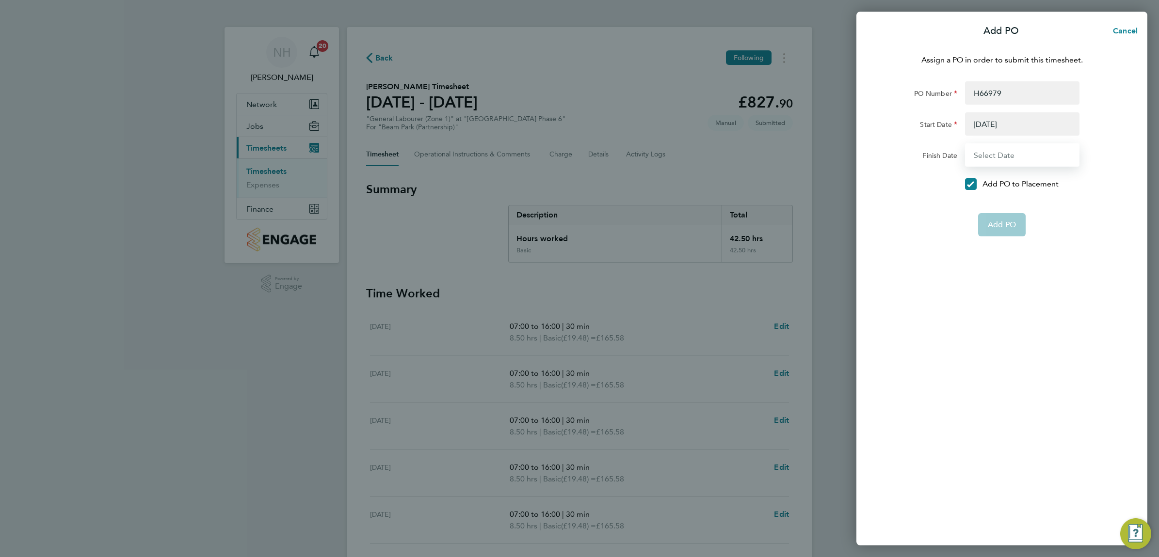
type input "[DATE]"
click at [1004, 200] on span "Add PO" at bounding box center [1001, 202] width 28 height 10
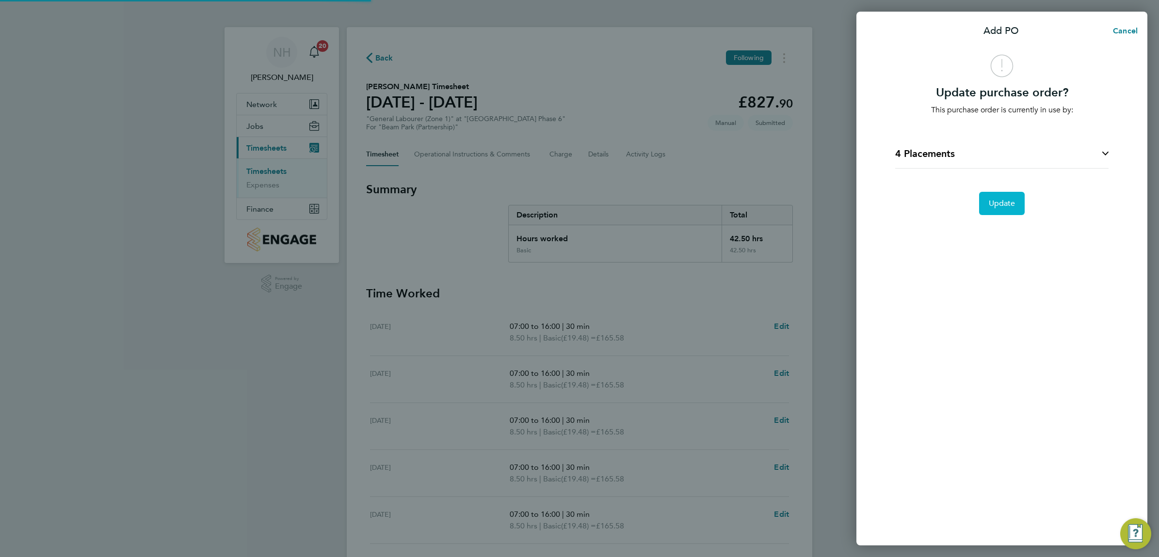
click at [1004, 200] on span "Update" at bounding box center [1001, 204] width 27 height 10
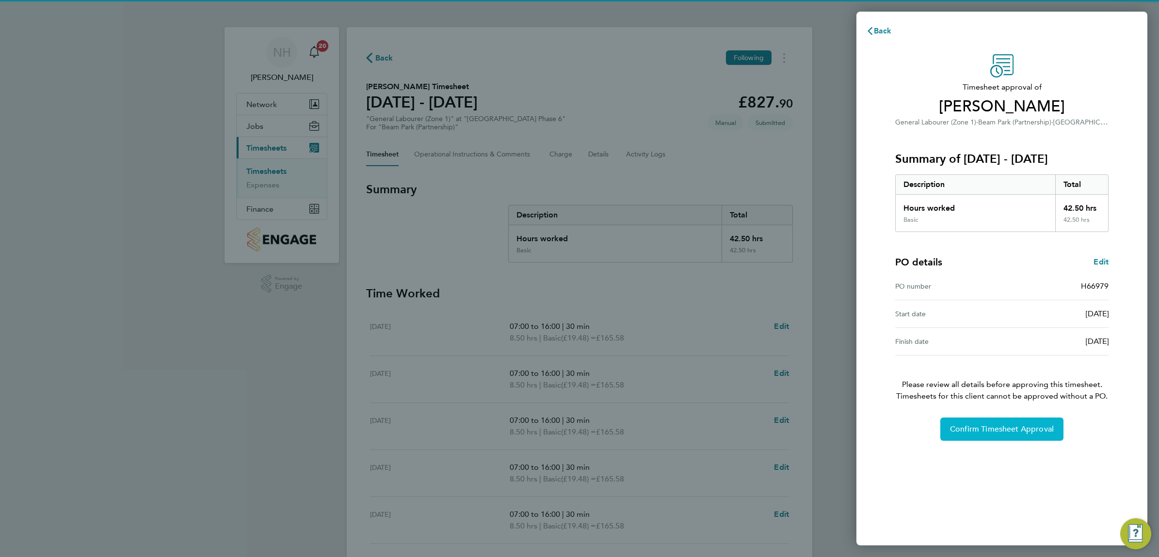
click at [1012, 422] on button "Confirm Timesheet Approval" at bounding box center [1001, 429] width 123 height 23
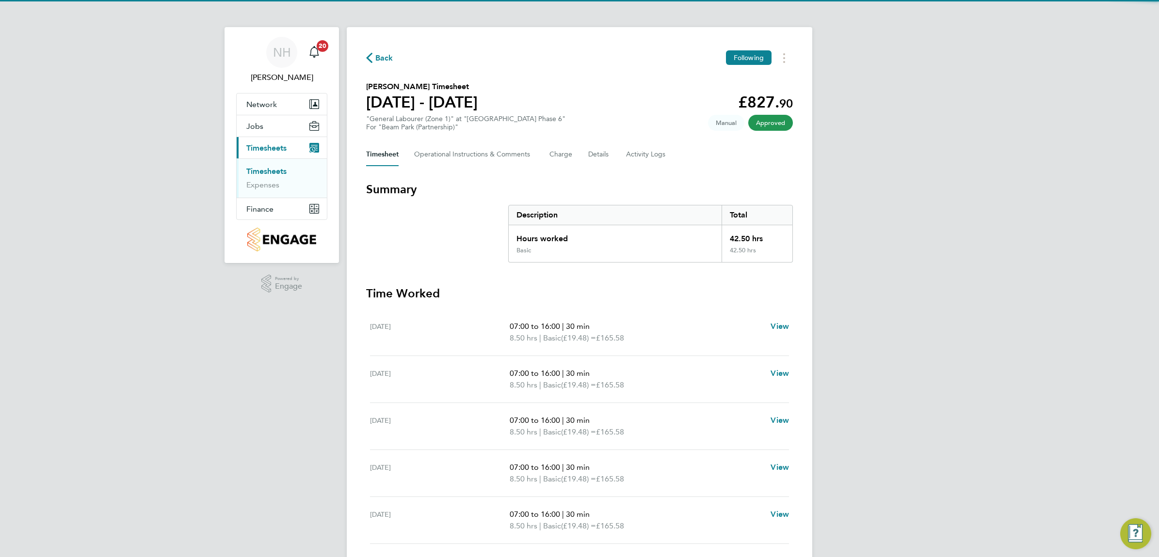
click at [377, 54] on span "Back" at bounding box center [384, 58] width 18 height 12
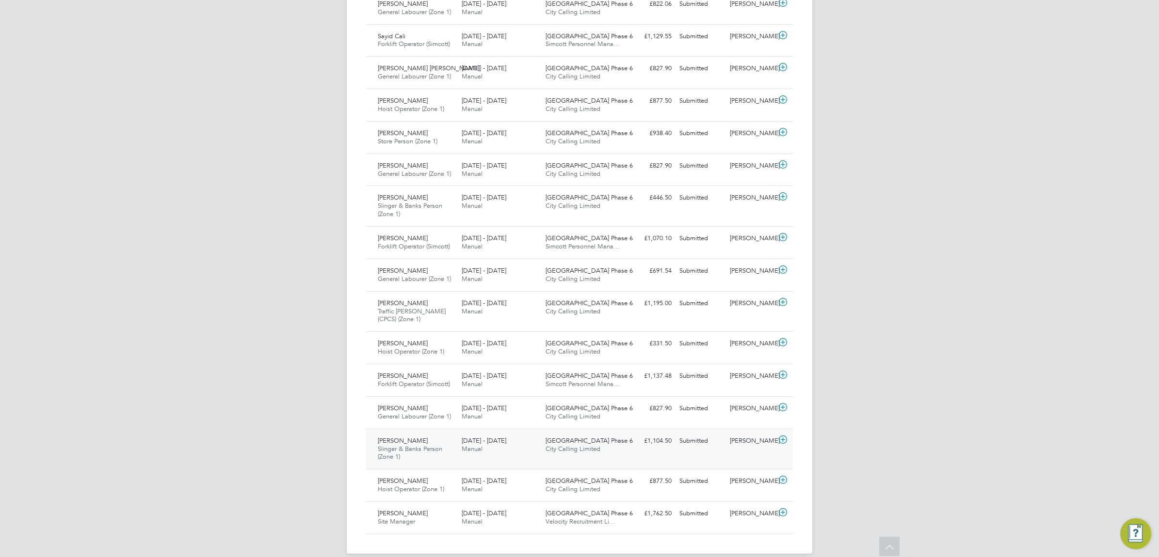
click at [757, 443] on div "[PERSON_NAME]" at bounding box center [751, 441] width 50 height 16
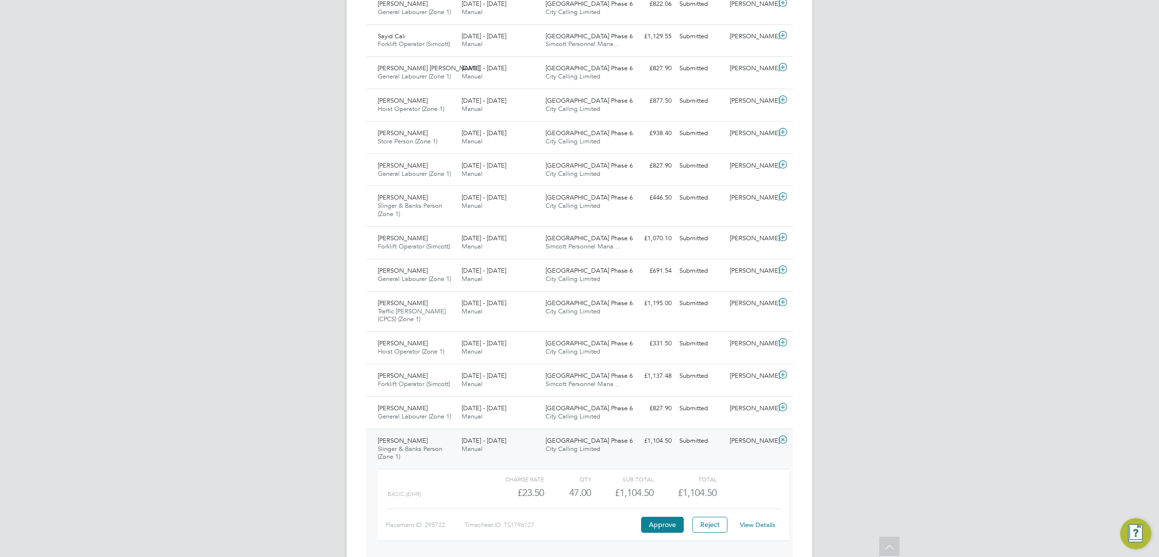
click at [750, 529] on link "View Details" at bounding box center [757, 525] width 35 height 8
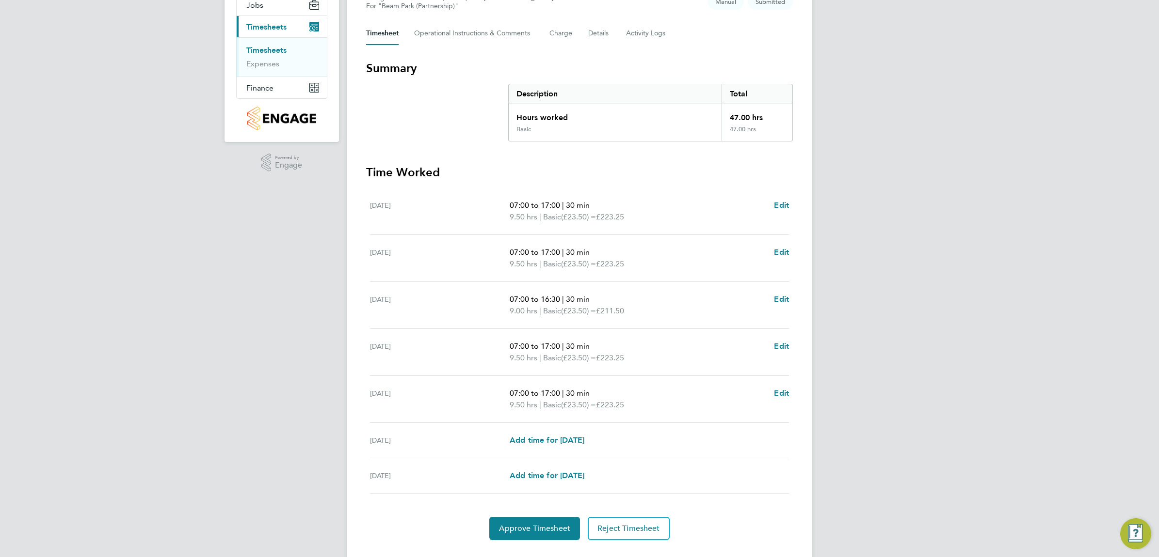
scroll to position [144, 0]
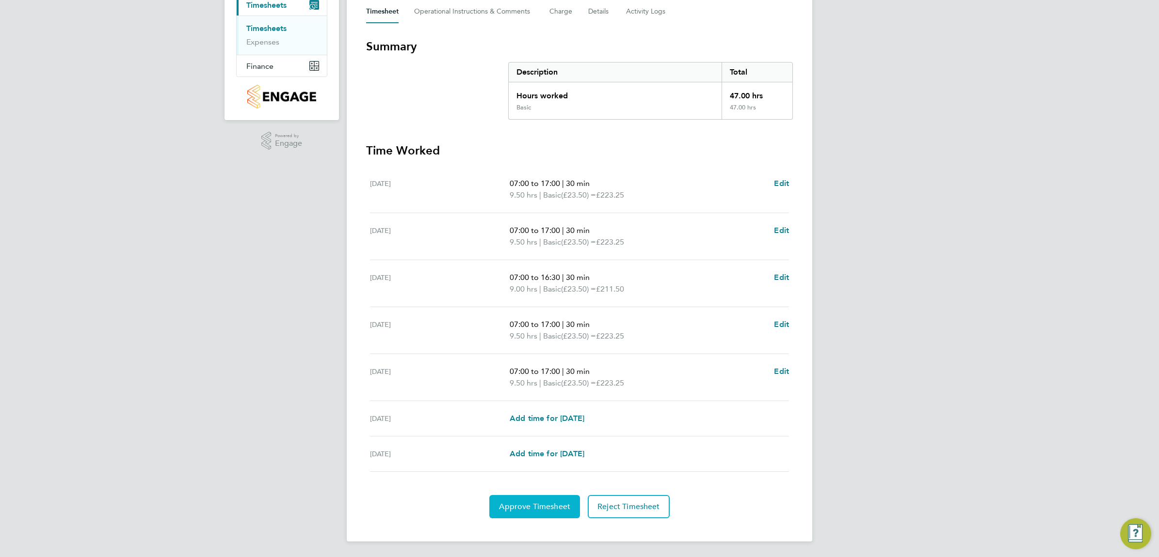
click at [520, 507] on span "Approve Timesheet" at bounding box center [534, 507] width 71 height 10
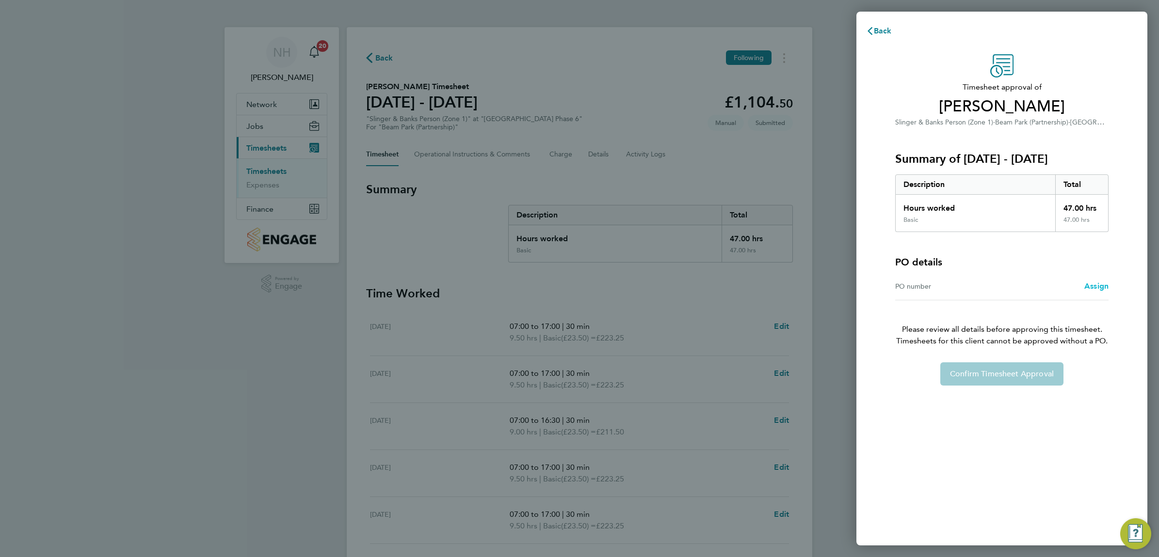
click at [1089, 287] on span "Assign" at bounding box center [1096, 286] width 24 height 9
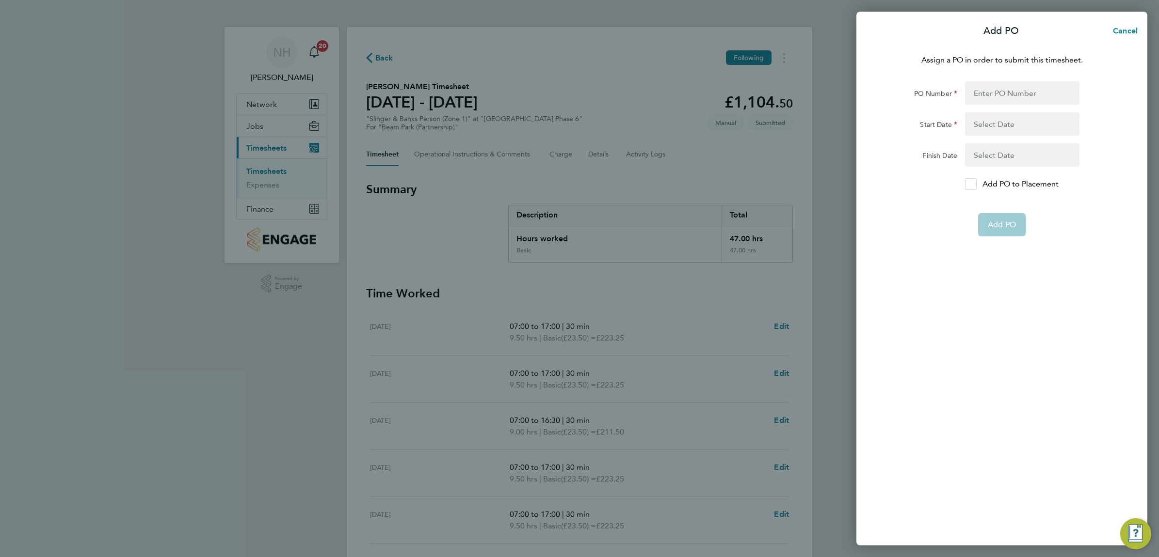
click at [968, 185] on icon at bounding box center [970, 184] width 7 height 6
click at [974, 184] on input "Add PO to Placement" at bounding box center [974, 184] width 0 height 0
click at [982, 95] on input "PO Number" at bounding box center [1022, 92] width 114 height 23
type input "H66979"
type input "[DATE]"
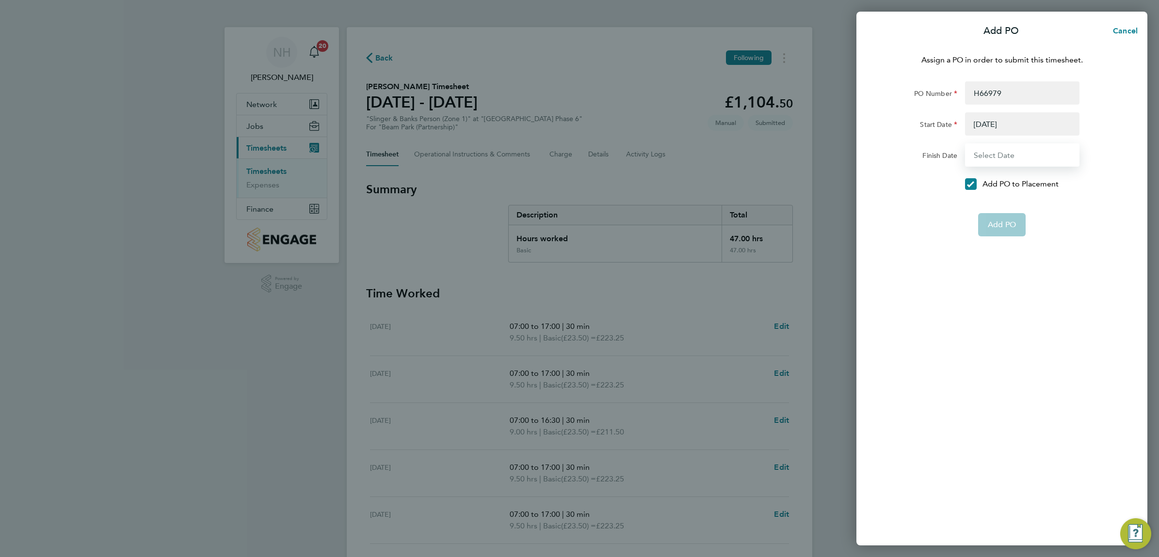
type input "[DATE]"
click at [1001, 197] on span "Add PO" at bounding box center [1001, 202] width 28 height 10
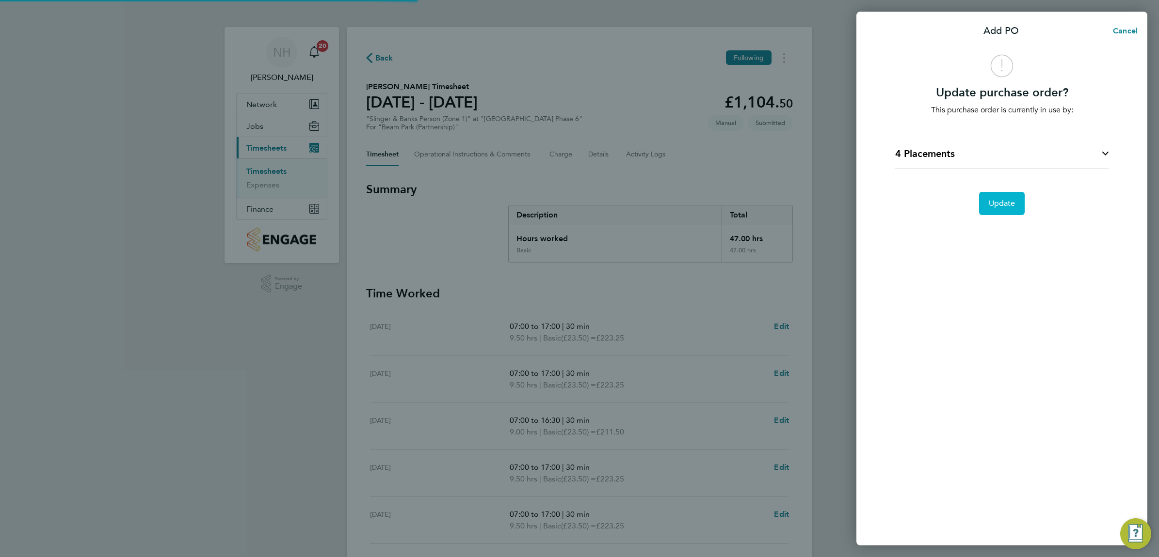
click at [1001, 197] on button "Update" at bounding box center [1002, 203] width 46 height 23
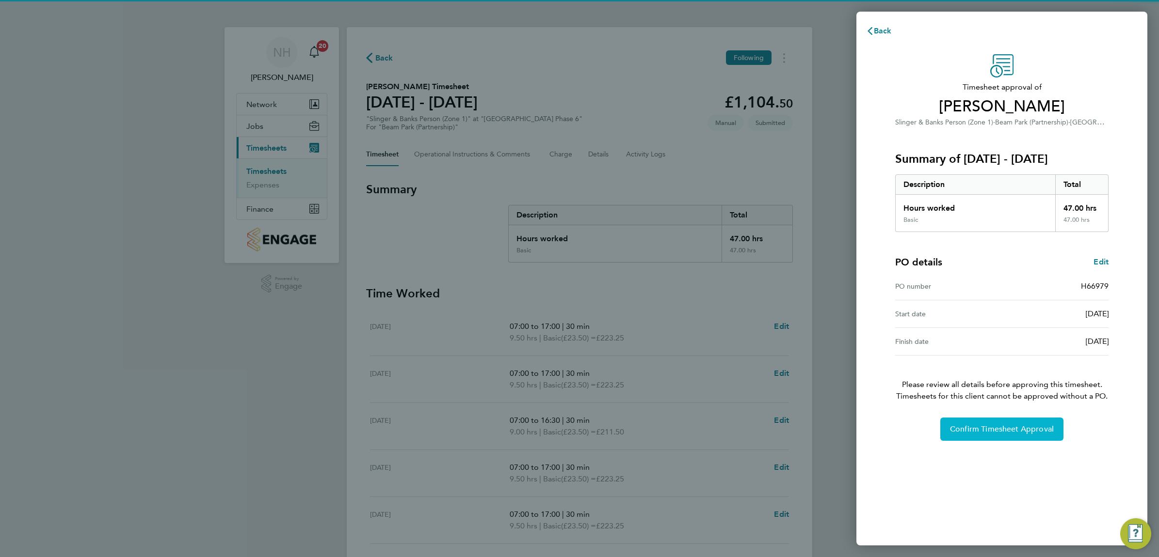
click at [1001, 434] on button "Confirm Timesheet Approval" at bounding box center [1001, 429] width 123 height 23
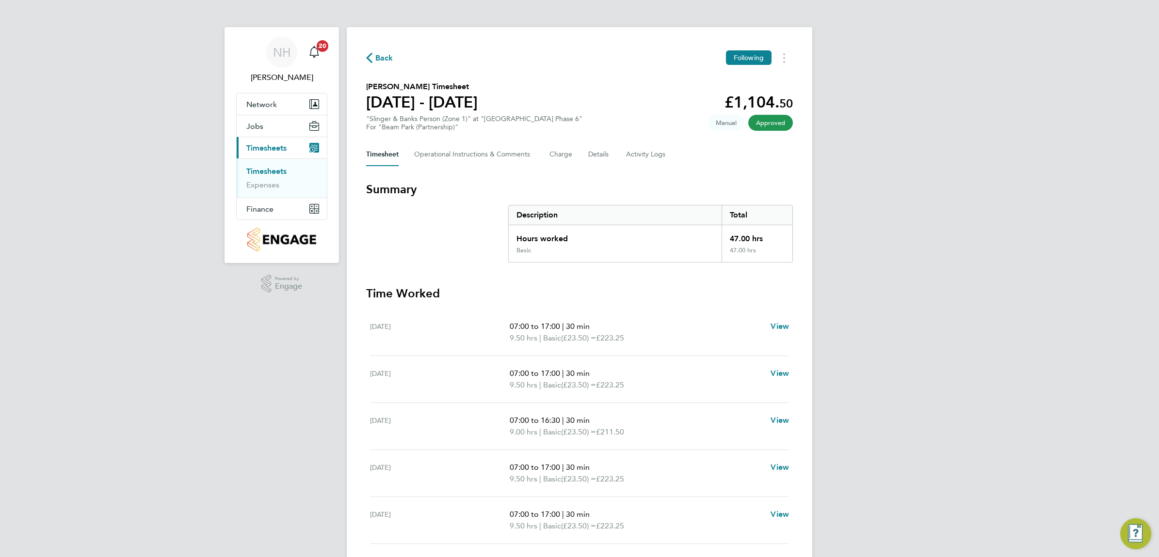
click at [381, 57] on span "Back" at bounding box center [384, 58] width 18 height 12
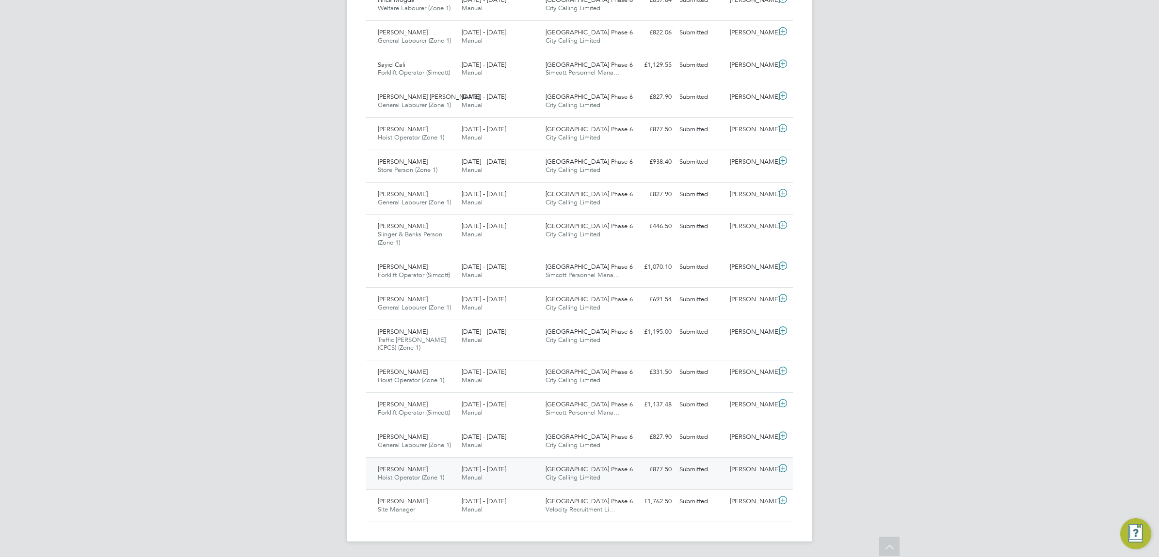
click at [735, 468] on div "[PERSON_NAME]" at bounding box center [751, 470] width 50 height 16
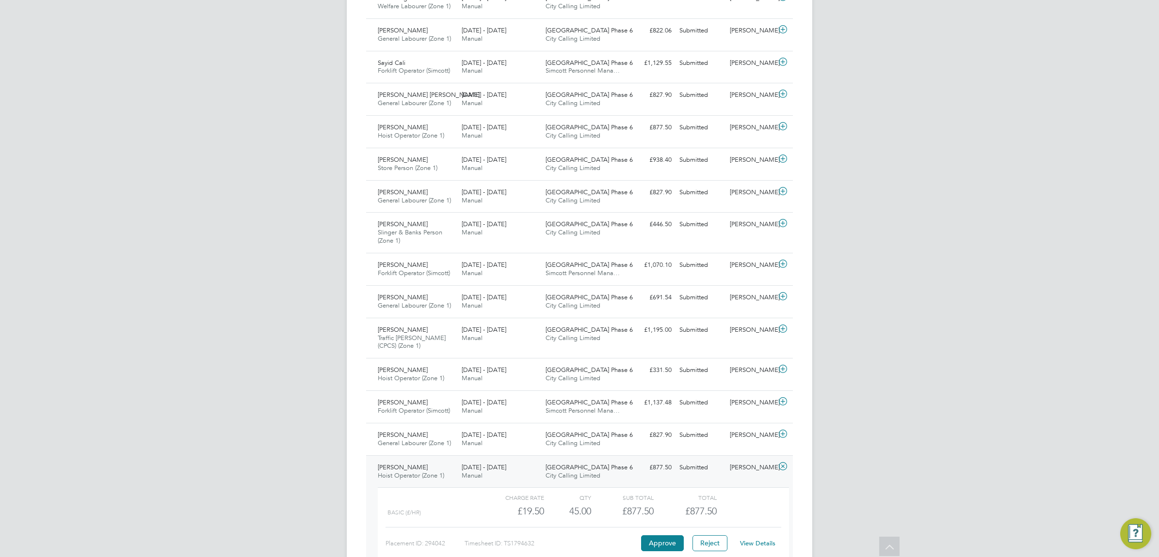
click at [749, 546] on link "View Details" at bounding box center [757, 544] width 35 height 8
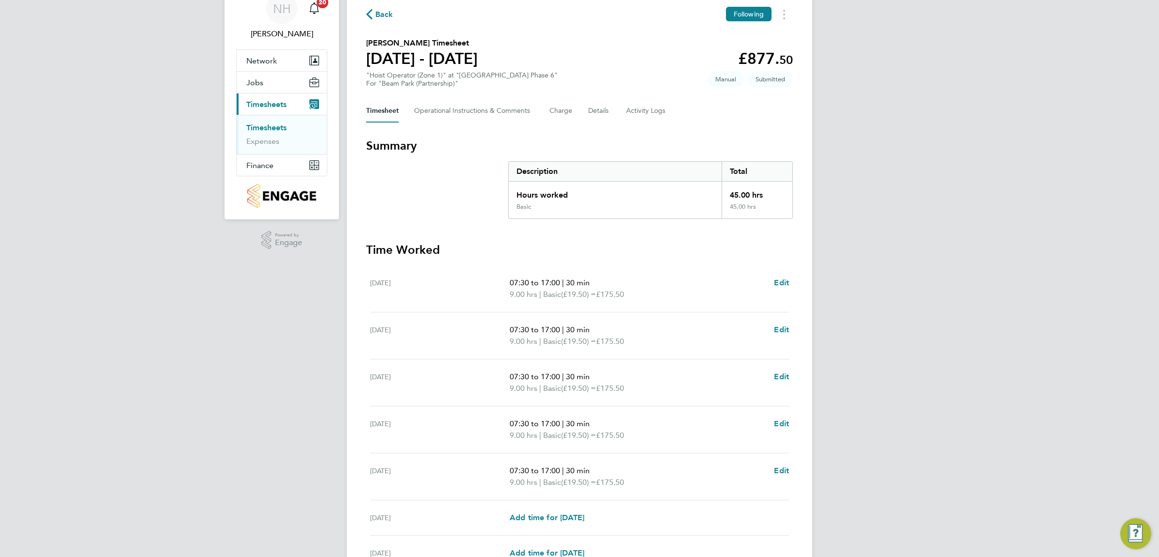
scroll to position [121, 0]
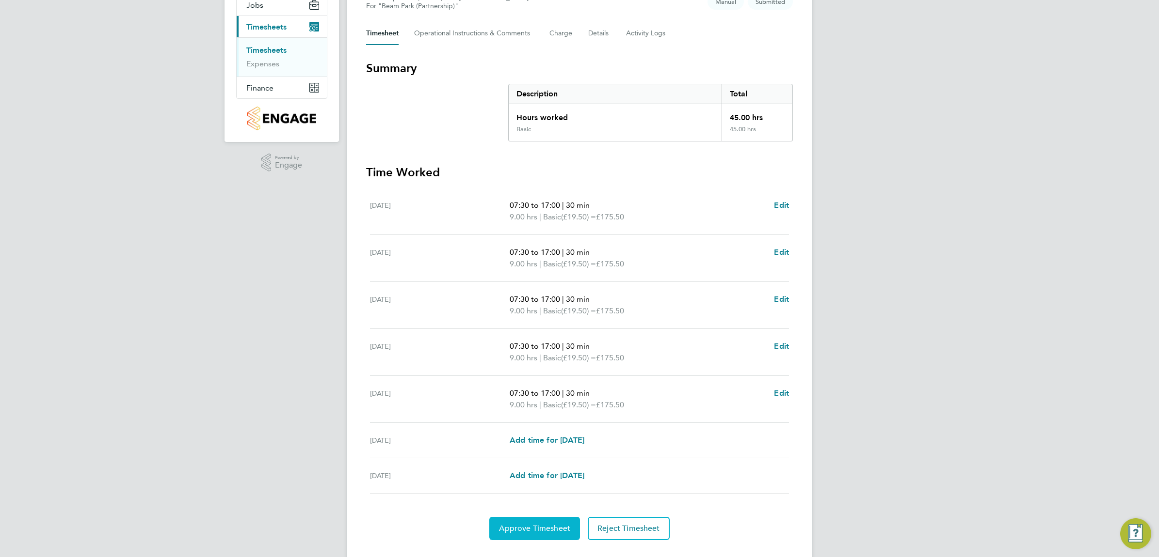
click at [532, 530] on span "Approve Timesheet" at bounding box center [534, 529] width 71 height 10
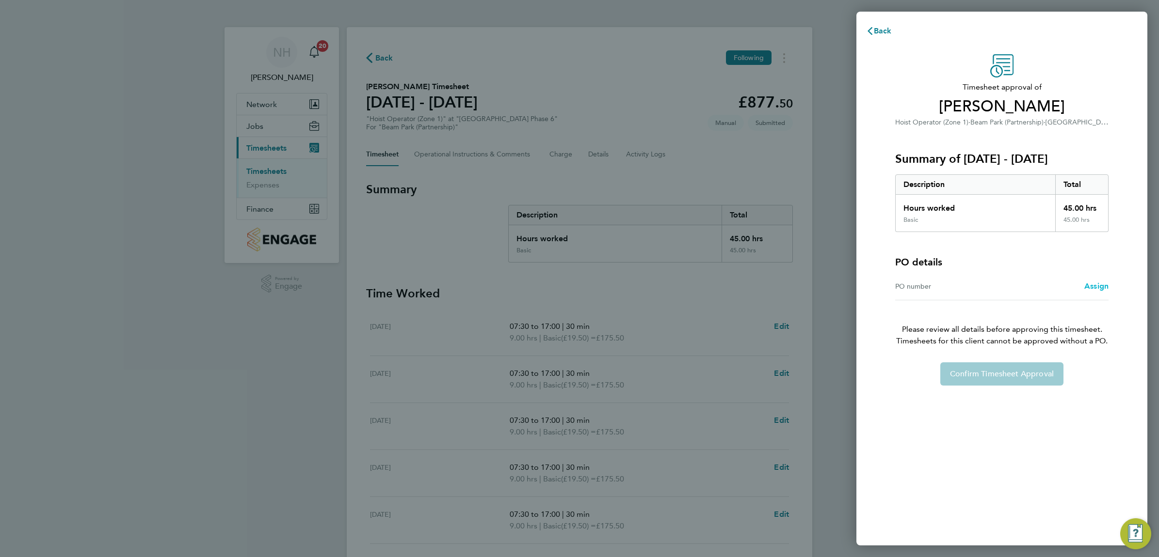
click at [1102, 285] on span "Assign" at bounding box center [1096, 286] width 24 height 9
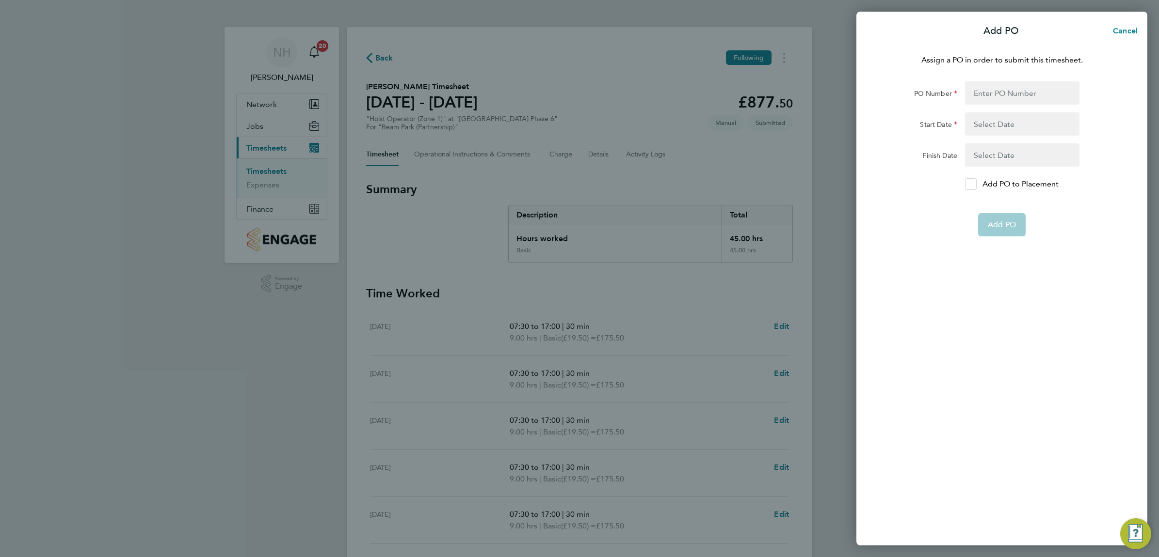
click at [971, 185] on icon at bounding box center [970, 184] width 7 height 6
click at [974, 184] on input "Add PO to Placement" at bounding box center [974, 184] width 0 height 0
click at [975, 98] on input "PO Number" at bounding box center [1022, 92] width 114 height 23
type input "H66979"
type input "[DATE]"
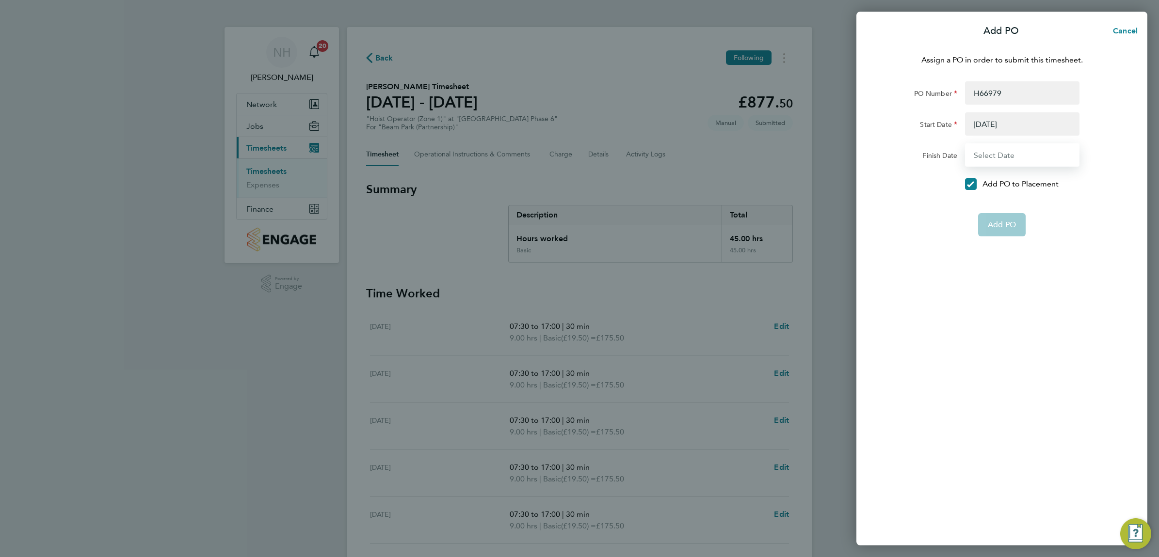
type input "[DATE]"
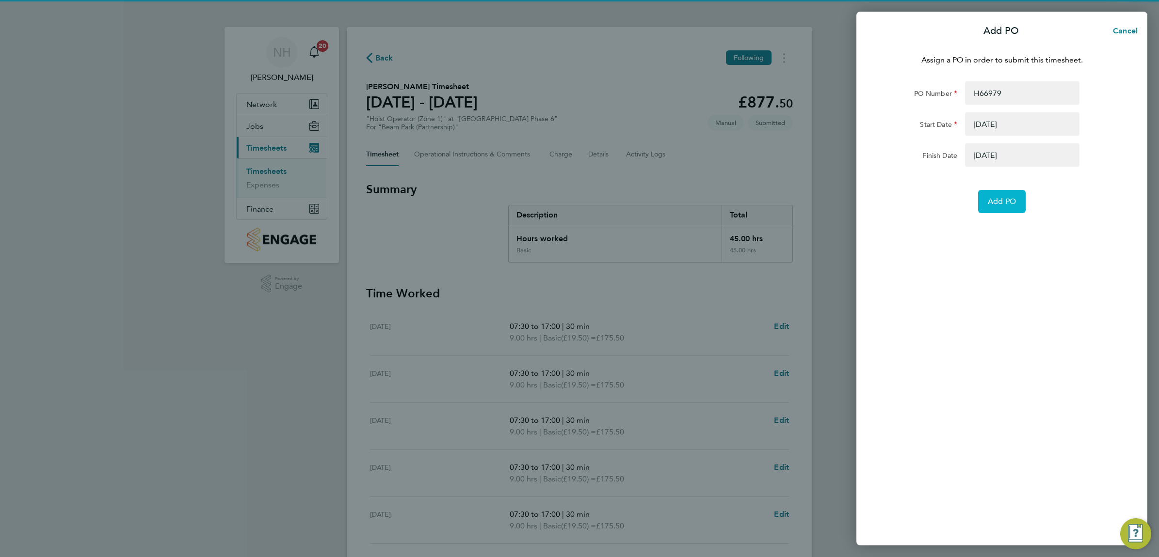
click at [1001, 202] on span "Add PO" at bounding box center [1001, 202] width 28 height 10
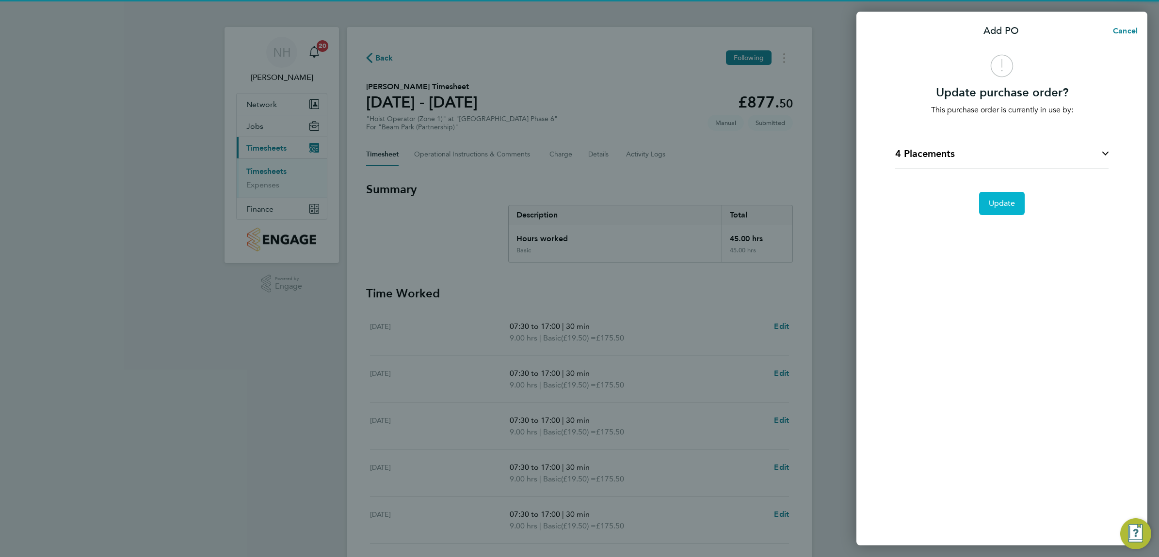
click at [1001, 200] on span "Update" at bounding box center [1001, 204] width 27 height 10
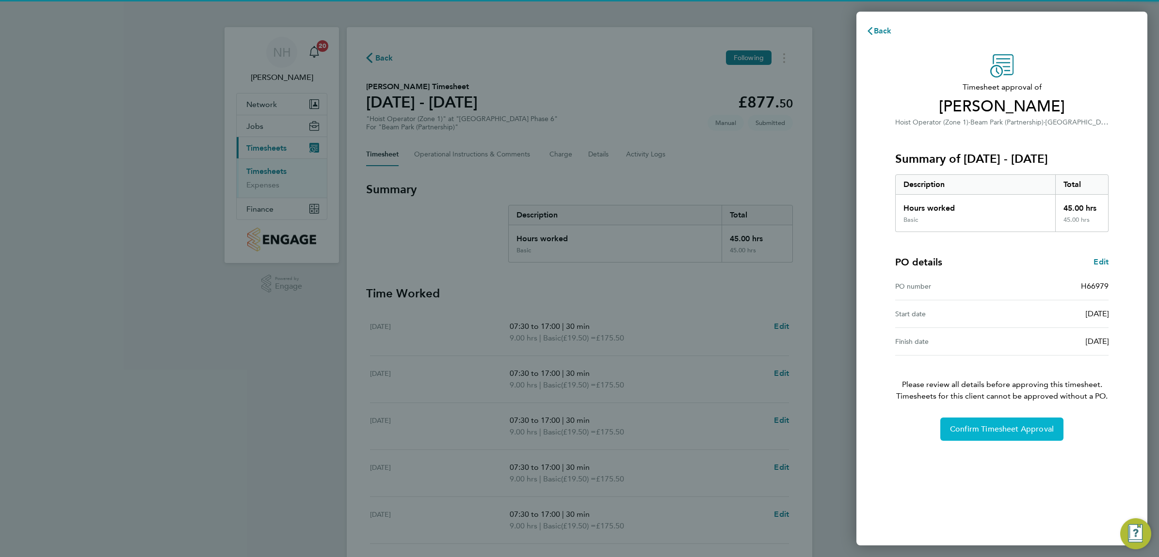
click at [994, 432] on span "Confirm Timesheet Approval" at bounding box center [1002, 430] width 104 height 10
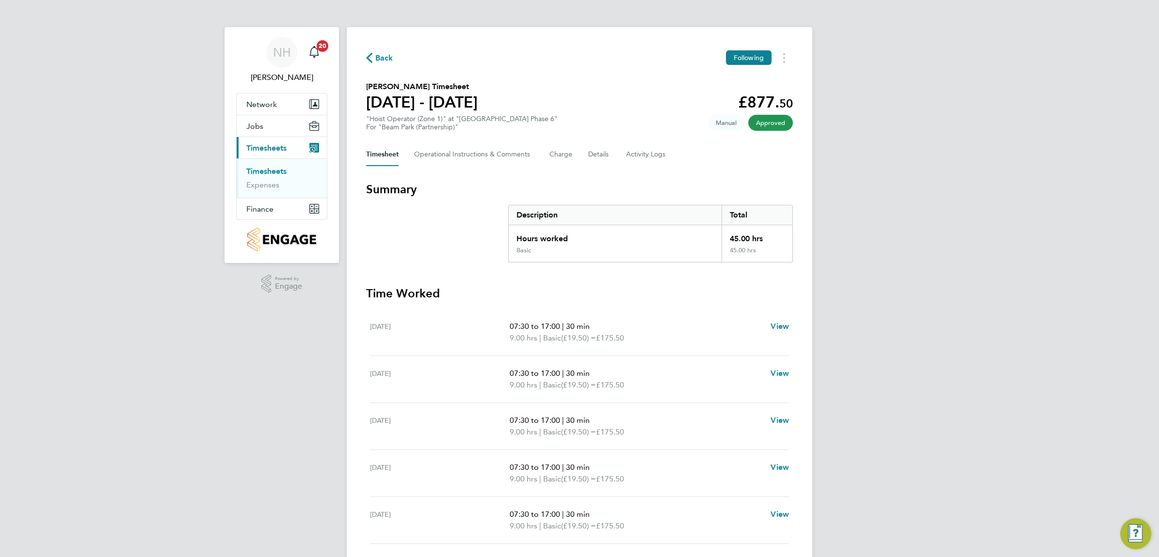
click at [379, 58] on span "Back" at bounding box center [384, 58] width 18 height 12
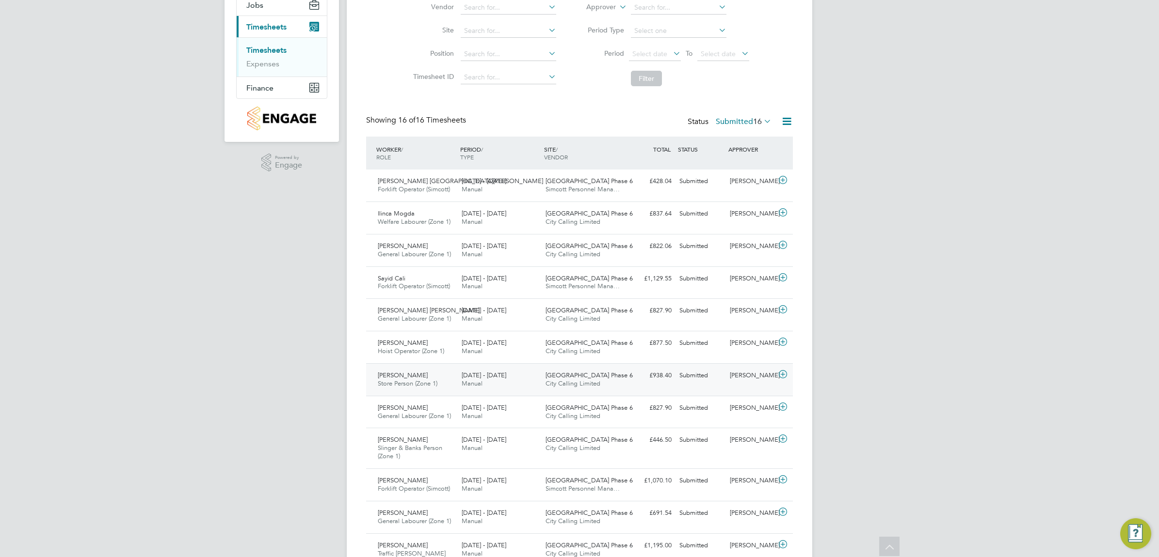
click at [744, 376] on div "[PERSON_NAME]" at bounding box center [751, 376] width 50 height 16
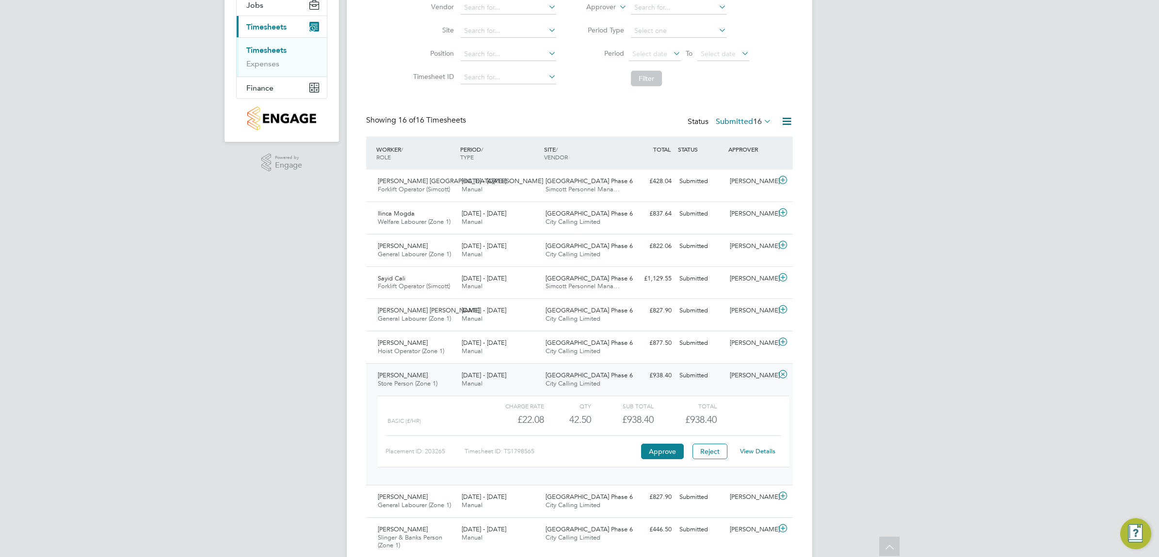
click at [751, 452] on link "View Details" at bounding box center [757, 451] width 35 height 8
click at [757, 453] on link "View Details" at bounding box center [757, 451] width 35 height 8
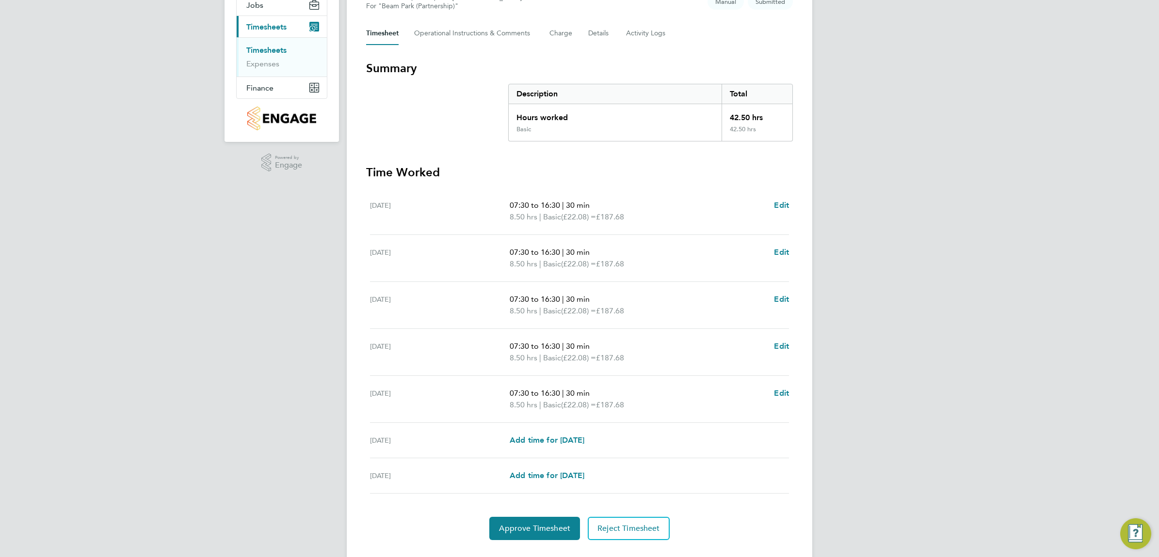
scroll to position [144, 0]
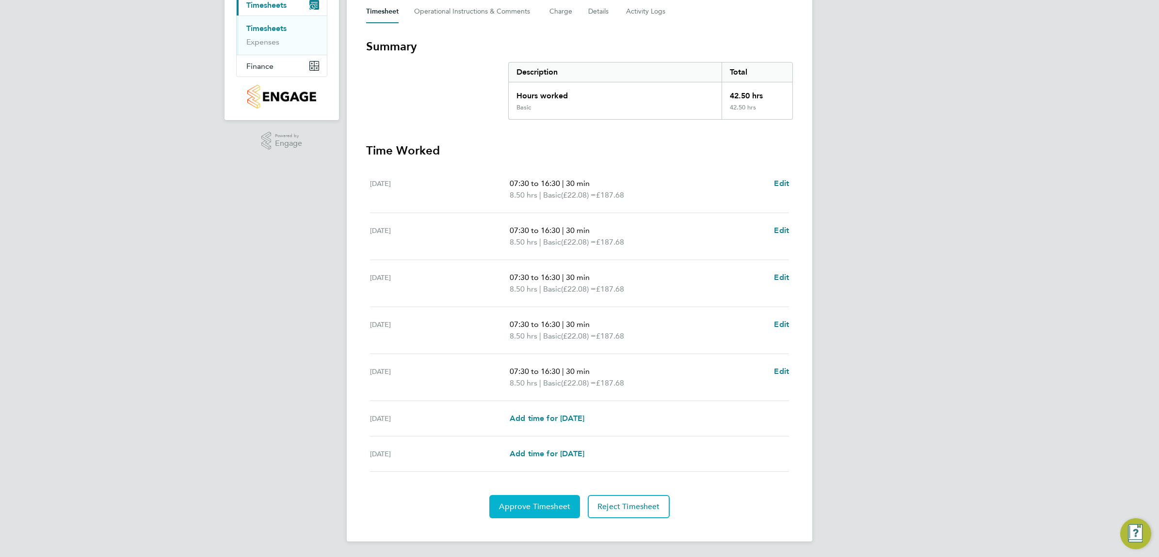
click at [562, 498] on button "Approve Timesheet" at bounding box center [534, 506] width 91 height 23
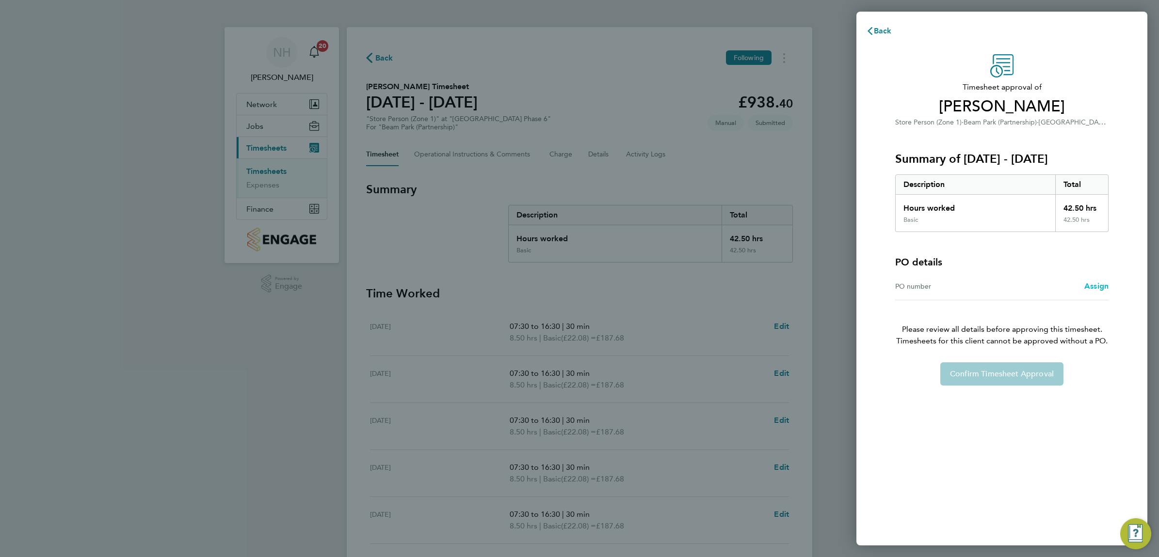
click at [1087, 284] on span "Assign" at bounding box center [1096, 286] width 24 height 9
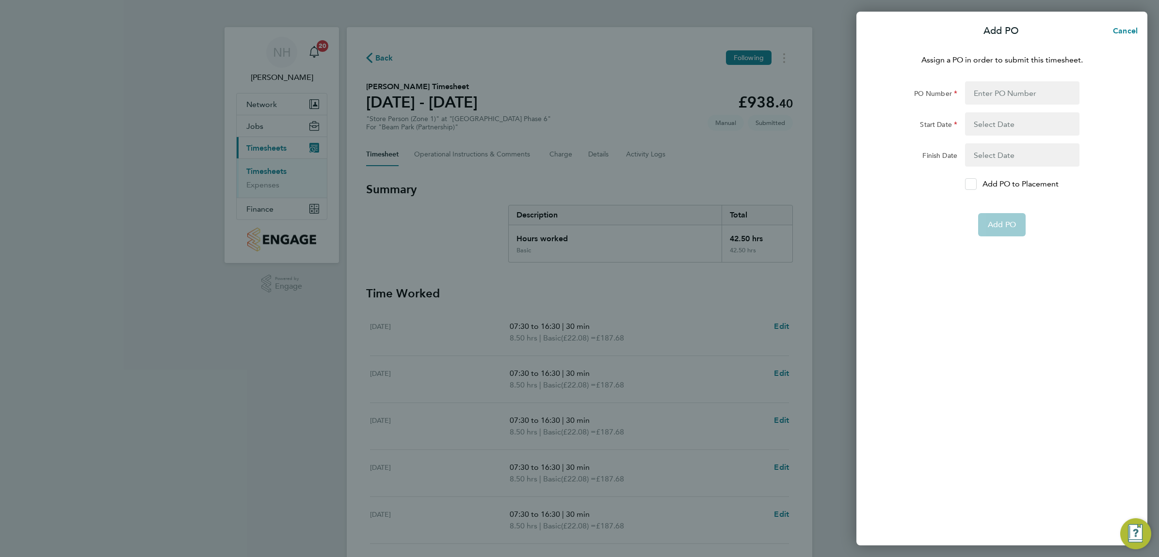
click at [969, 185] on icon at bounding box center [970, 184] width 7 height 6
click at [974, 184] on input "Add PO to Placement" at bounding box center [974, 184] width 0 height 0
click at [976, 101] on input "PO Number" at bounding box center [1022, 92] width 114 height 23
type input "H66979"
type input "[DATE]"
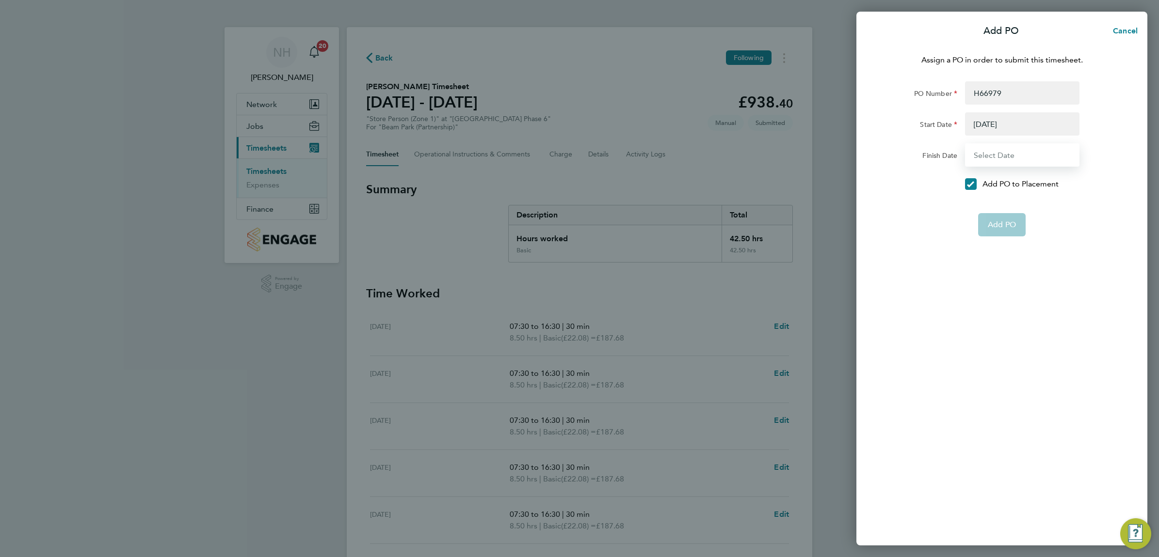
type input "[DATE]"
click at [1000, 205] on span "Add PO" at bounding box center [1001, 202] width 28 height 10
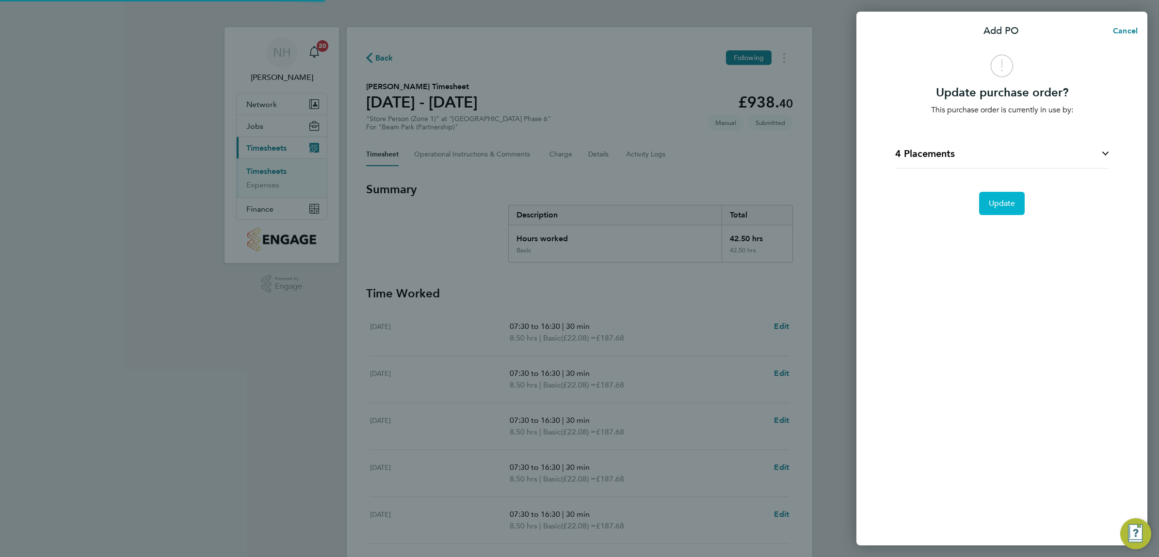
click at [1000, 205] on span "Update" at bounding box center [1001, 204] width 27 height 10
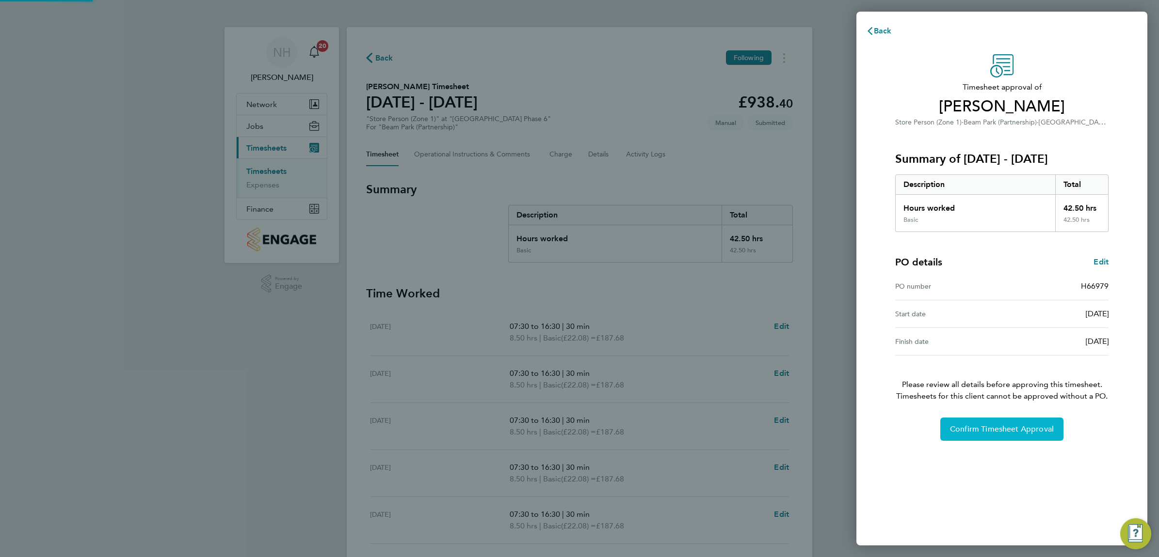
click at [1013, 428] on span "Confirm Timesheet Approval" at bounding box center [1002, 430] width 104 height 10
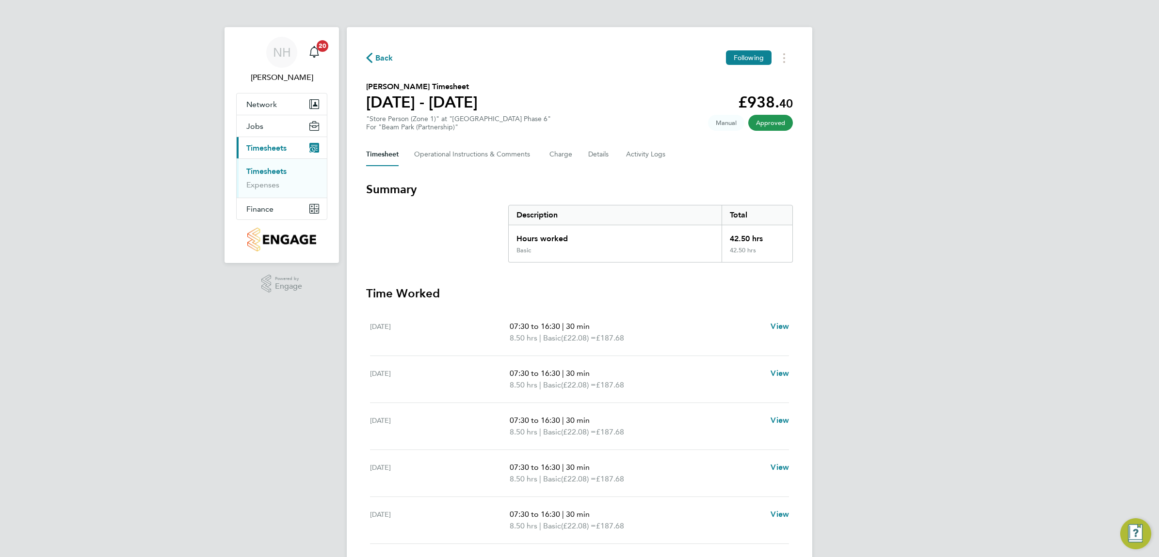
click at [379, 54] on span "Back" at bounding box center [384, 58] width 18 height 12
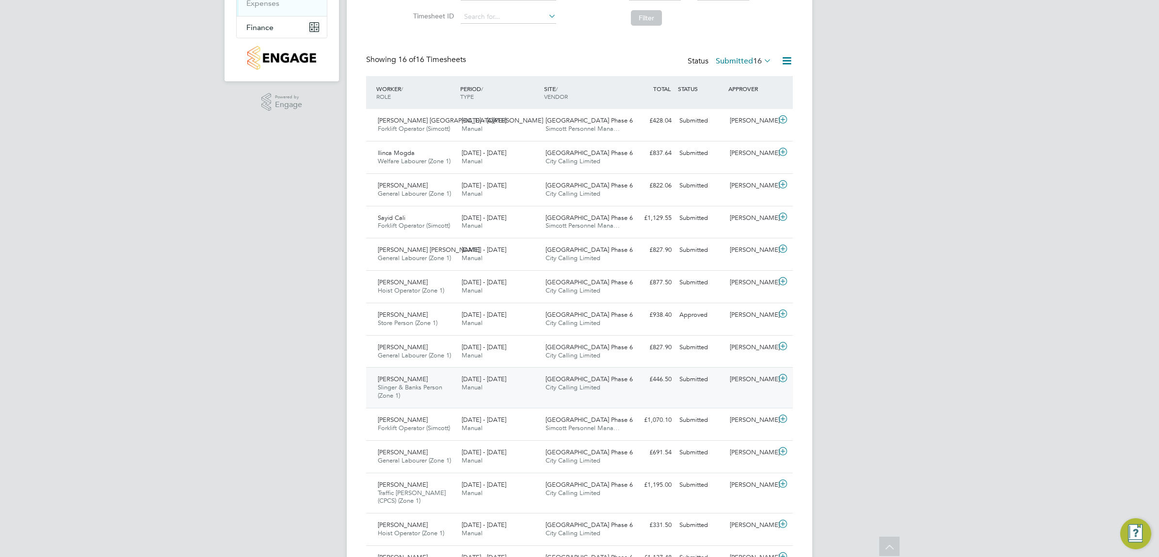
click at [734, 379] on div "[PERSON_NAME]" at bounding box center [751, 380] width 50 height 16
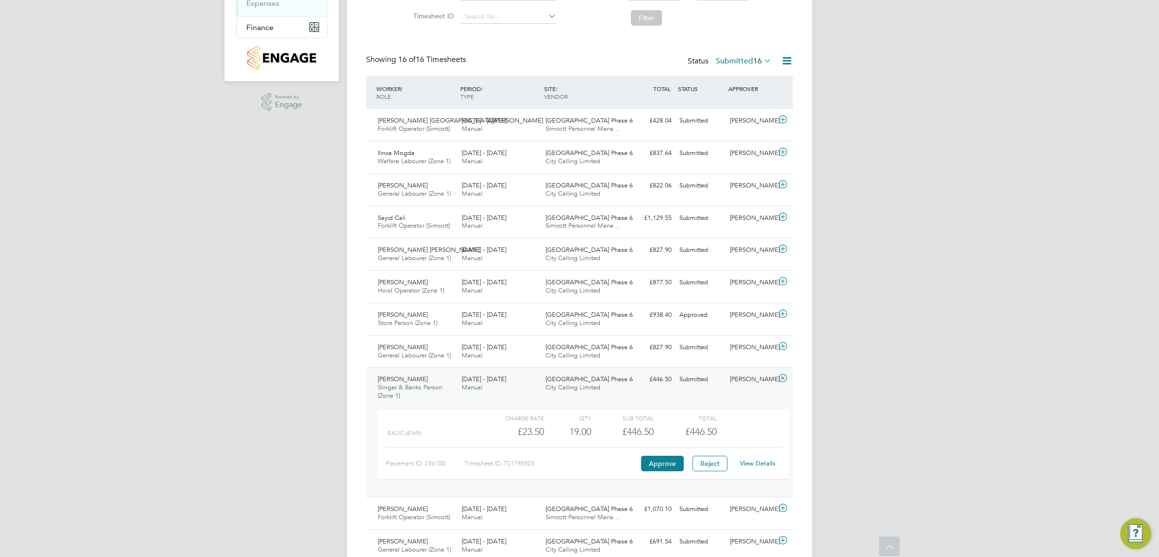
click at [752, 461] on link "View Details" at bounding box center [757, 464] width 35 height 8
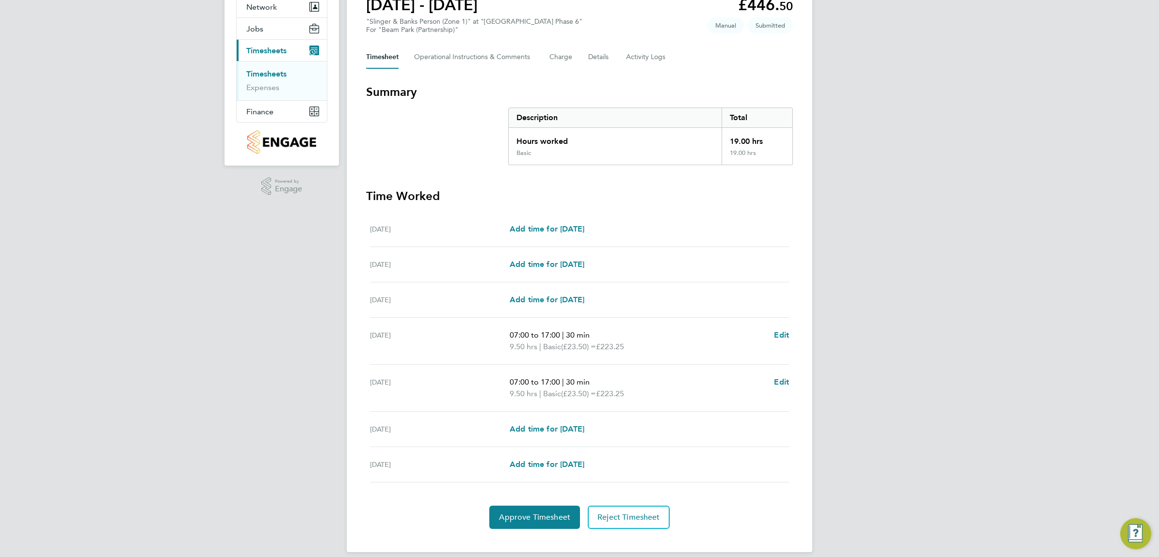
scroll to position [109, 0]
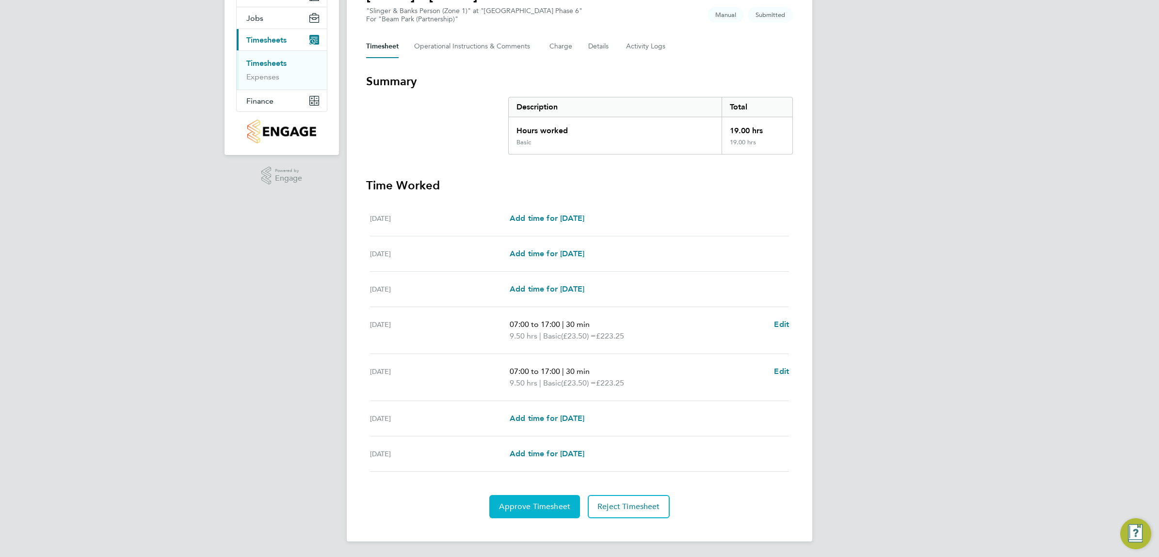
click at [540, 505] on span "Approve Timesheet" at bounding box center [534, 507] width 71 height 10
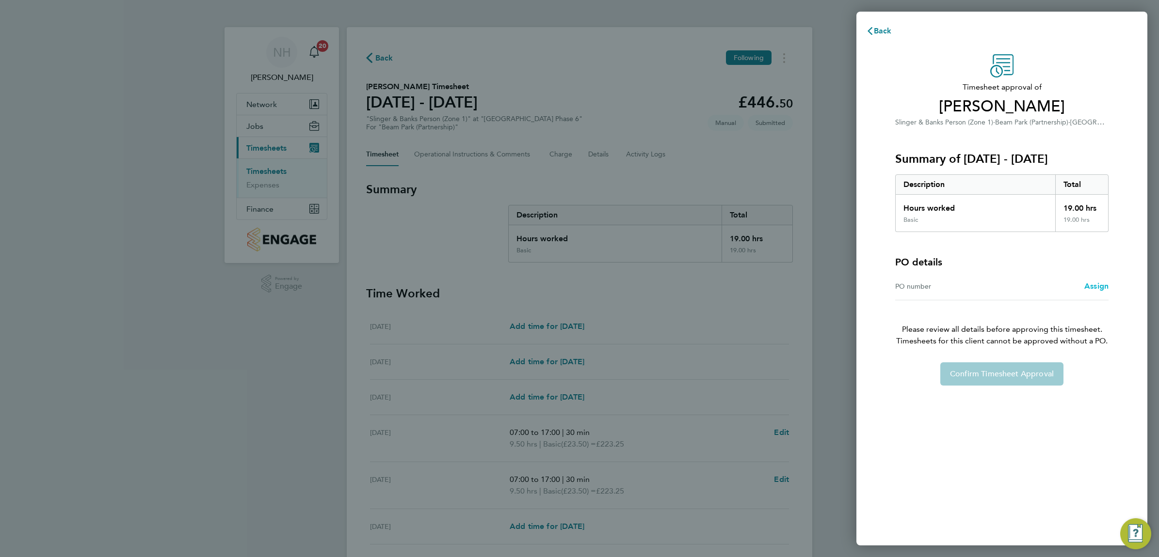
click at [1094, 285] on span "Assign" at bounding box center [1096, 286] width 24 height 9
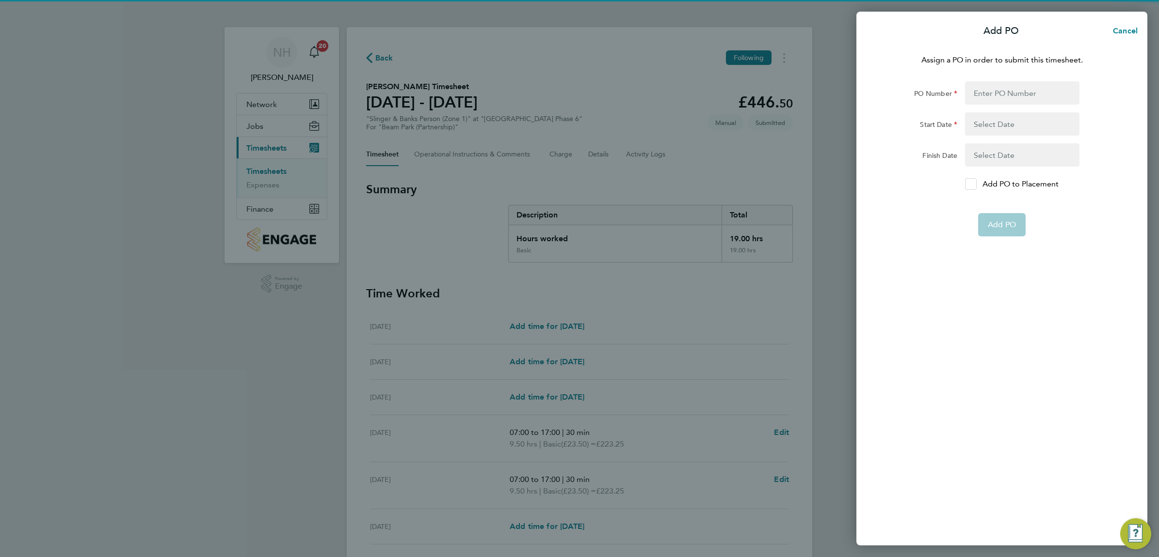
click at [969, 185] on icon at bounding box center [970, 184] width 7 height 6
click at [974, 184] on input "Add PO to Placement" at bounding box center [974, 184] width 0 height 0
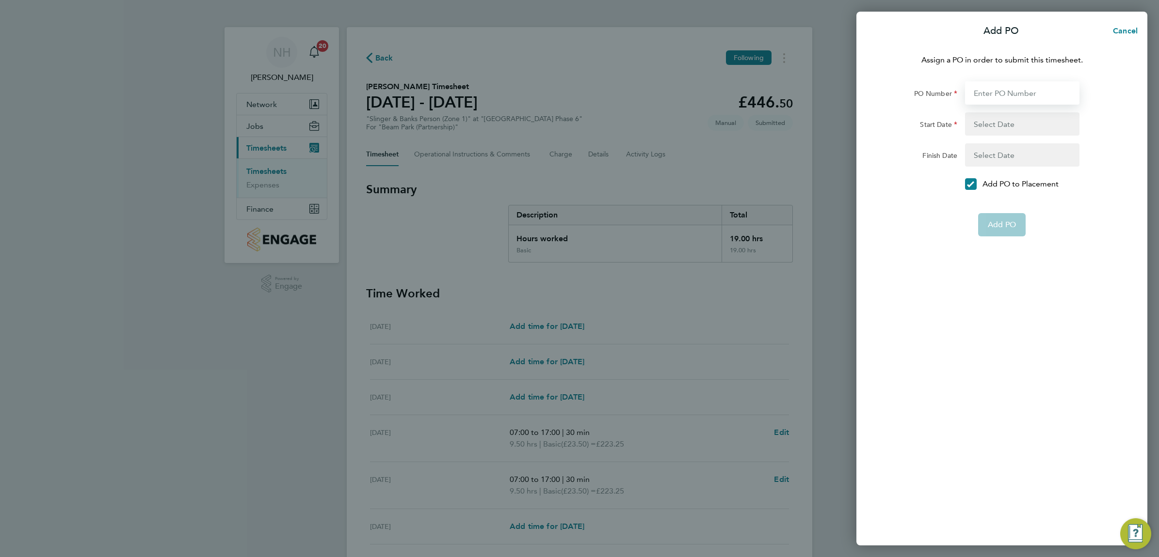
click at [983, 94] on input "PO Number" at bounding box center [1022, 92] width 114 height 23
type input "H66979"
type input "[DATE]"
click at [1001, 195] on button "Add PO" at bounding box center [1002, 201] width 48 height 23
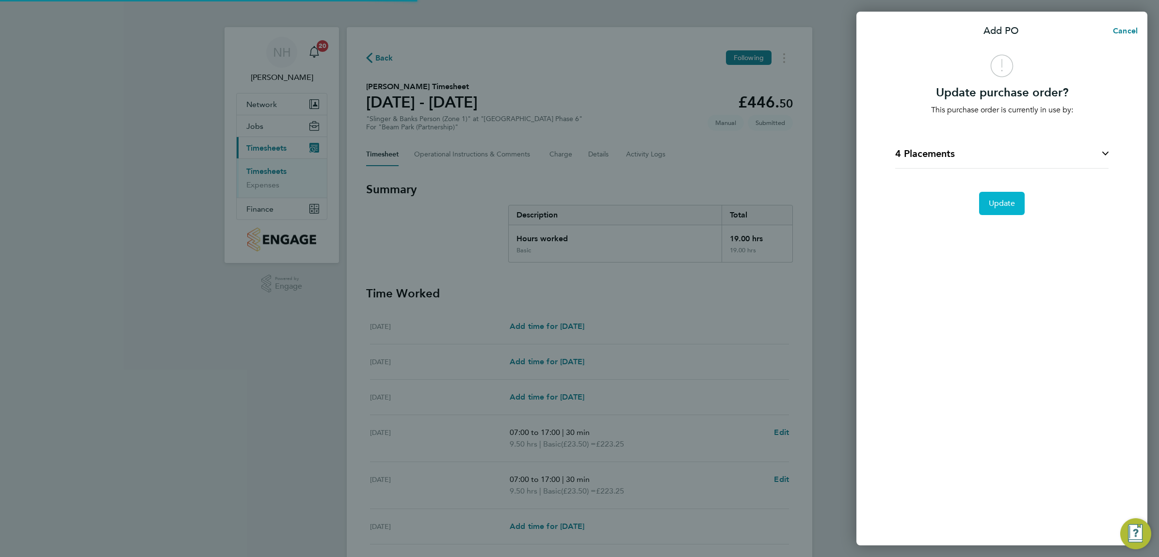
click at [1001, 195] on button "Update" at bounding box center [1002, 203] width 46 height 23
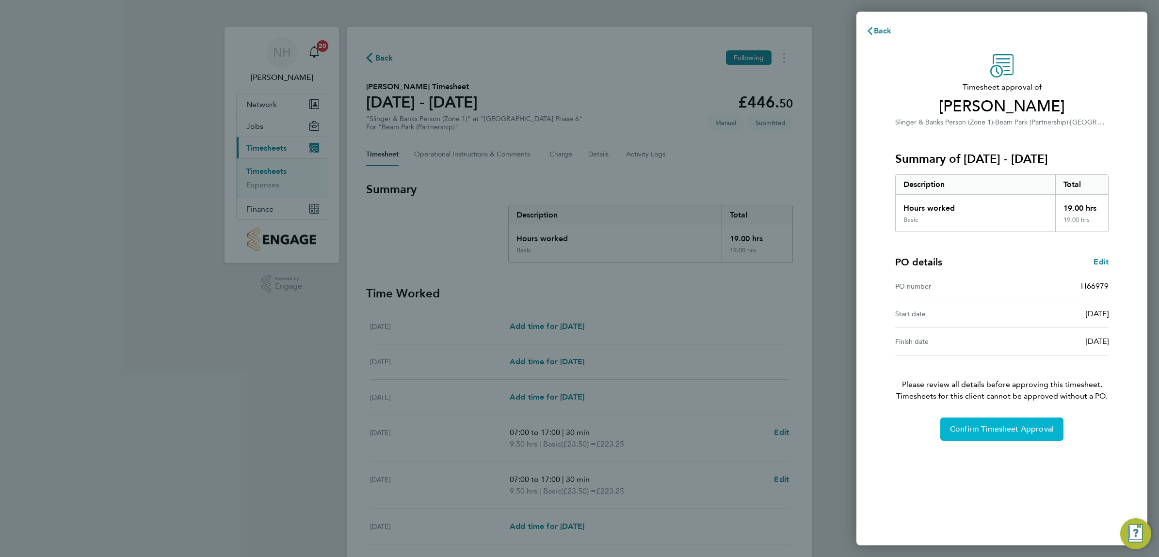
click at [998, 430] on span "Confirm Timesheet Approval" at bounding box center [1002, 430] width 104 height 10
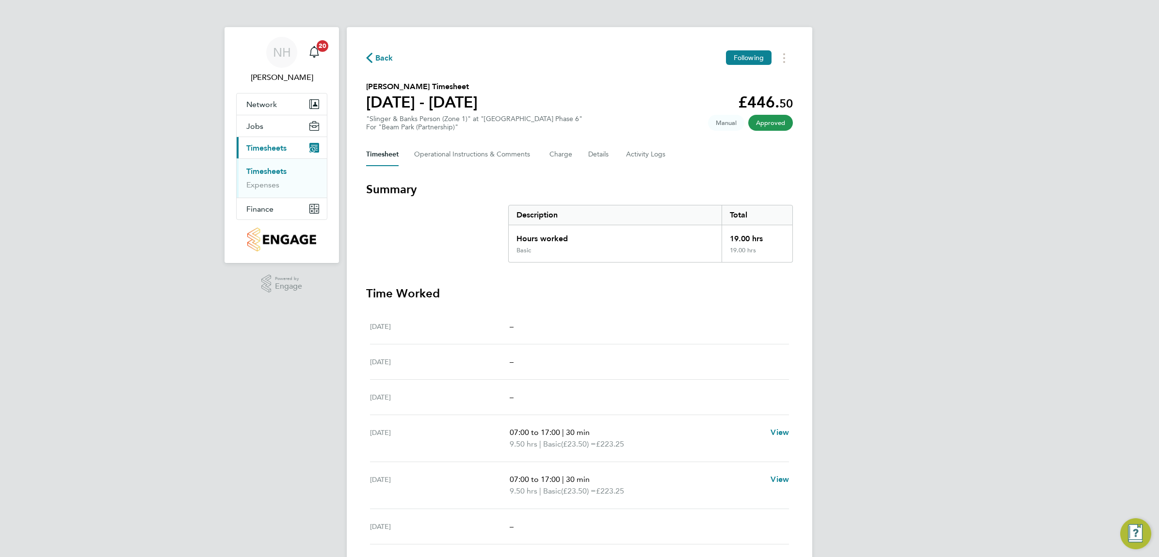
click at [377, 52] on span "Back" at bounding box center [384, 58] width 18 height 12
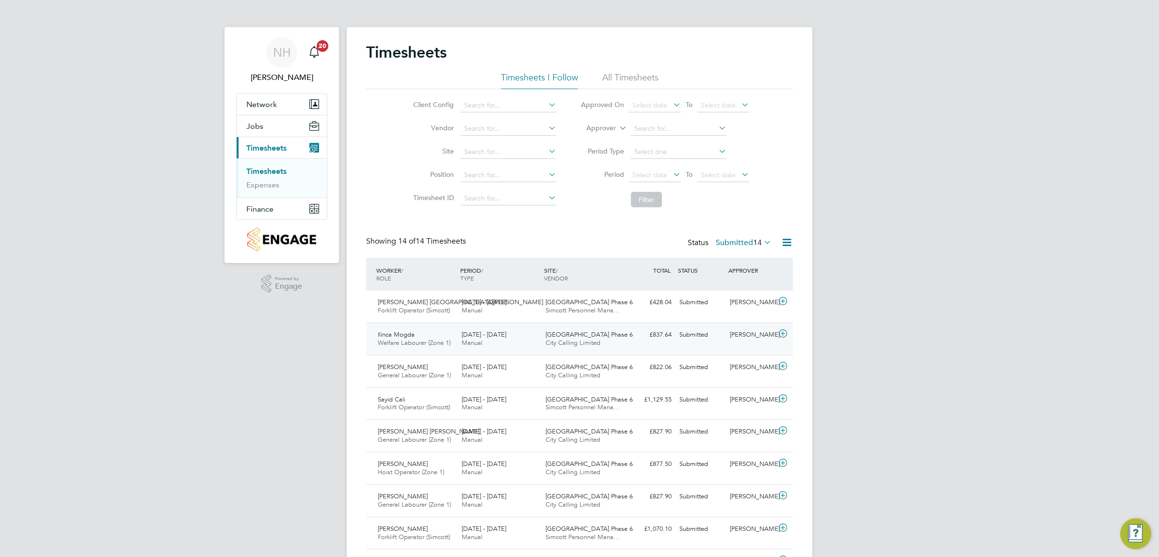
click at [737, 333] on div "[PERSON_NAME]" at bounding box center [751, 335] width 50 height 16
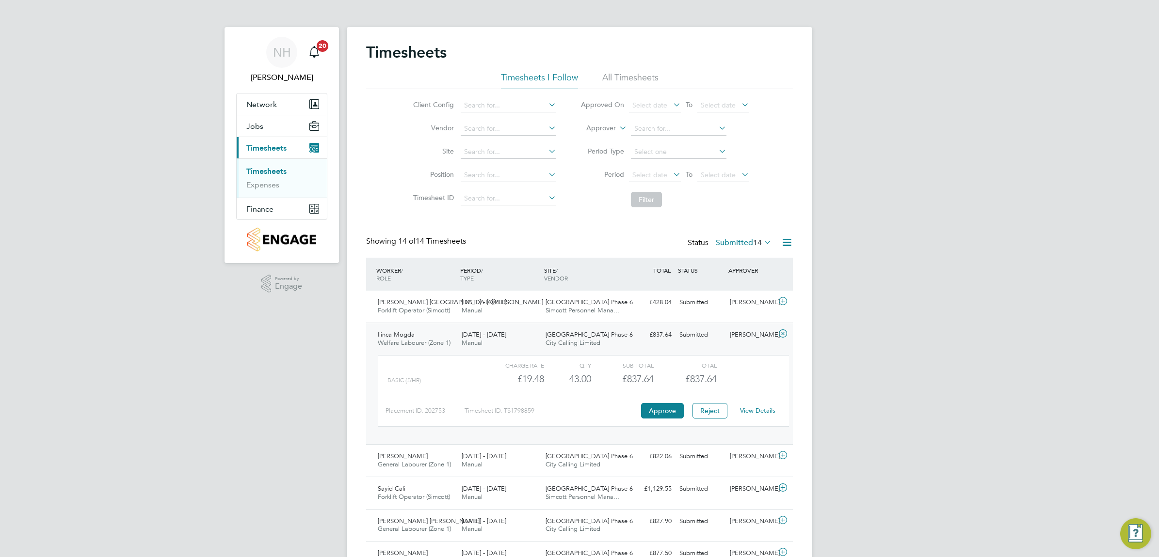
click at [749, 407] on link "View Details" at bounding box center [757, 411] width 35 height 8
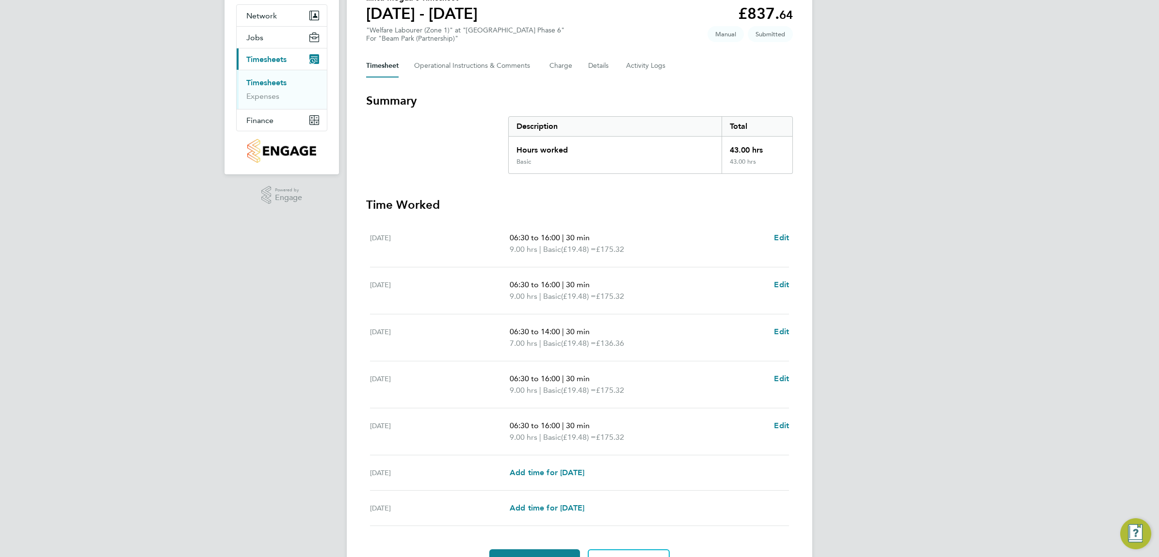
scroll to position [121, 0]
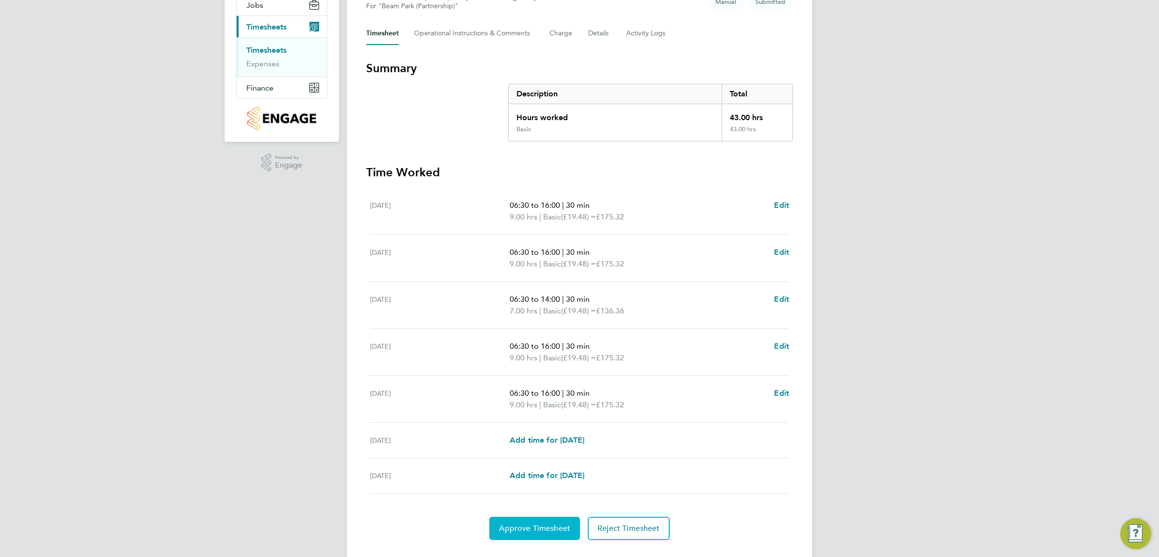
click at [554, 526] on span "Approve Timesheet" at bounding box center [534, 529] width 71 height 10
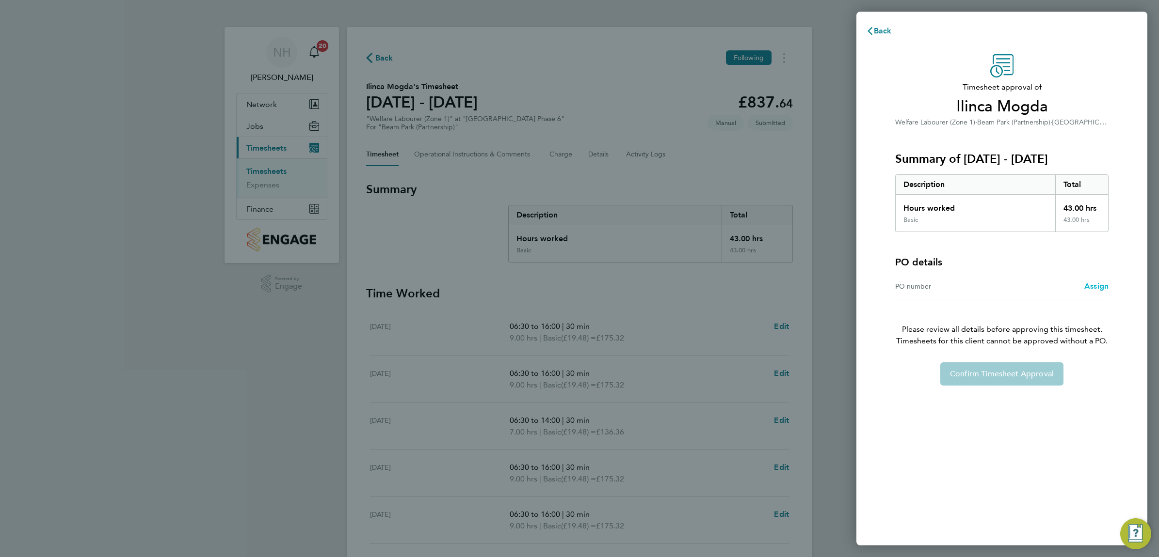
click at [1094, 284] on span "Assign" at bounding box center [1096, 286] width 24 height 9
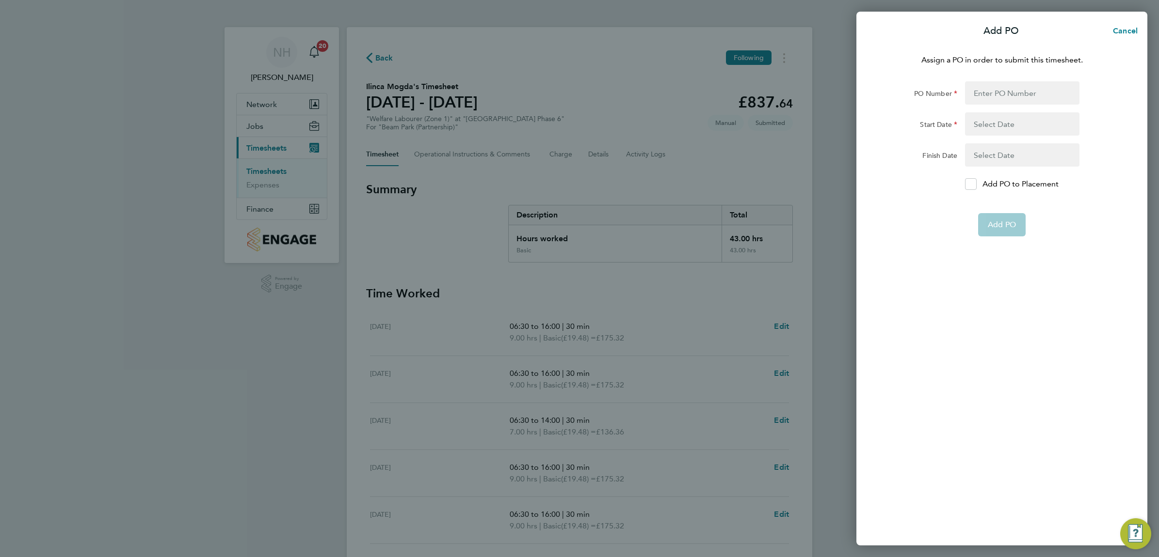
click at [965, 176] on form "PO Number Start Date Finish Date Add PO to Placement Add PO" at bounding box center [1001, 158] width 237 height 155
click at [970, 187] on icon at bounding box center [970, 184] width 7 height 6
click at [974, 184] on input "Add PO to Placement" at bounding box center [974, 184] width 0 height 0
click at [979, 95] on input "PO Number" at bounding box center [1022, 92] width 114 height 23
type input "H66979"
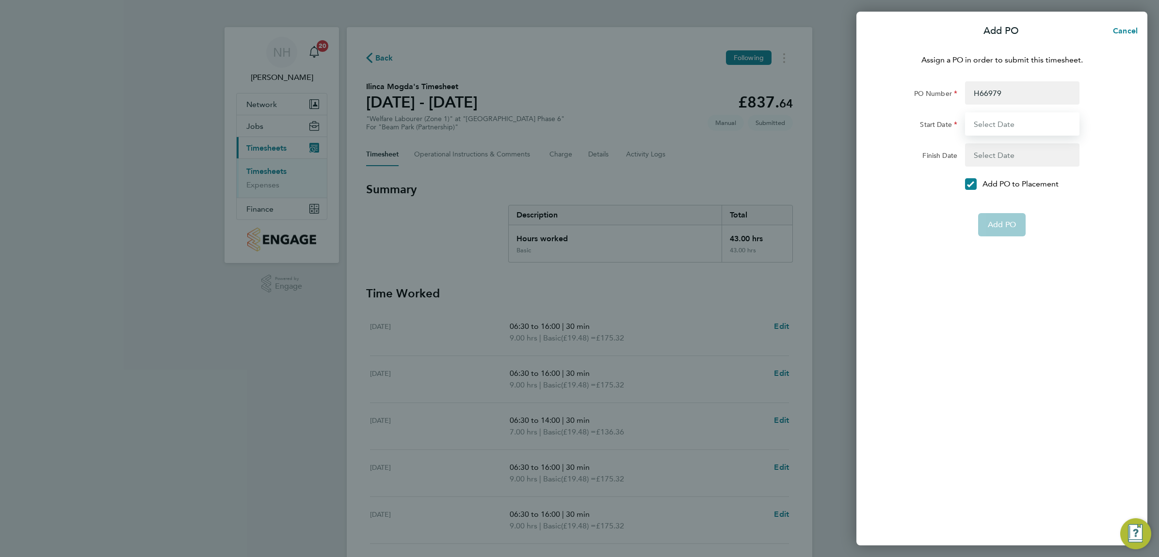
type input "[DATE]"
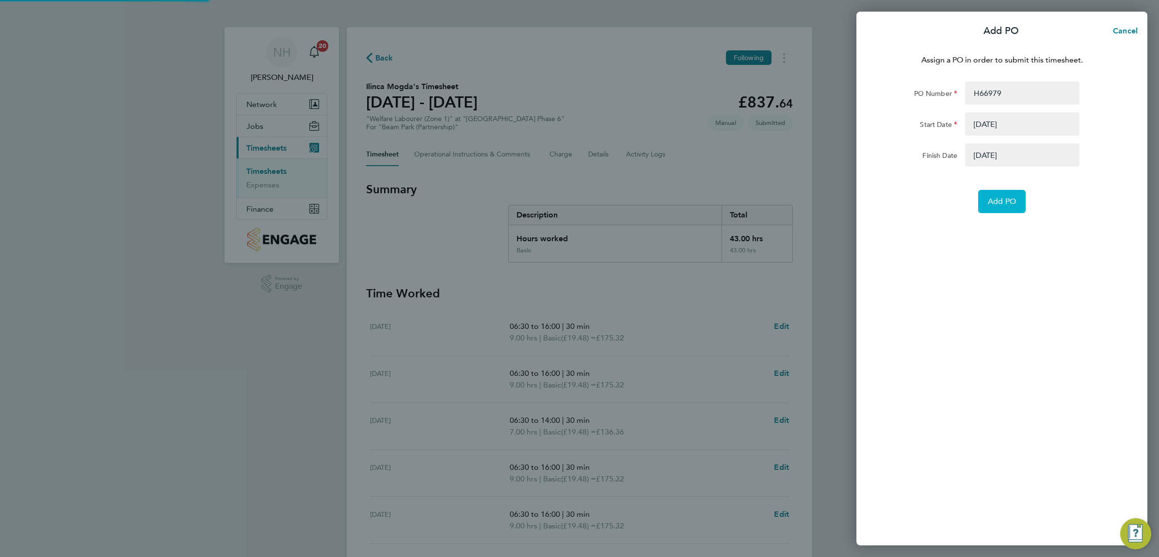
click at [1004, 199] on span "Add PO" at bounding box center [1001, 202] width 28 height 10
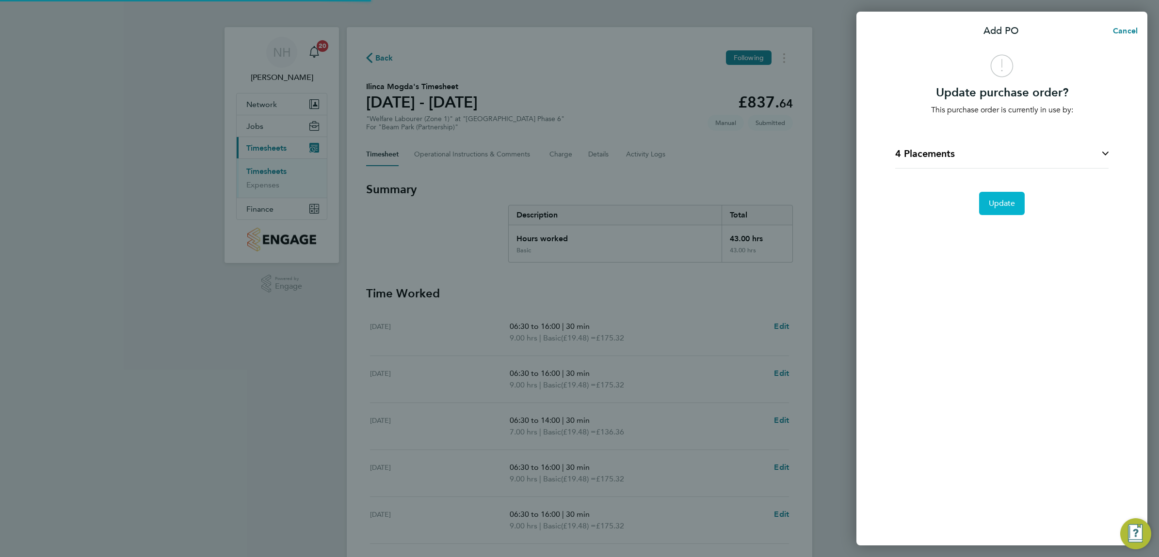
click at [1004, 199] on span "Update" at bounding box center [1001, 204] width 27 height 10
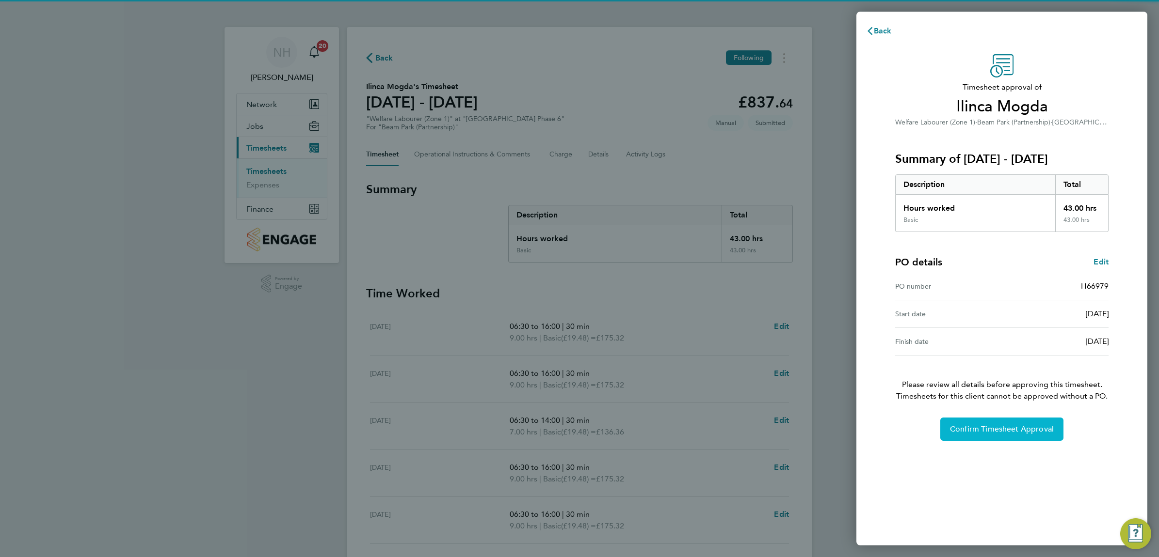
click at [1018, 430] on span "Confirm Timesheet Approval" at bounding box center [1002, 430] width 104 height 10
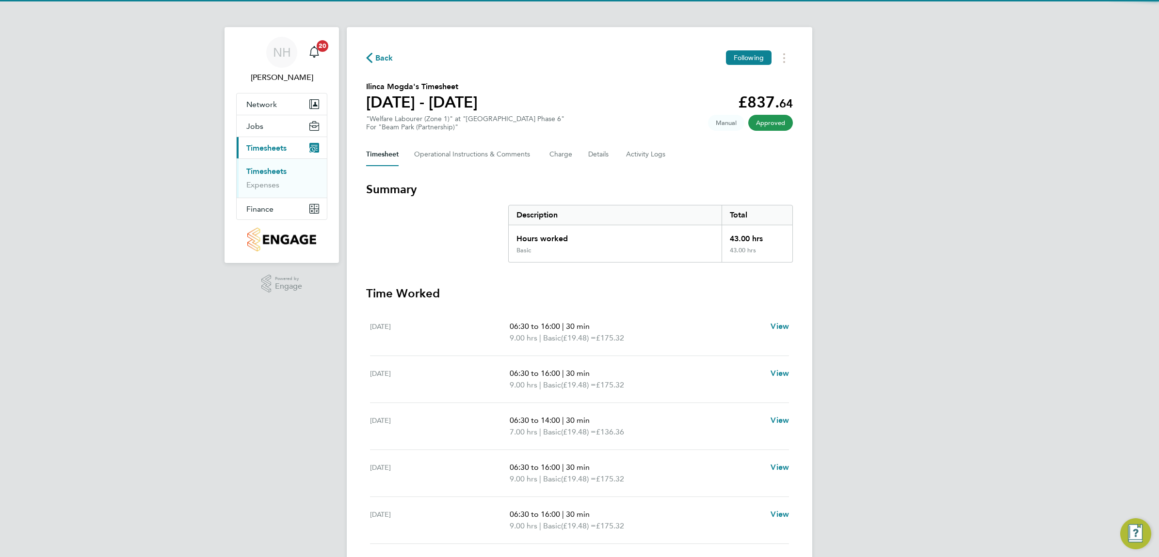
click at [381, 59] on span "Back" at bounding box center [384, 58] width 18 height 12
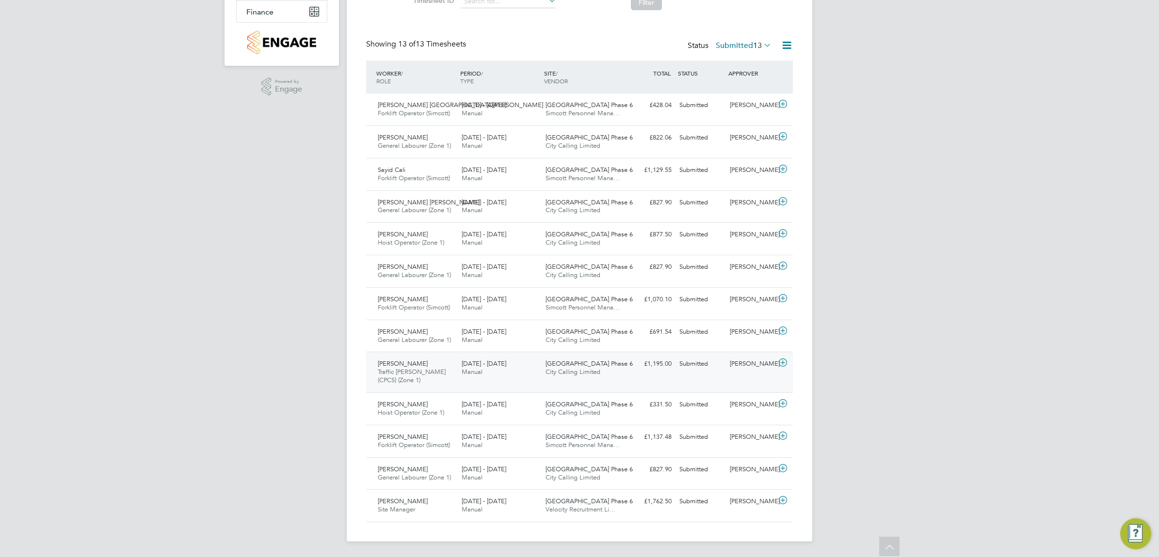
click at [755, 363] on div "[PERSON_NAME]" at bounding box center [751, 364] width 50 height 16
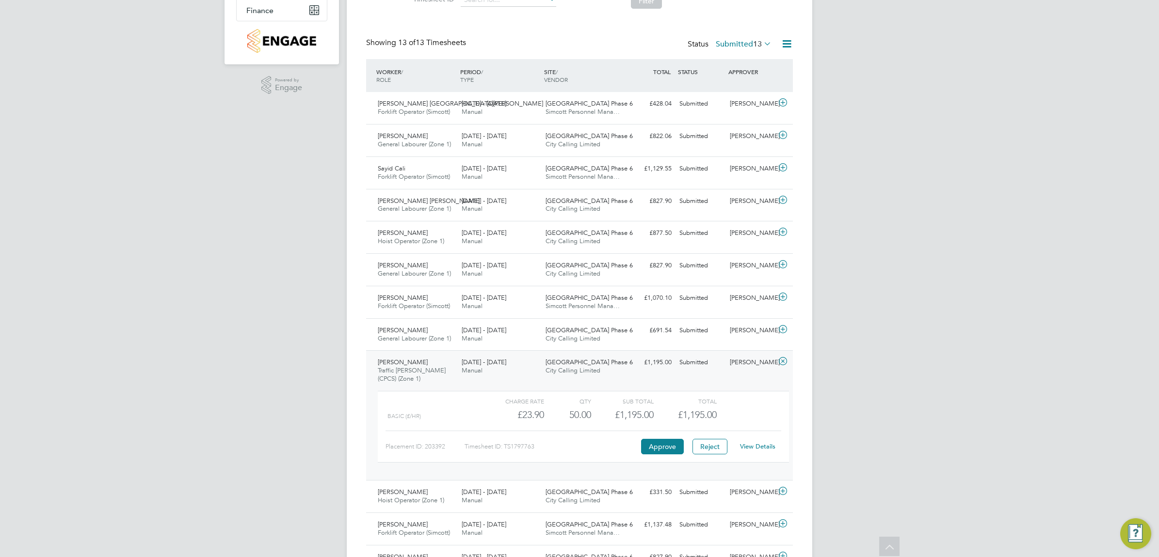
click at [743, 441] on div "View Details" at bounding box center [757, 447] width 48 height 16
click at [750, 445] on link "View Details" at bounding box center [757, 447] width 35 height 8
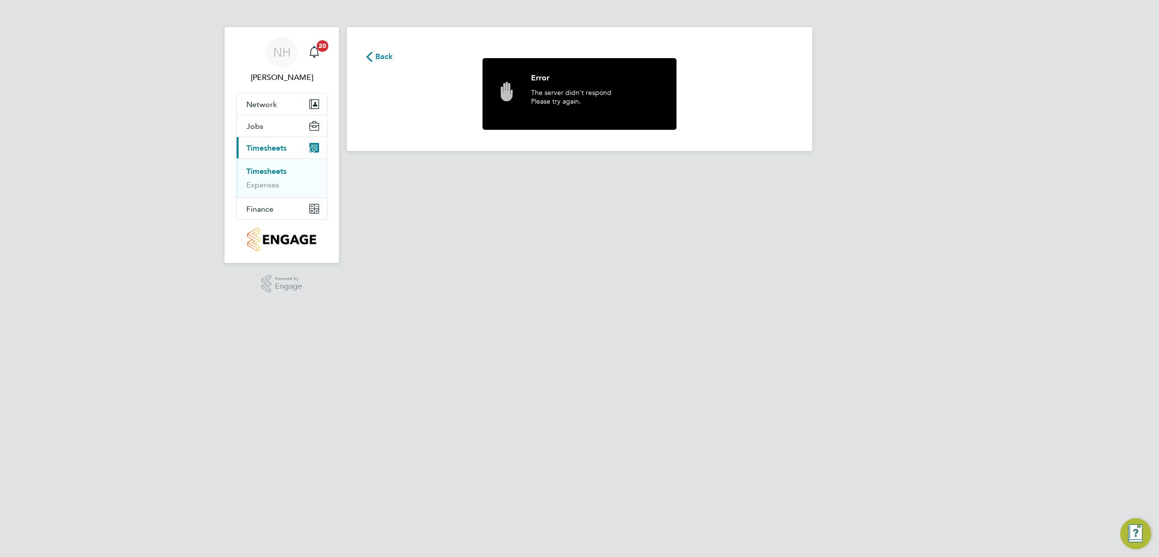
click at [384, 59] on span "Back" at bounding box center [384, 57] width 18 height 12
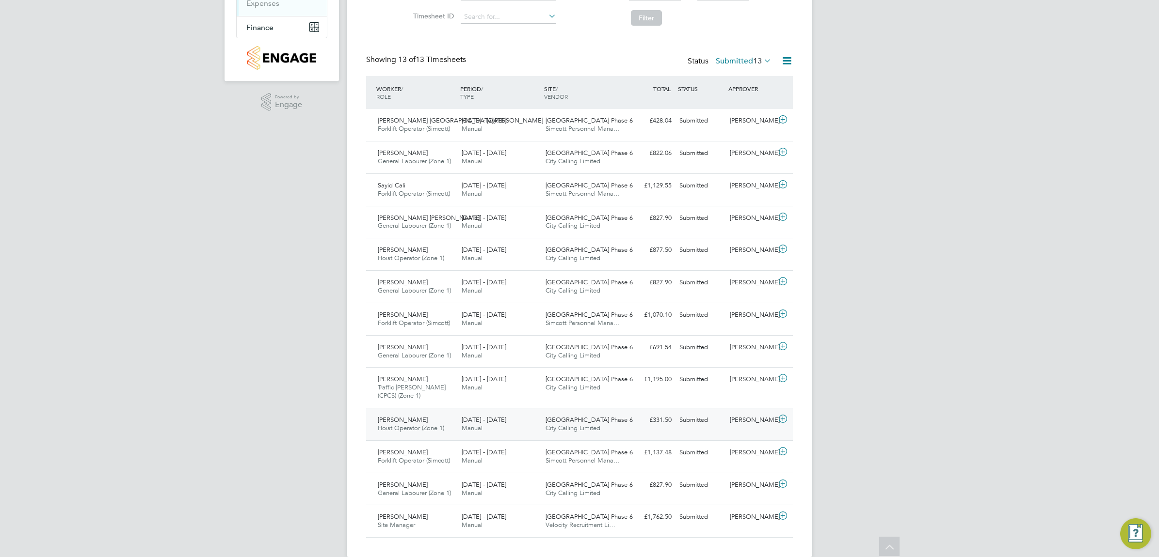
click at [750, 421] on div "[PERSON_NAME]" at bounding box center [751, 421] width 50 height 16
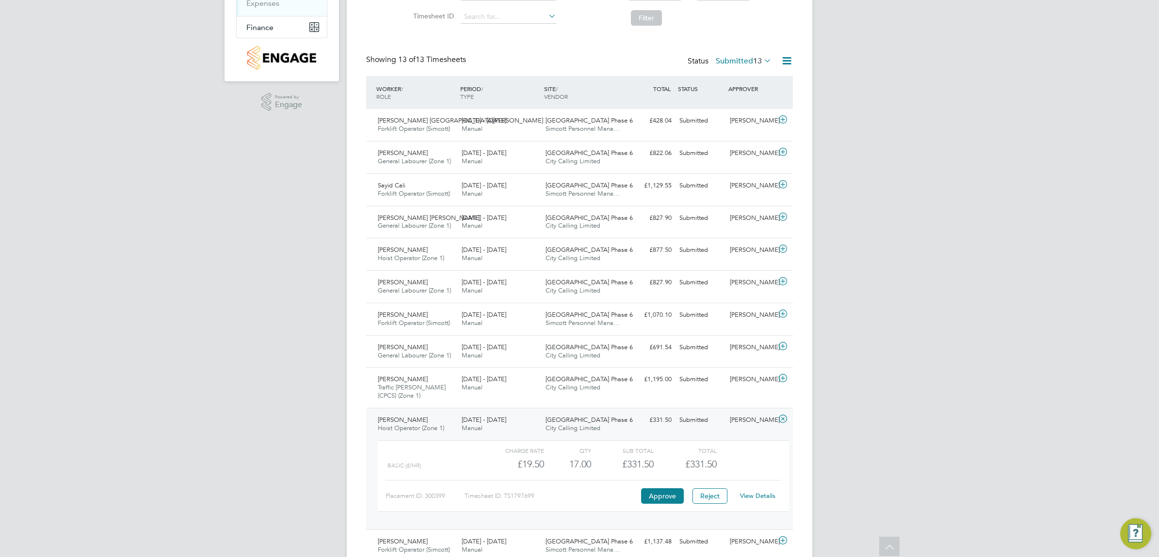
click at [749, 498] on link "View Details" at bounding box center [757, 496] width 35 height 8
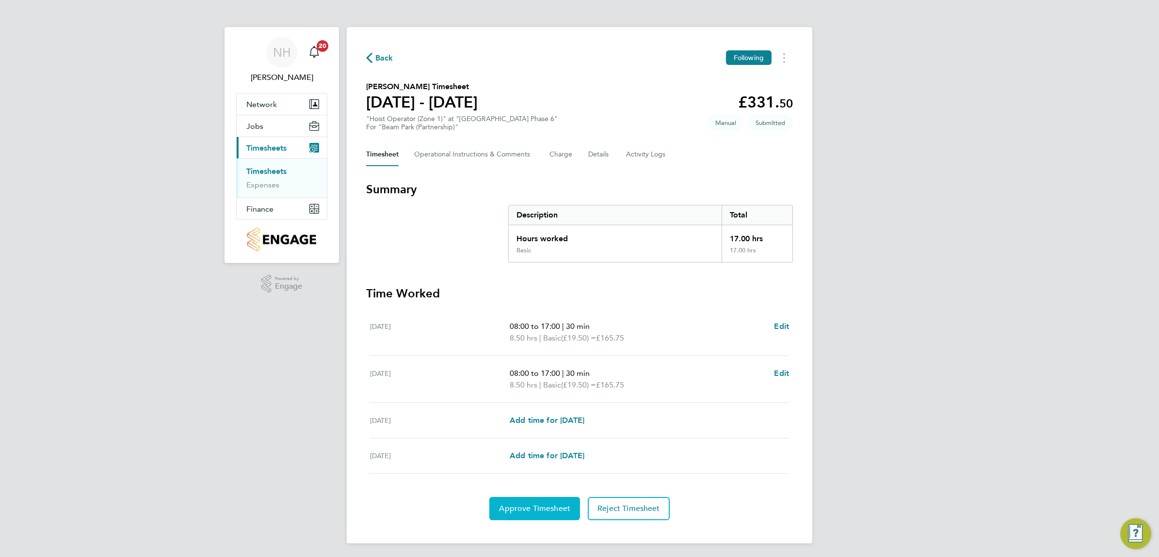
click at [556, 517] on button "Approve Timesheet" at bounding box center [534, 508] width 91 height 23
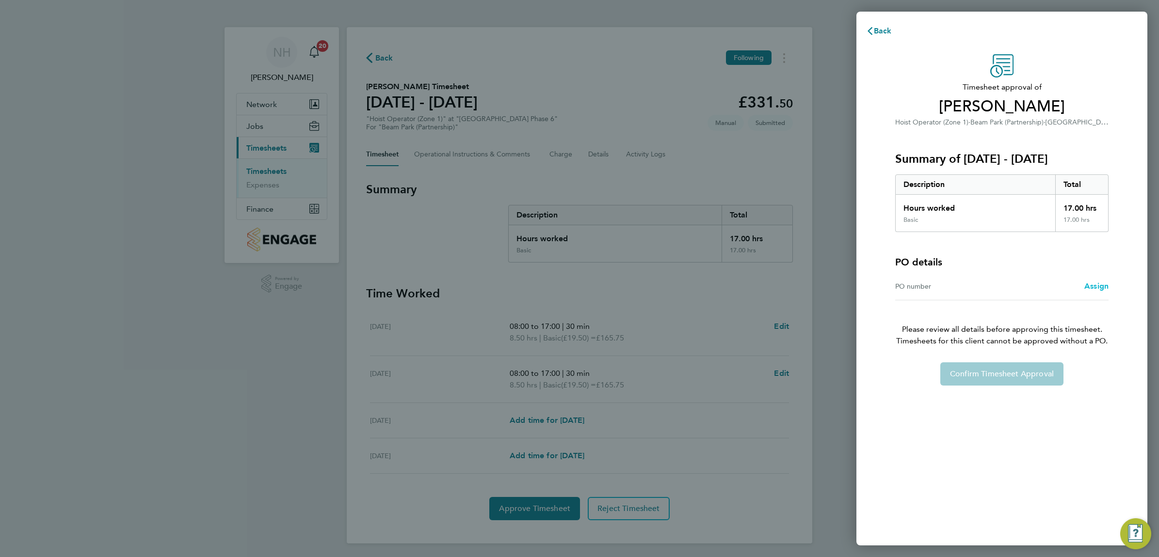
click at [1085, 286] on span "Assign" at bounding box center [1096, 286] width 24 height 9
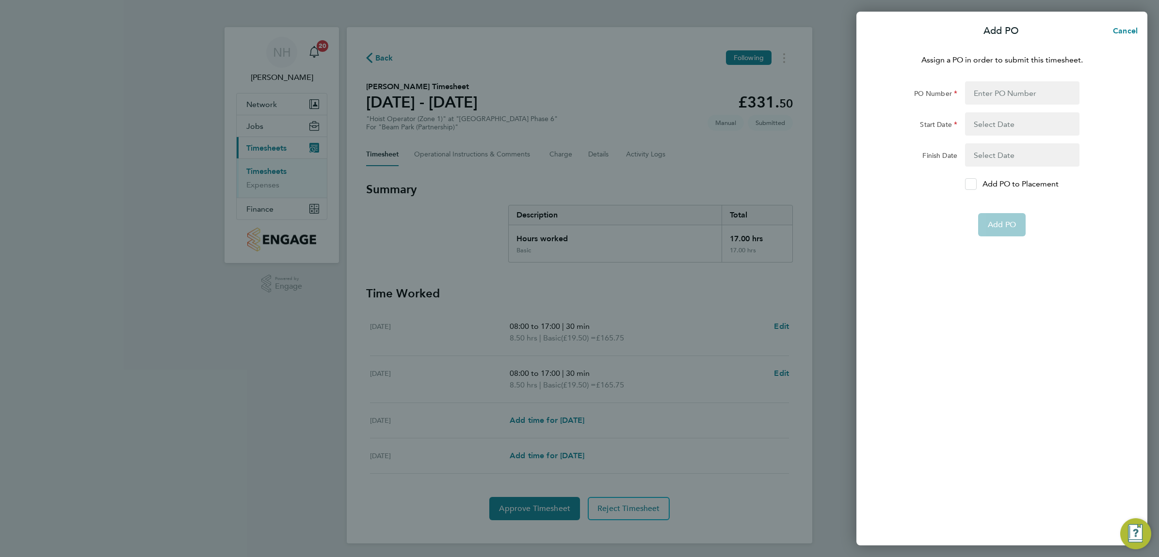
click at [972, 184] on icon at bounding box center [970, 184] width 7 height 6
click at [974, 184] on input "Add PO to Placement" at bounding box center [974, 184] width 0 height 0
click at [975, 90] on input "PO Number" at bounding box center [1022, 92] width 114 height 23
type input "H66979"
type input "[DATE]"
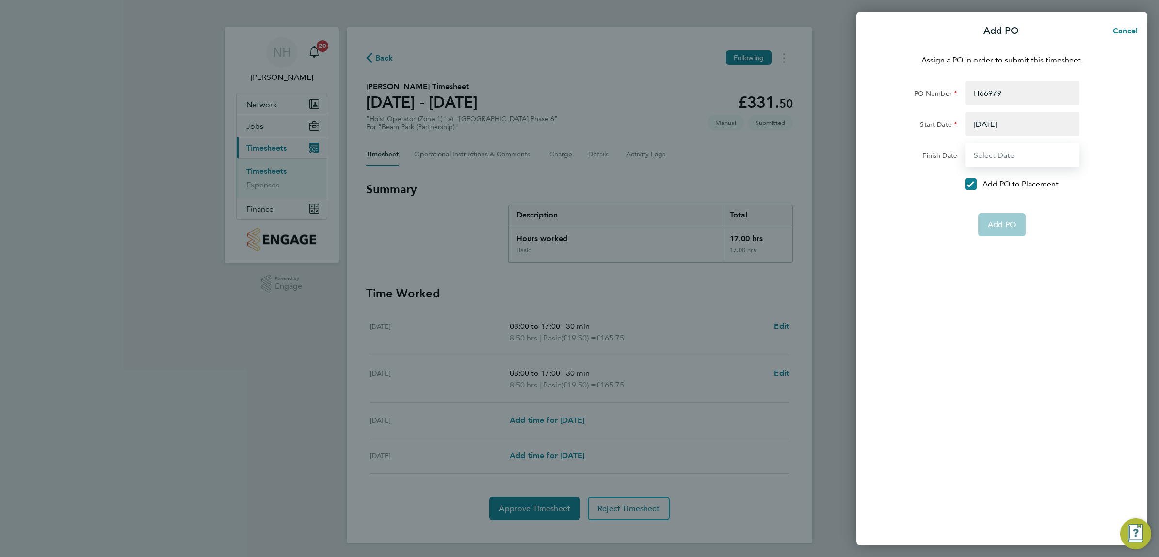
type input "[DATE]"
click at [1008, 208] on button "Add PO" at bounding box center [1002, 201] width 48 height 23
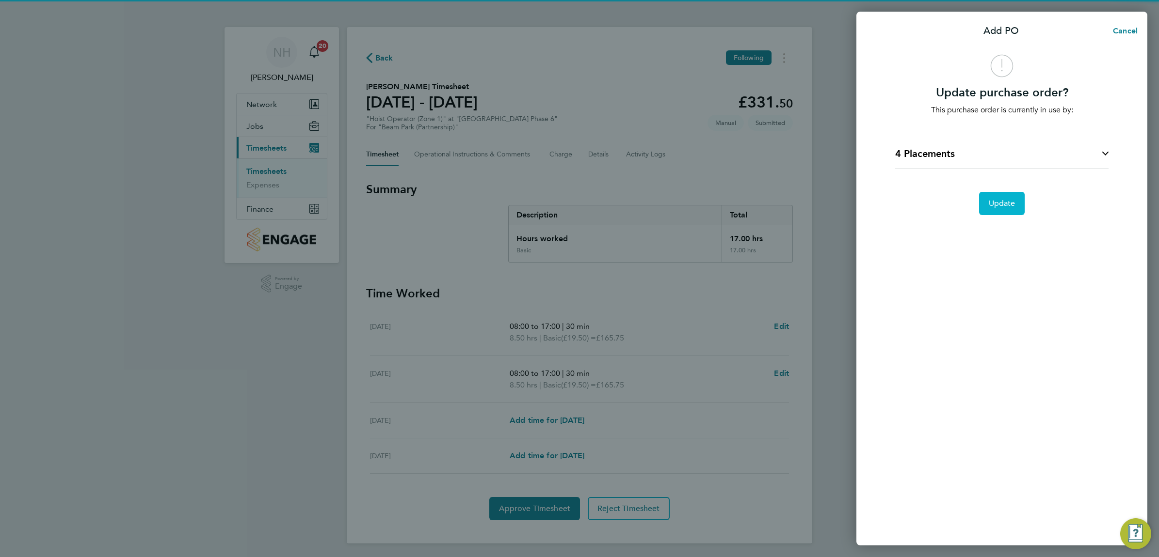
click at [1007, 211] on button "Update" at bounding box center [1002, 203] width 46 height 23
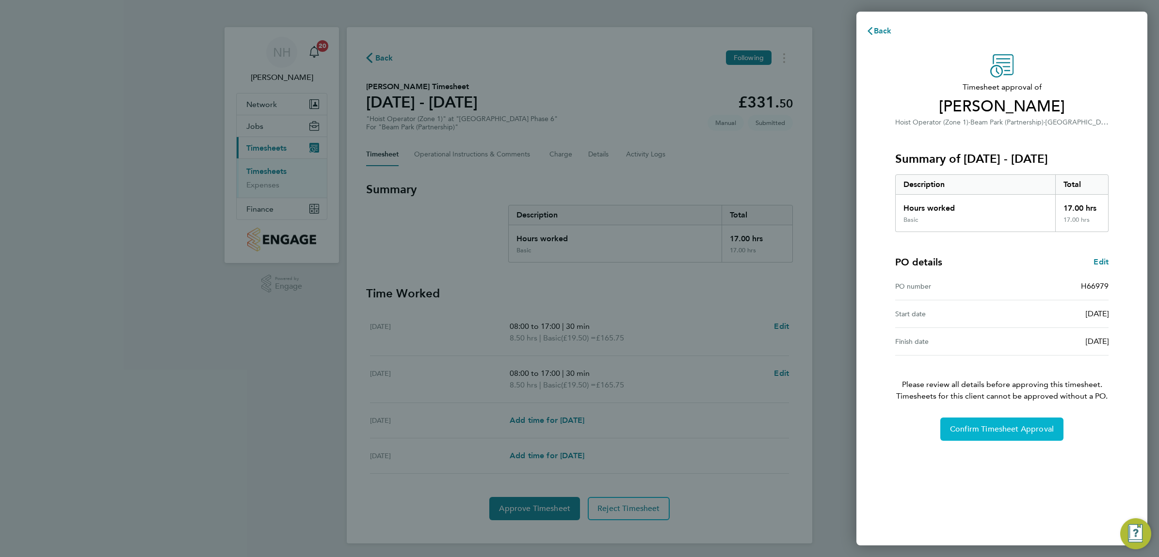
click at [982, 426] on span "Confirm Timesheet Approval" at bounding box center [1002, 430] width 104 height 10
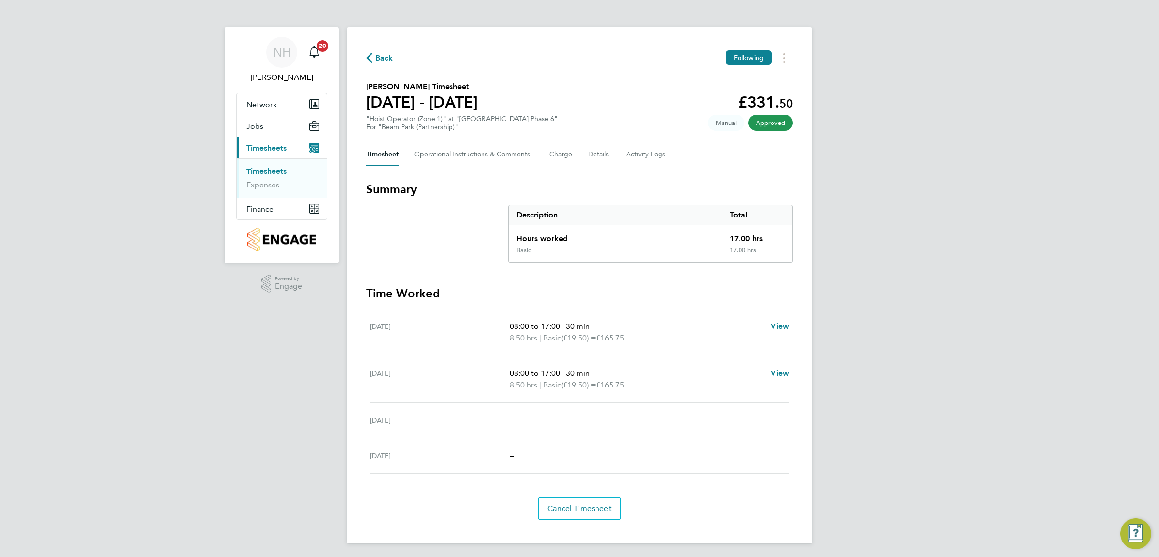
click at [384, 56] on span "Back" at bounding box center [384, 58] width 18 height 12
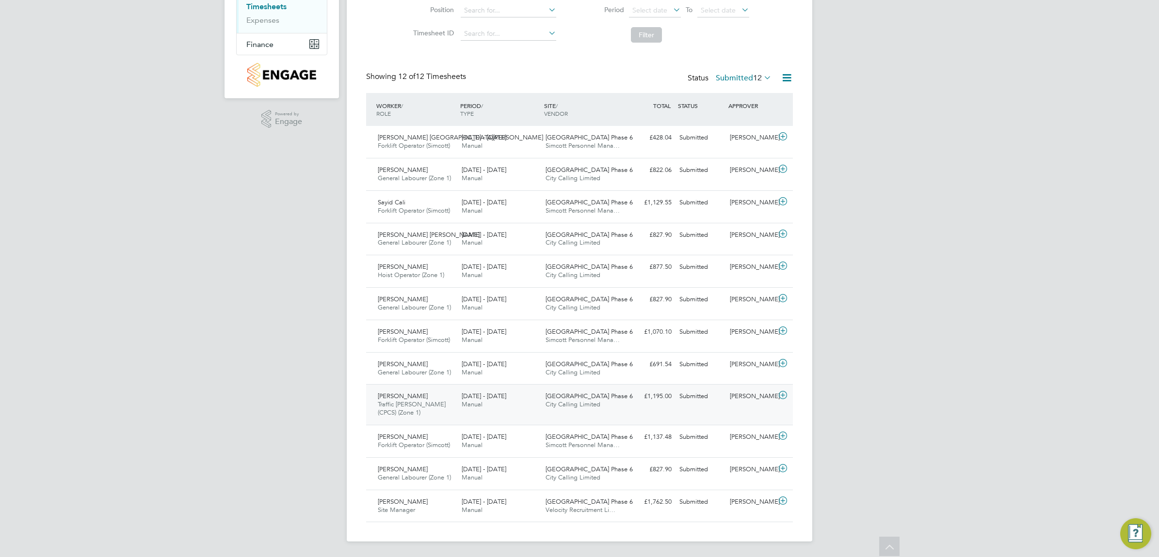
click at [747, 397] on div "[PERSON_NAME]" at bounding box center [751, 397] width 50 height 16
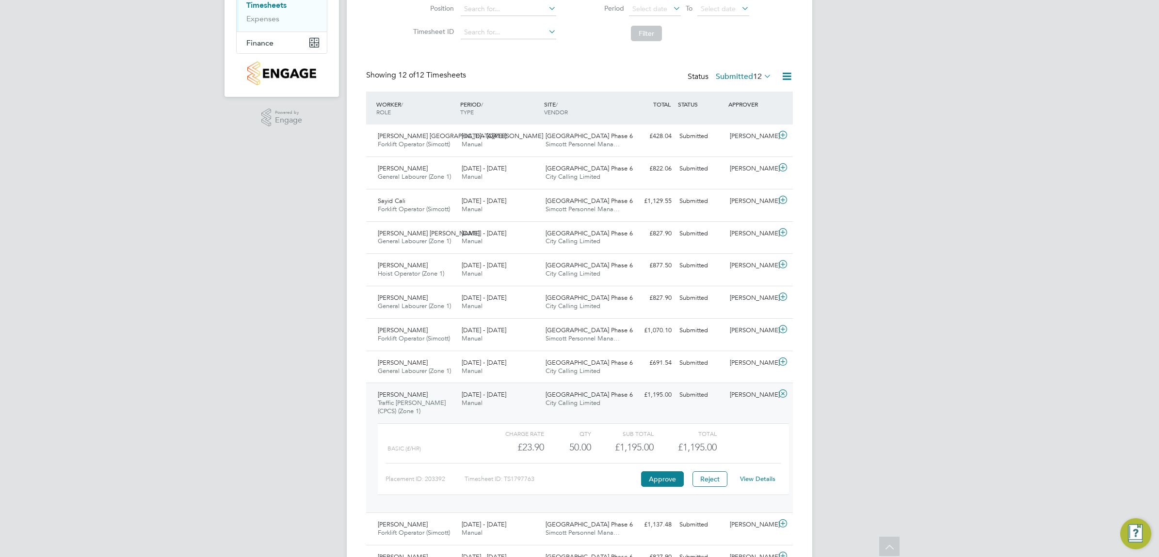
click at [753, 481] on link "View Details" at bounding box center [757, 479] width 35 height 8
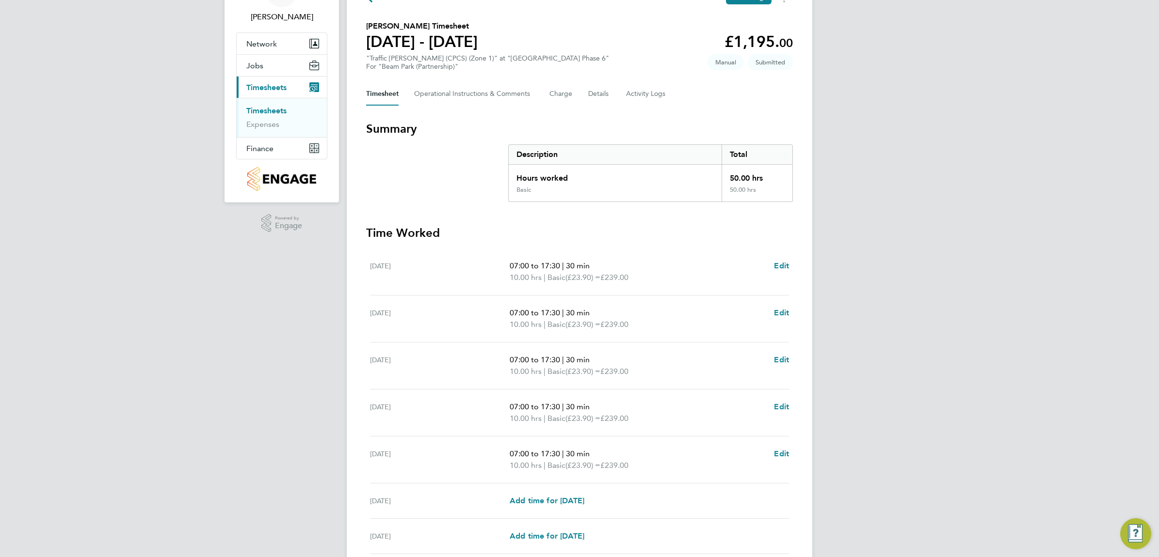
scroll to position [121, 0]
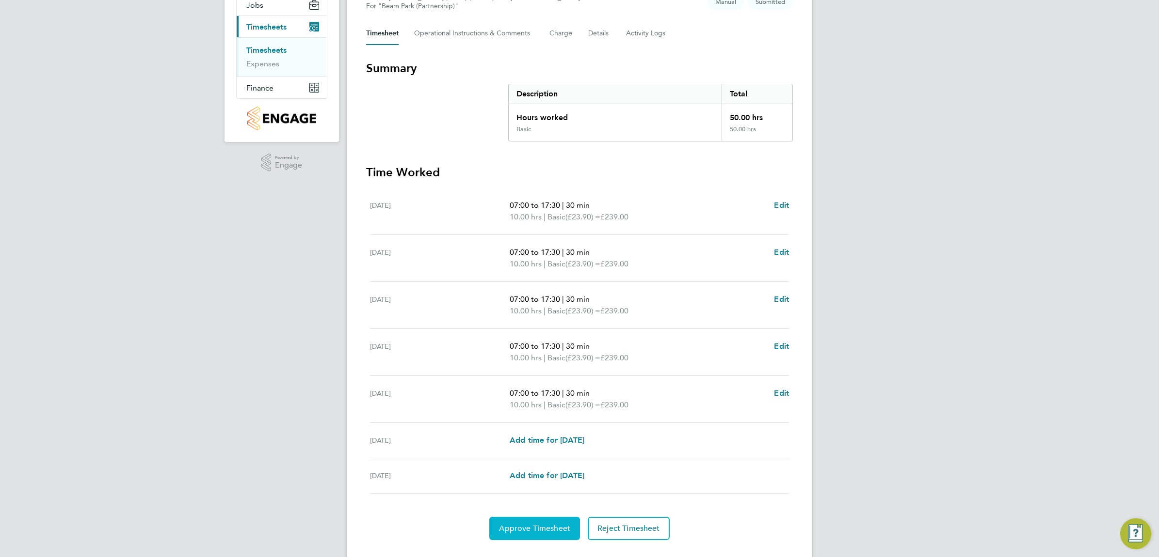
click at [540, 530] on span "Approve Timesheet" at bounding box center [534, 529] width 71 height 10
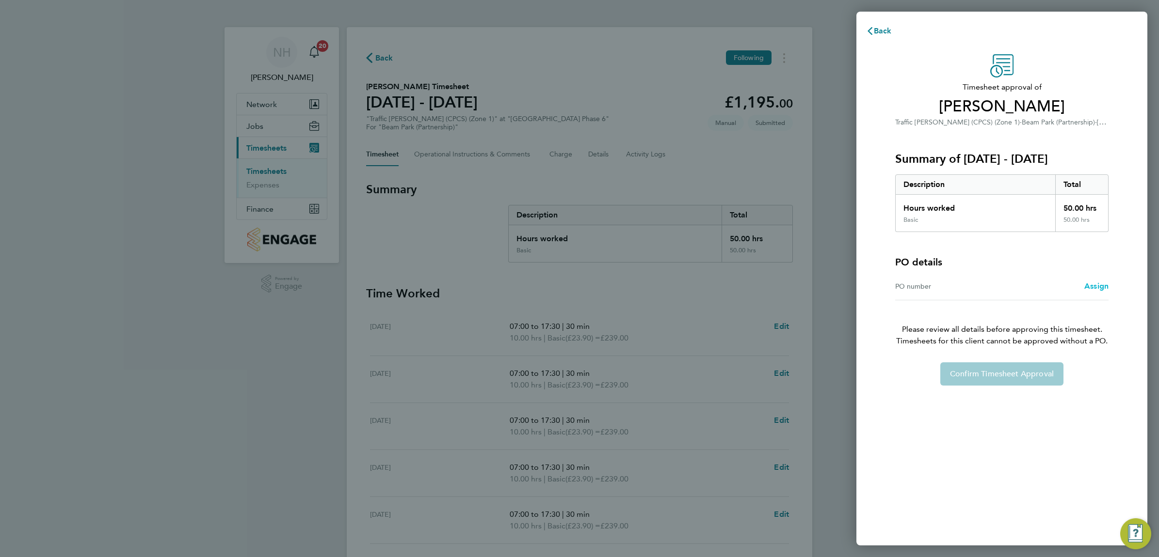
click at [1092, 289] on span "Assign" at bounding box center [1096, 286] width 24 height 9
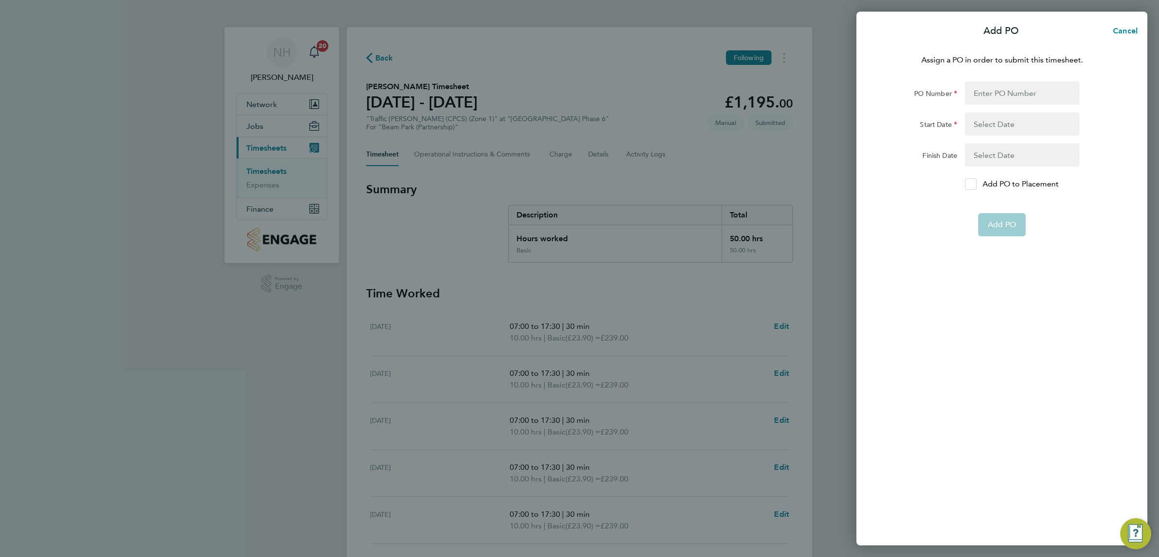
drag, startPoint x: 969, startPoint y: 185, endPoint x: 971, endPoint y: 178, distance: 6.9
click at [970, 185] on icon at bounding box center [970, 184] width 7 height 6
click at [974, 184] on input "Add PO to Placement" at bounding box center [974, 184] width 0 height 0
click at [983, 89] on input "PO Number" at bounding box center [1022, 92] width 114 height 23
type input "H66979"
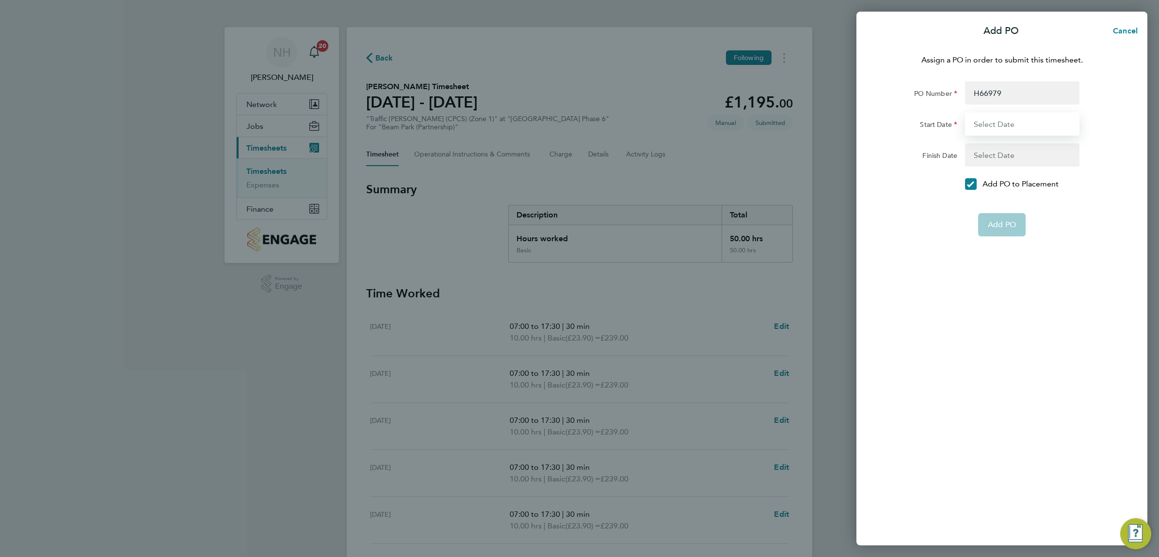
type input "[DATE]"
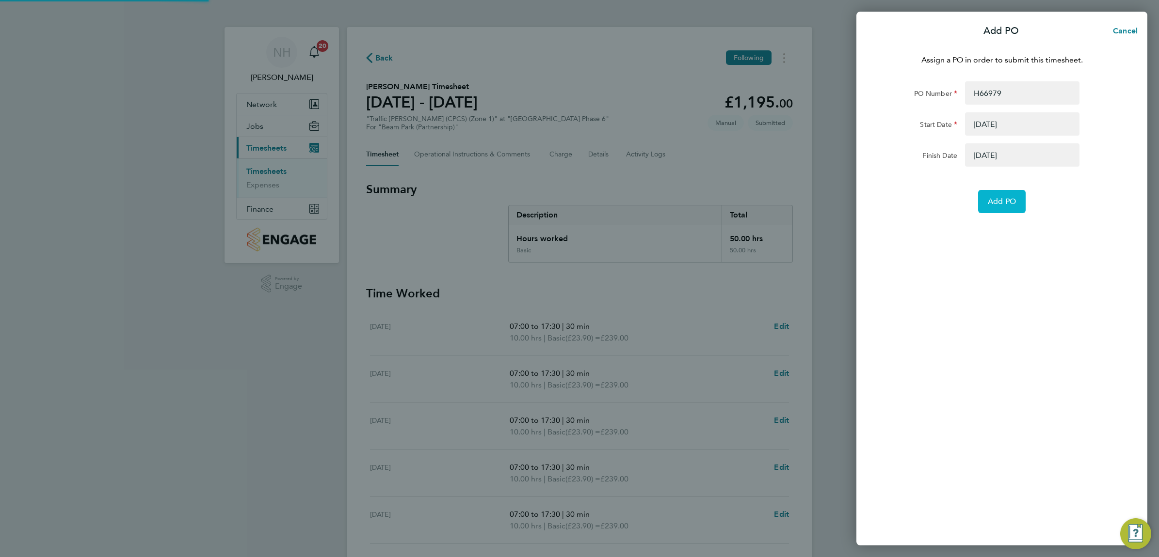
click at [1002, 205] on span "Add PO" at bounding box center [1001, 202] width 28 height 10
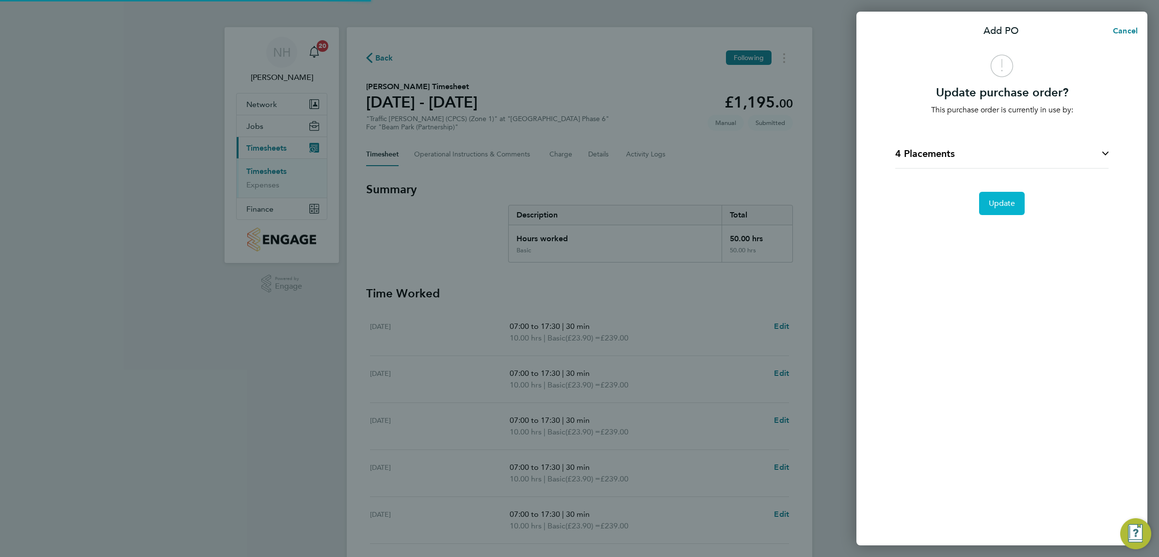
click at [1002, 205] on span "Update" at bounding box center [1001, 204] width 27 height 10
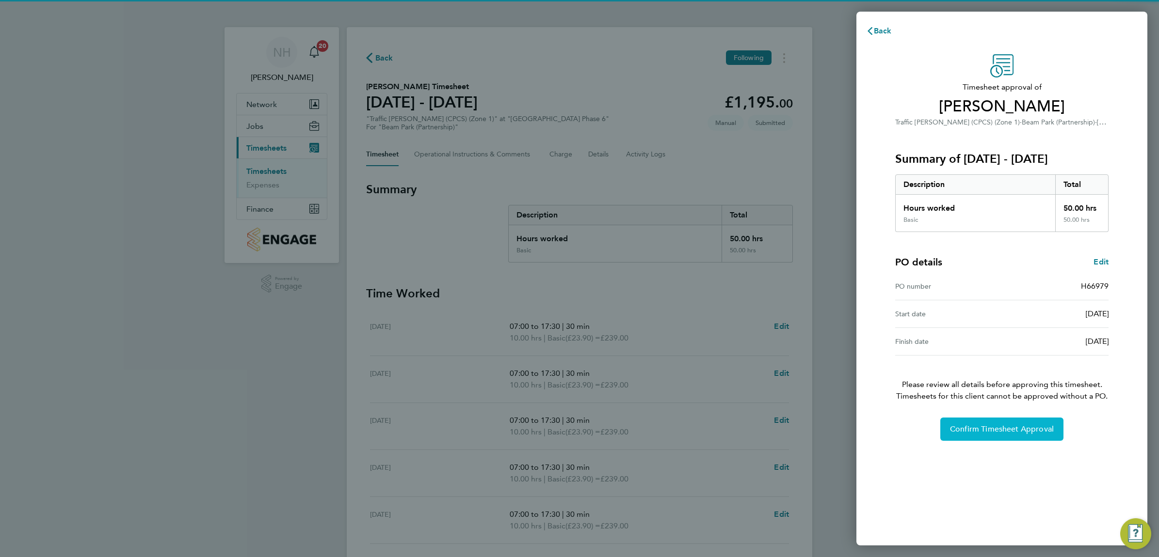
click at [1018, 434] on span "Confirm Timesheet Approval" at bounding box center [1002, 430] width 104 height 10
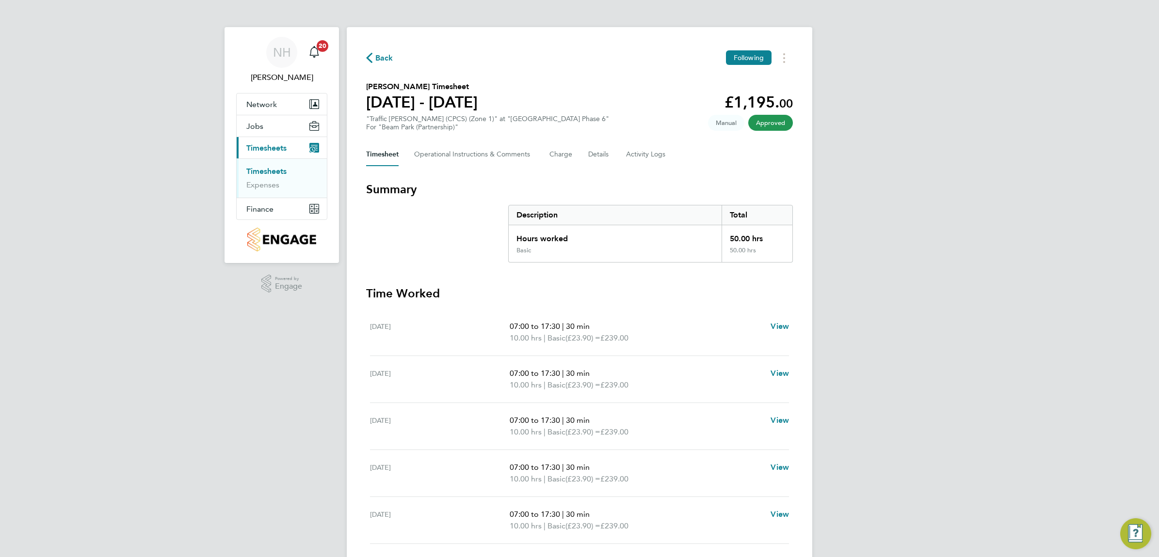
click at [382, 58] on span "Back" at bounding box center [384, 58] width 18 height 12
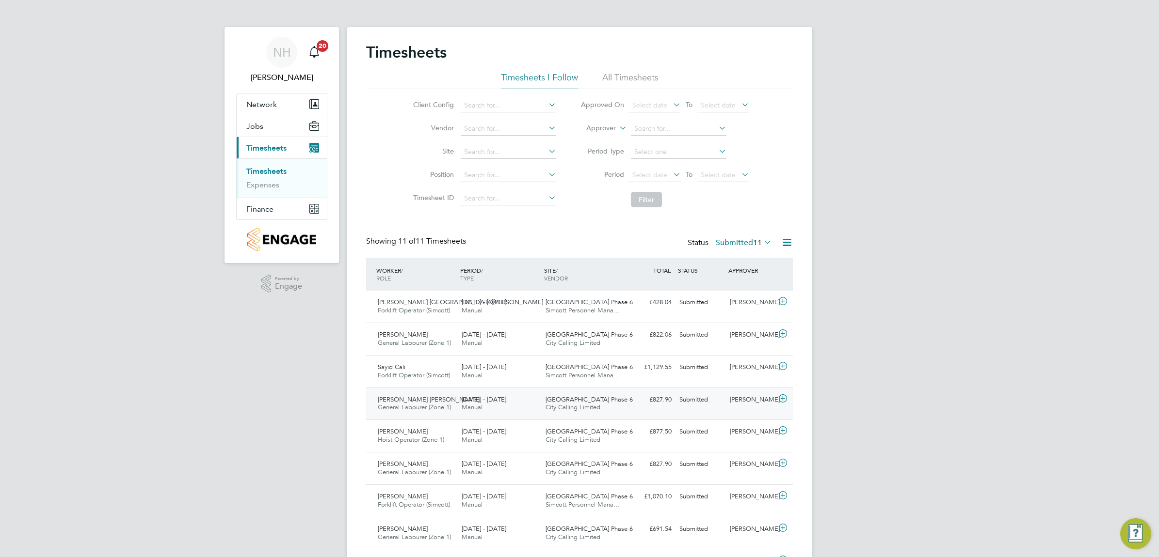
click at [733, 398] on div "[PERSON_NAME]" at bounding box center [751, 400] width 50 height 16
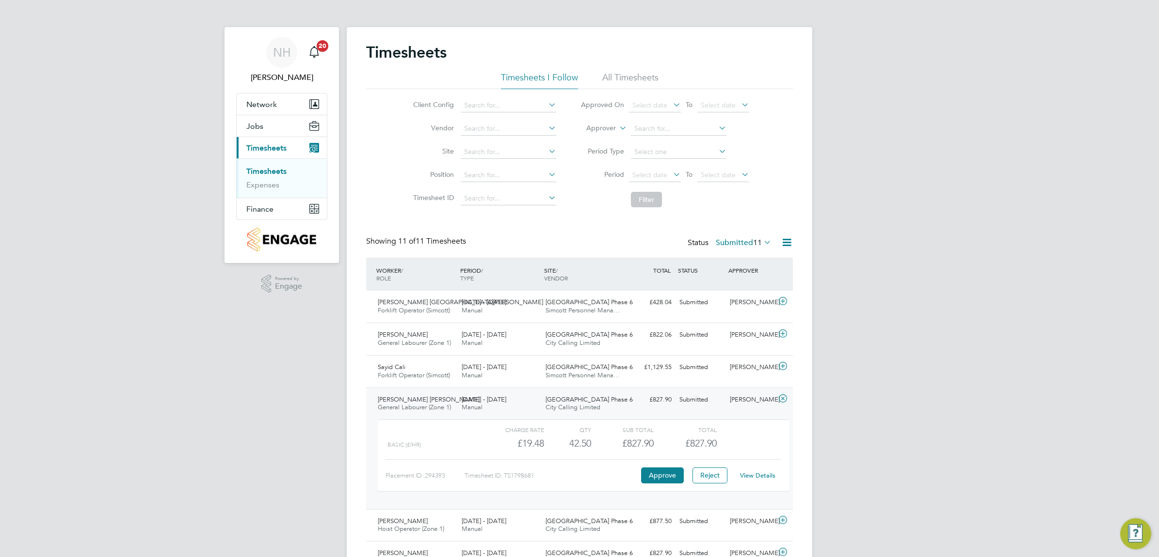
click at [759, 476] on link "View Details" at bounding box center [757, 476] width 35 height 8
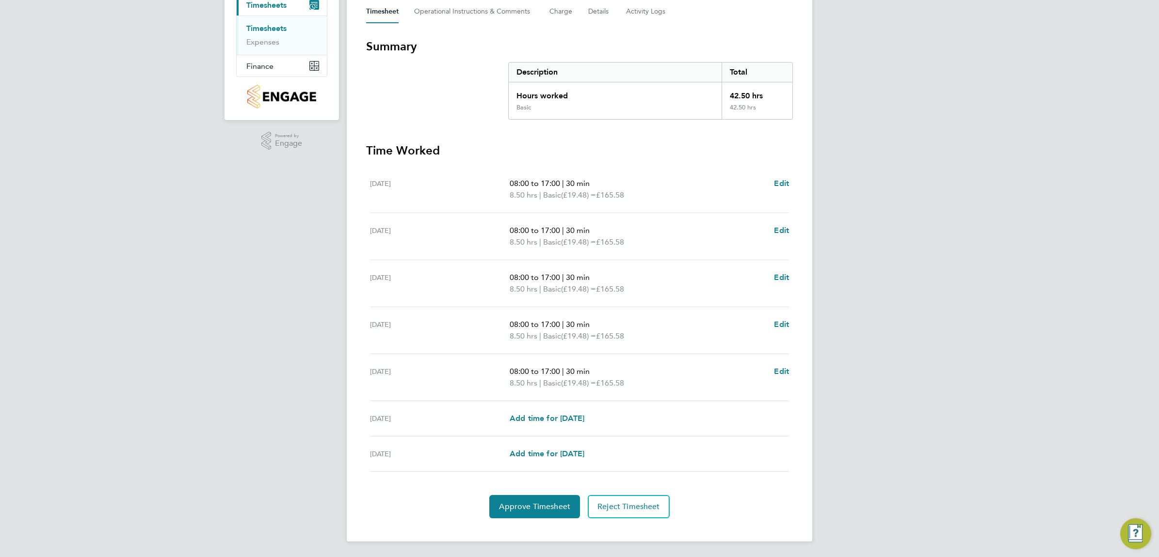
scroll to position [144, 0]
click at [522, 508] on span "Approve Timesheet" at bounding box center [534, 507] width 71 height 10
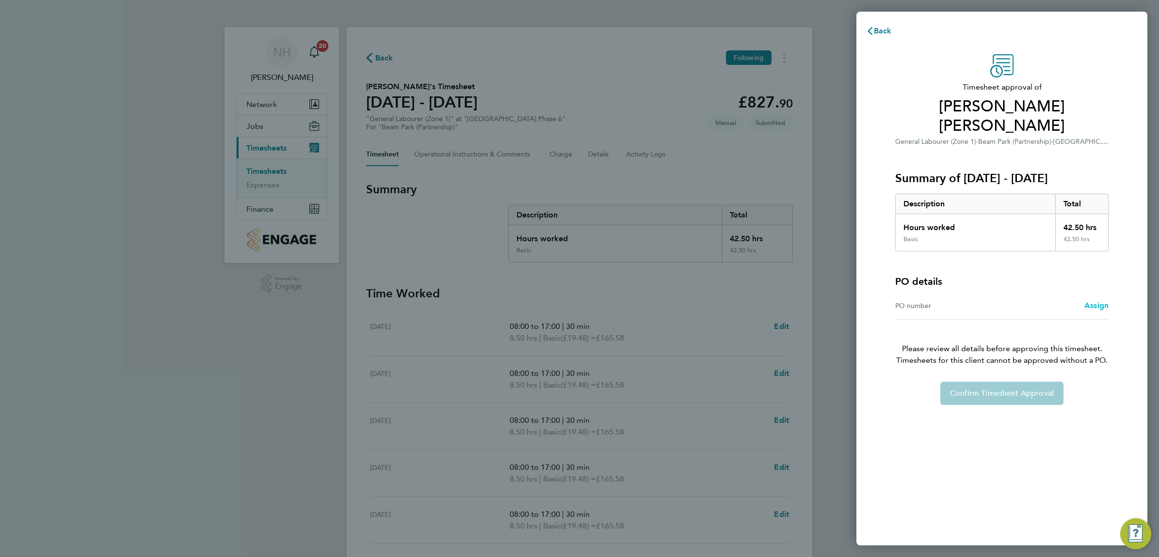
click at [1099, 301] on span "Assign" at bounding box center [1096, 305] width 24 height 9
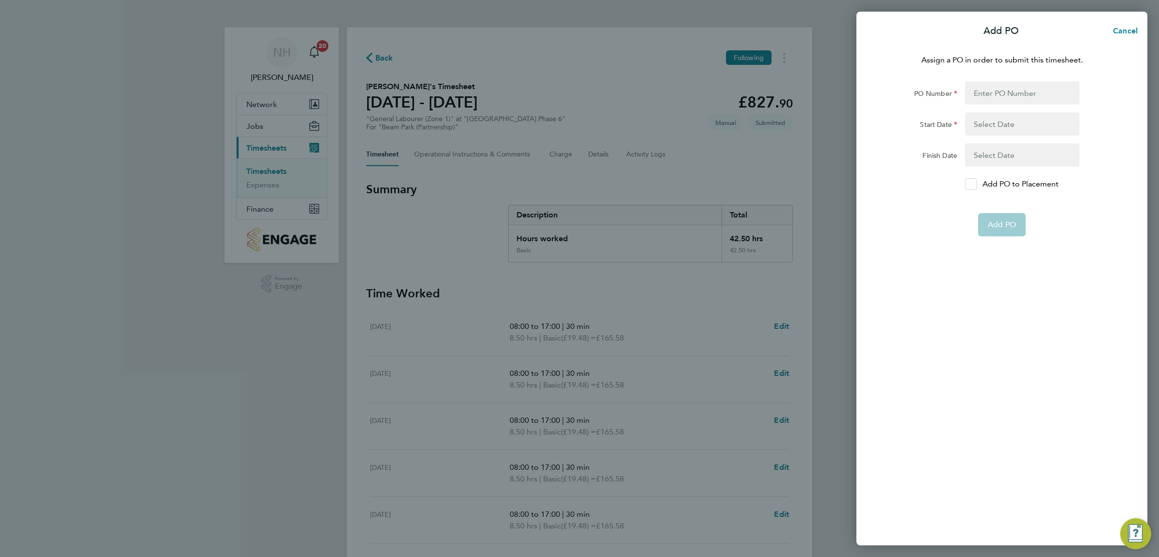
click at [973, 182] on icon at bounding box center [970, 184] width 7 height 6
click at [974, 184] on input "Add PO to Placement" at bounding box center [974, 184] width 0 height 0
click at [969, 98] on input "PO Number" at bounding box center [1022, 92] width 114 height 23
type input "H66979"
type input "[DATE]"
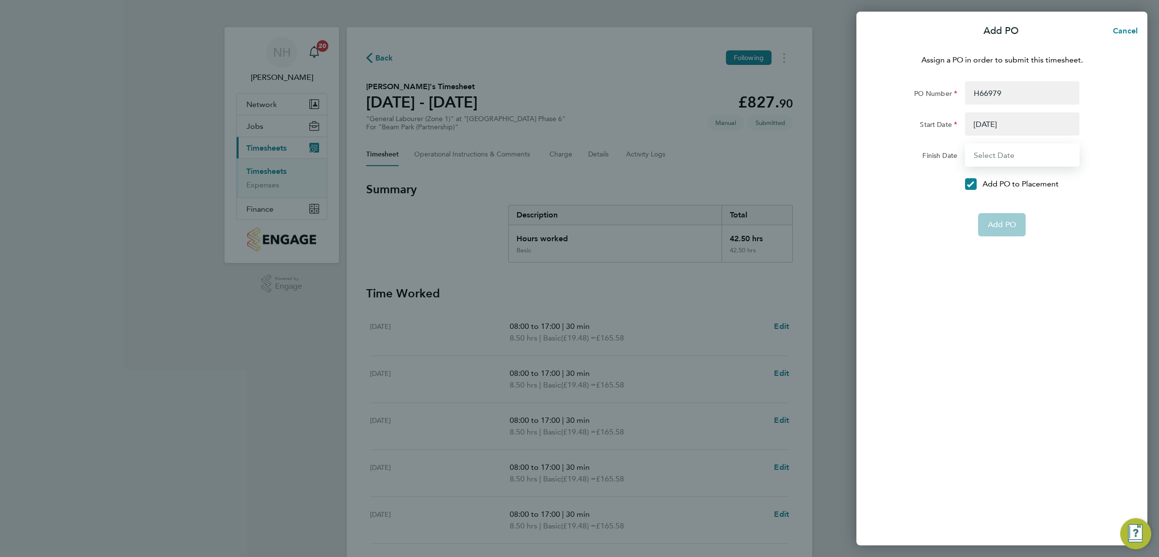
type input "[DATE]"
click at [999, 206] on button "Add PO" at bounding box center [1002, 201] width 48 height 23
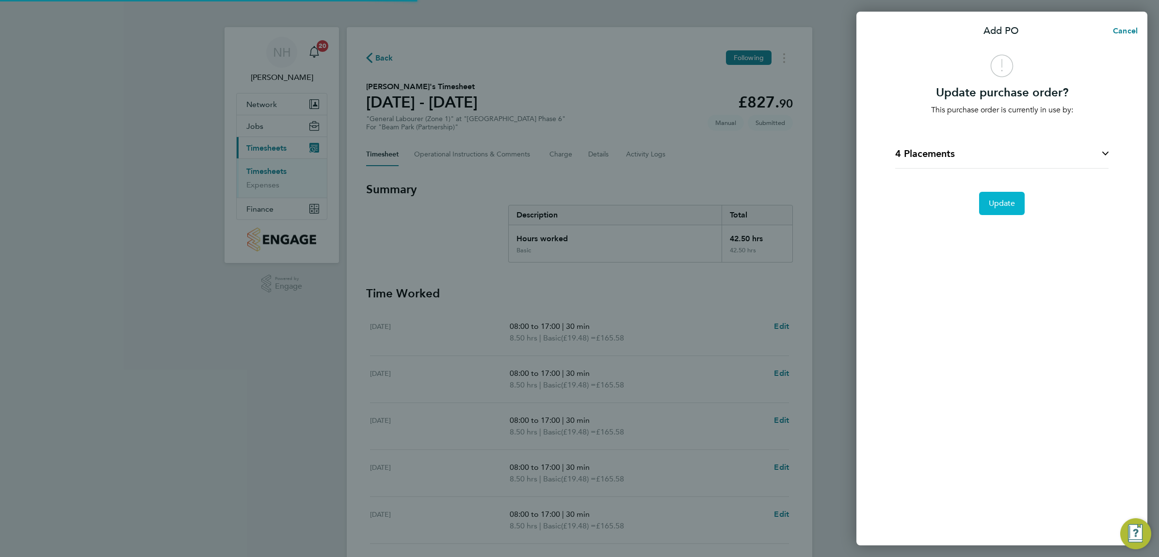
click at [999, 206] on span "Update" at bounding box center [1001, 204] width 27 height 10
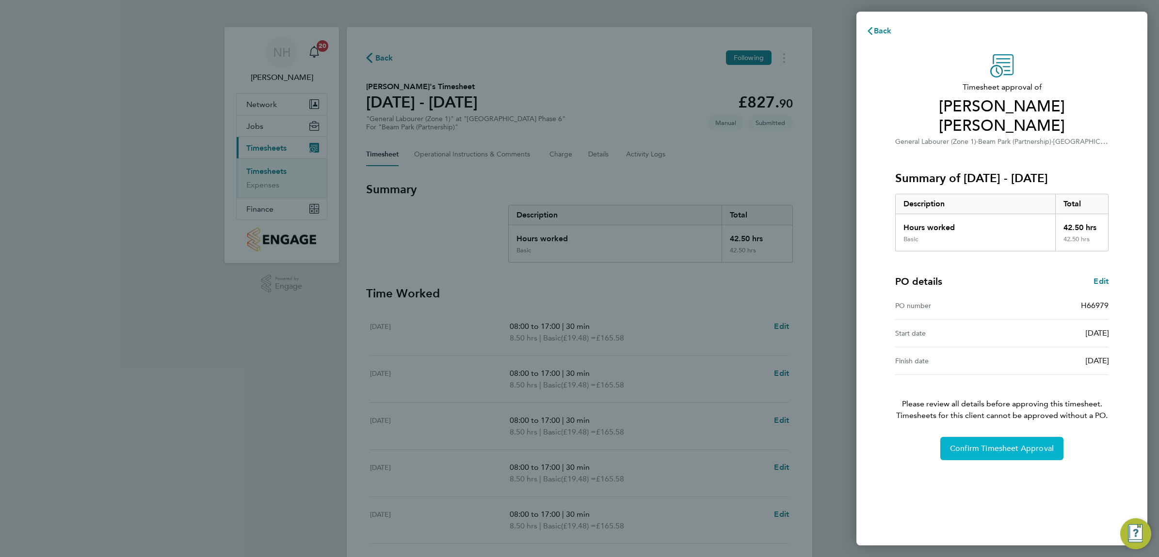
click at [1007, 437] on button "Confirm Timesheet Approval" at bounding box center [1001, 448] width 123 height 23
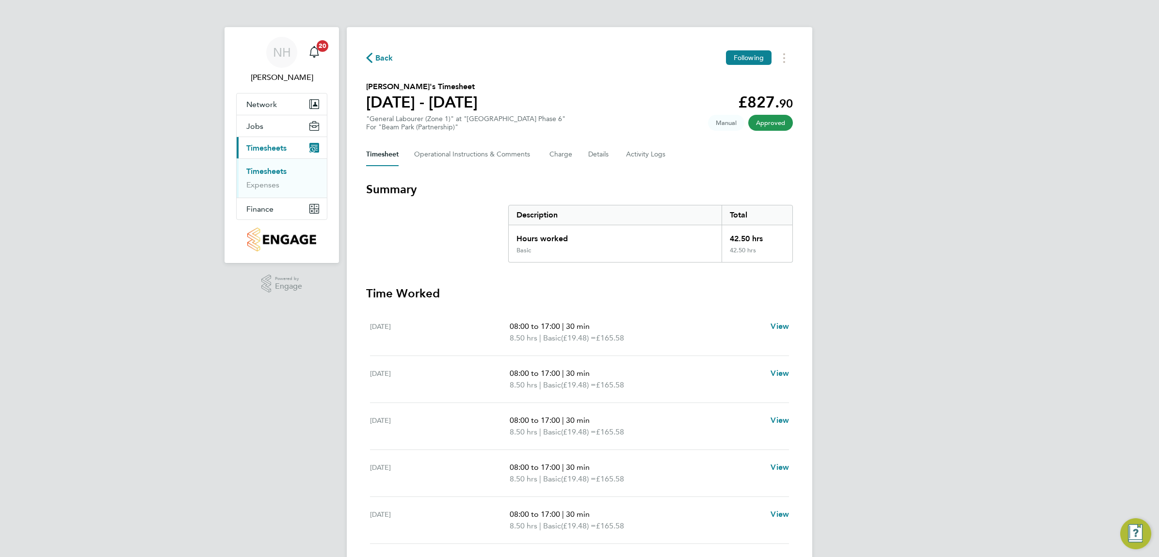
click at [376, 55] on span "Back" at bounding box center [384, 58] width 18 height 12
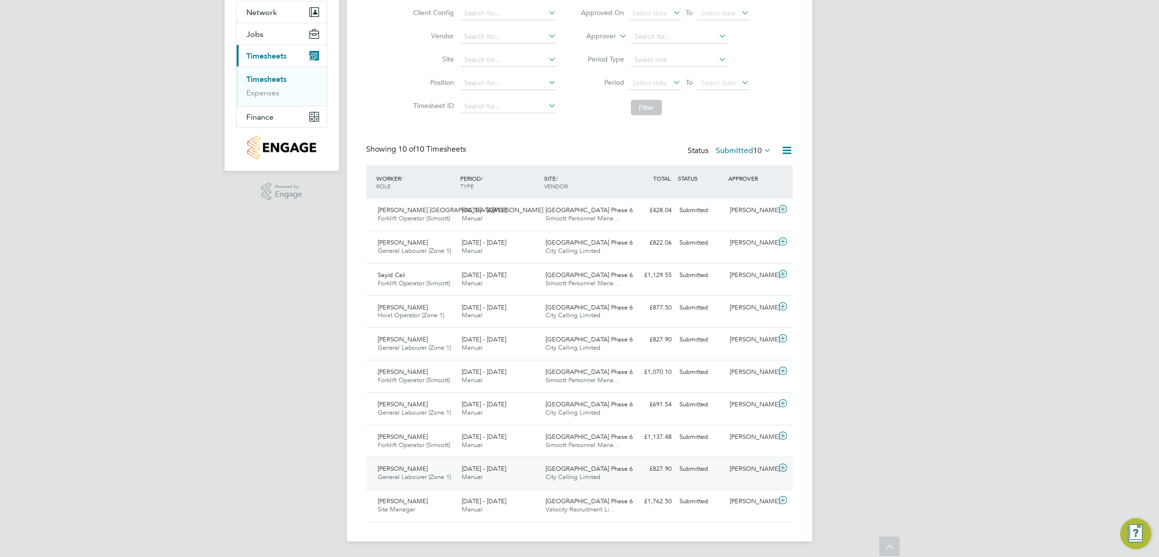
click at [747, 466] on div "[PERSON_NAME]" at bounding box center [751, 469] width 50 height 16
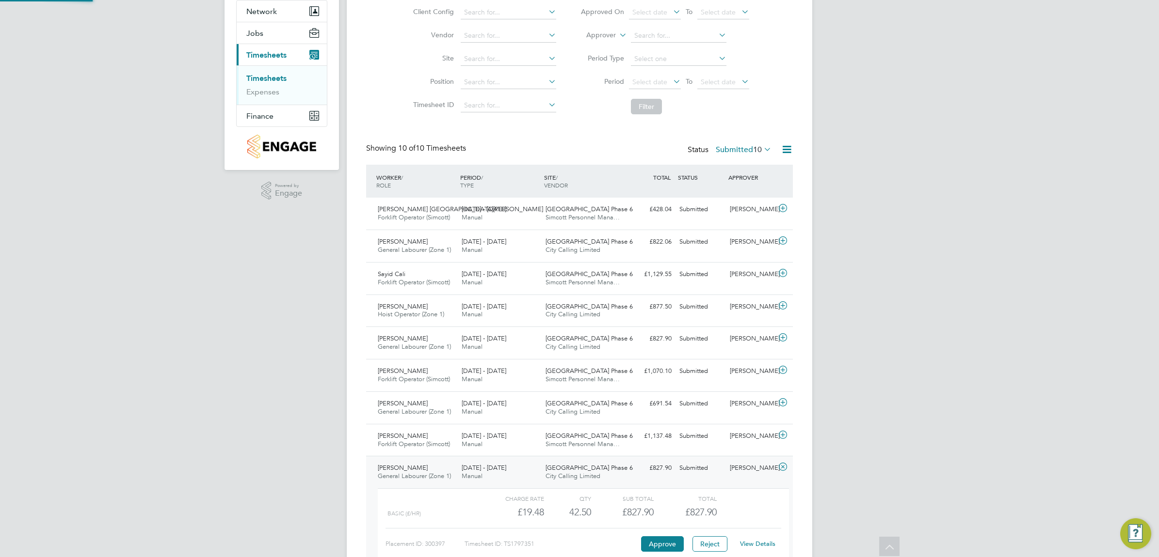
scroll to position [16, 95]
click at [763, 543] on link "View Details" at bounding box center [757, 544] width 35 height 8
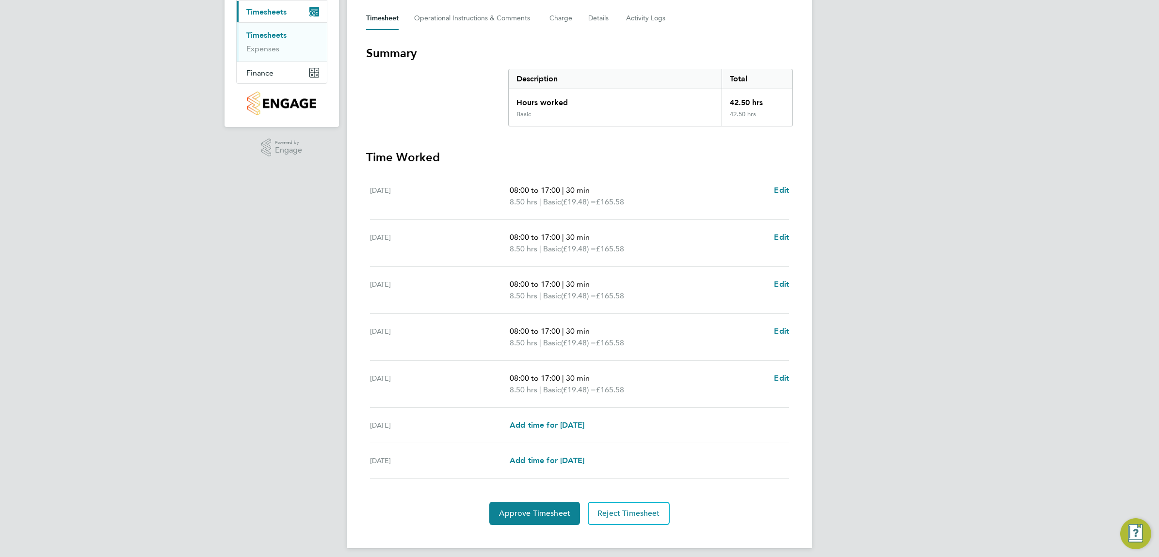
scroll to position [144, 0]
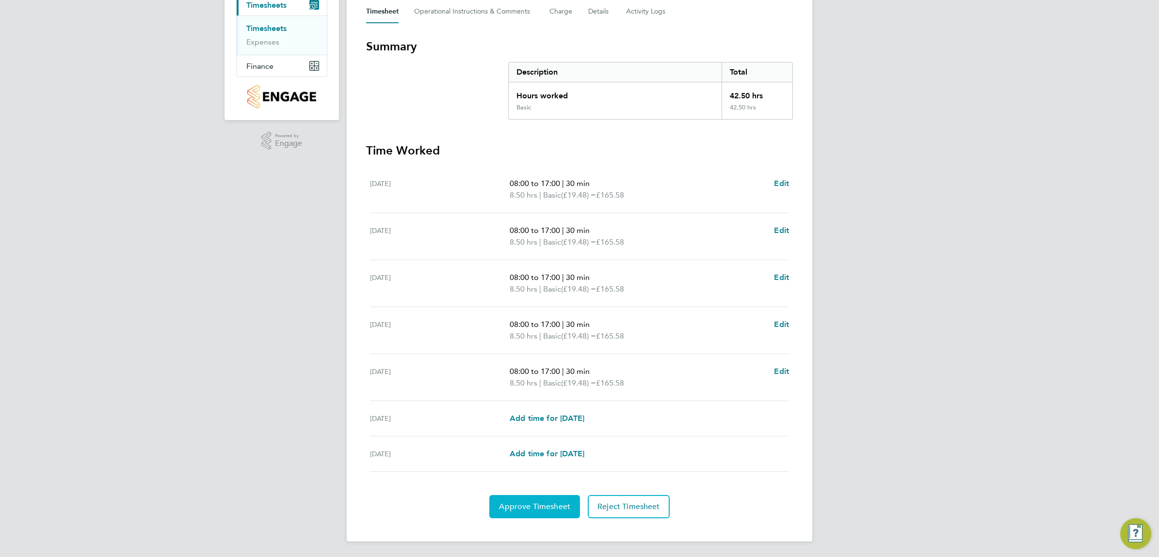
click at [546, 498] on button "Approve Timesheet" at bounding box center [534, 506] width 91 height 23
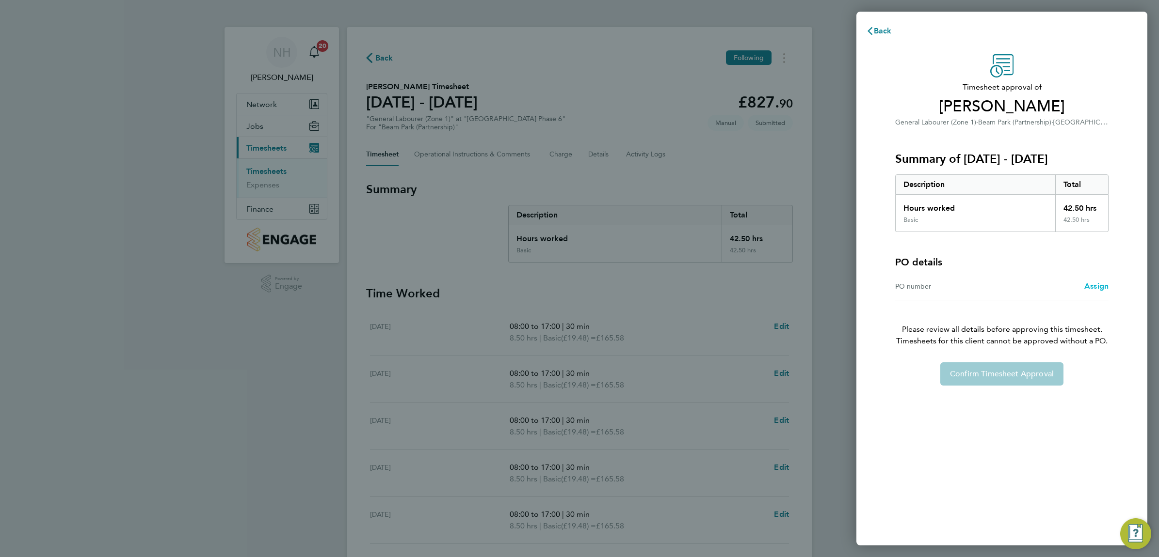
click at [1095, 286] on span "Assign" at bounding box center [1096, 286] width 24 height 9
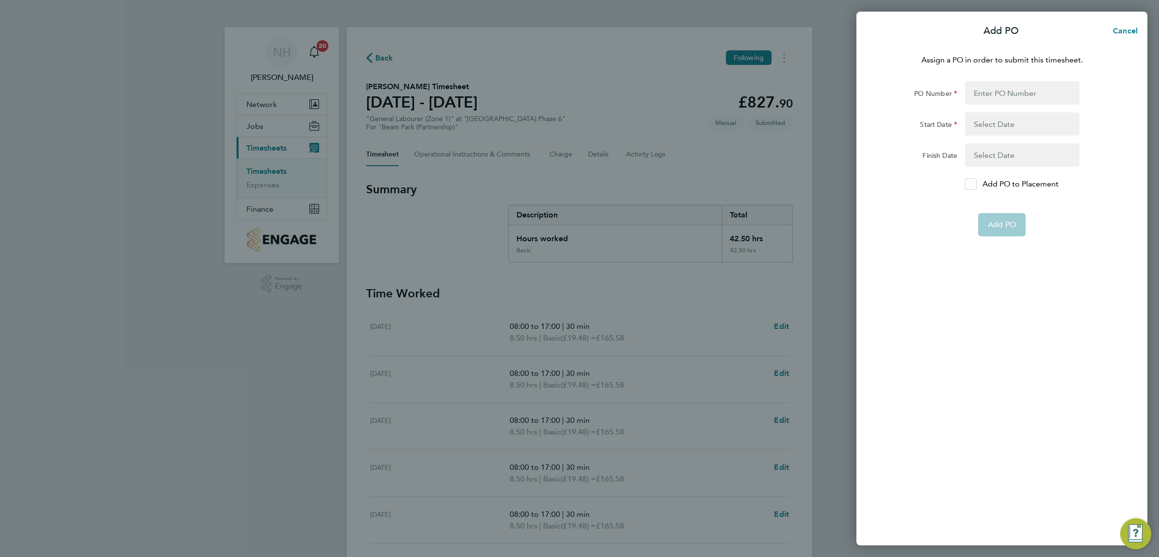
click at [970, 184] on icon at bounding box center [970, 184] width 7 height 6
click at [974, 184] on input "Add PO to Placement" at bounding box center [974, 184] width 0 height 0
click at [977, 93] on input "PO Number" at bounding box center [1022, 92] width 114 height 23
type input "H66979"
type input "[DATE]"
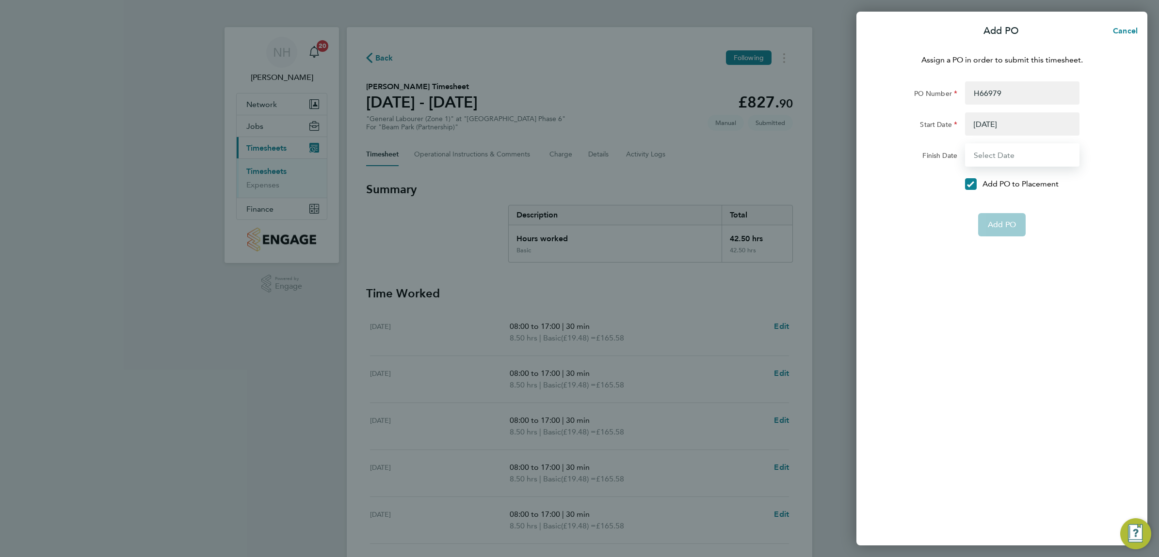
type input "[DATE]"
click at [1005, 202] on span "Add PO" at bounding box center [1001, 202] width 28 height 10
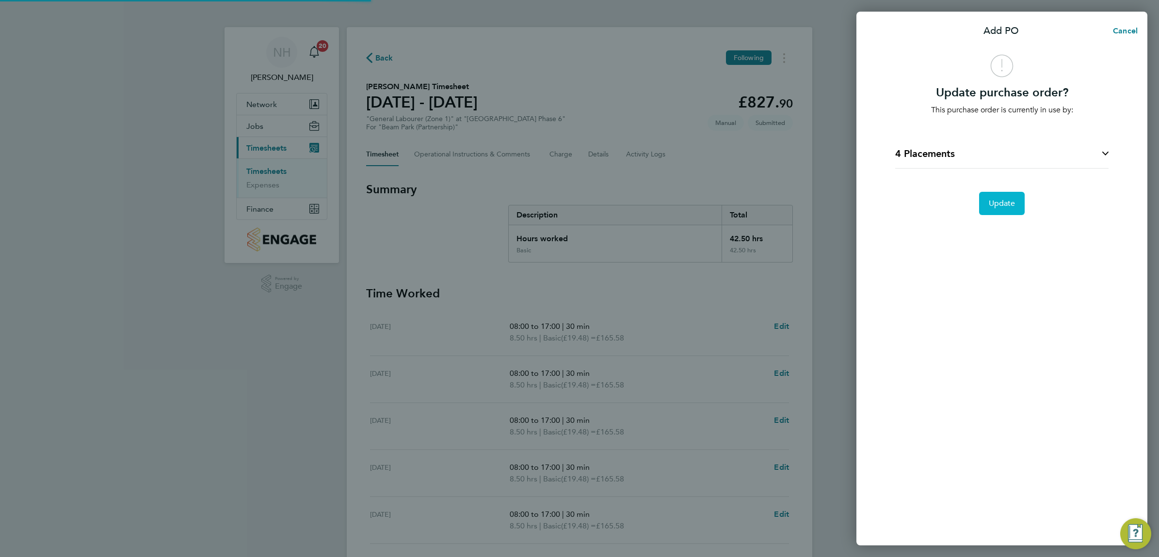
click at [1005, 202] on span "Update" at bounding box center [1001, 204] width 27 height 10
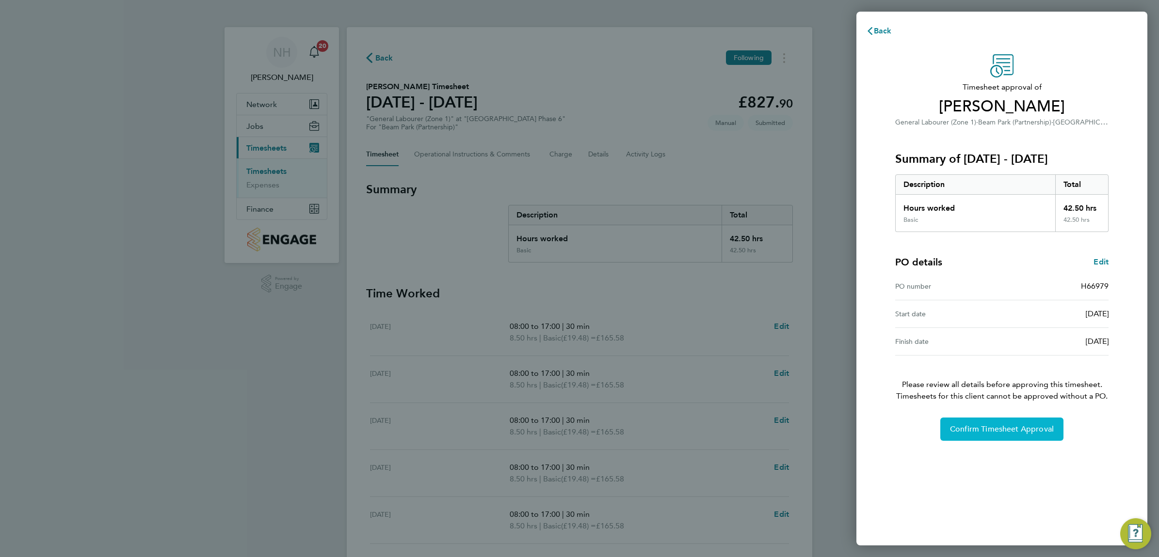
click at [1033, 427] on span "Confirm Timesheet Approval" at bounding box center [1002, 430] width 104 height 10
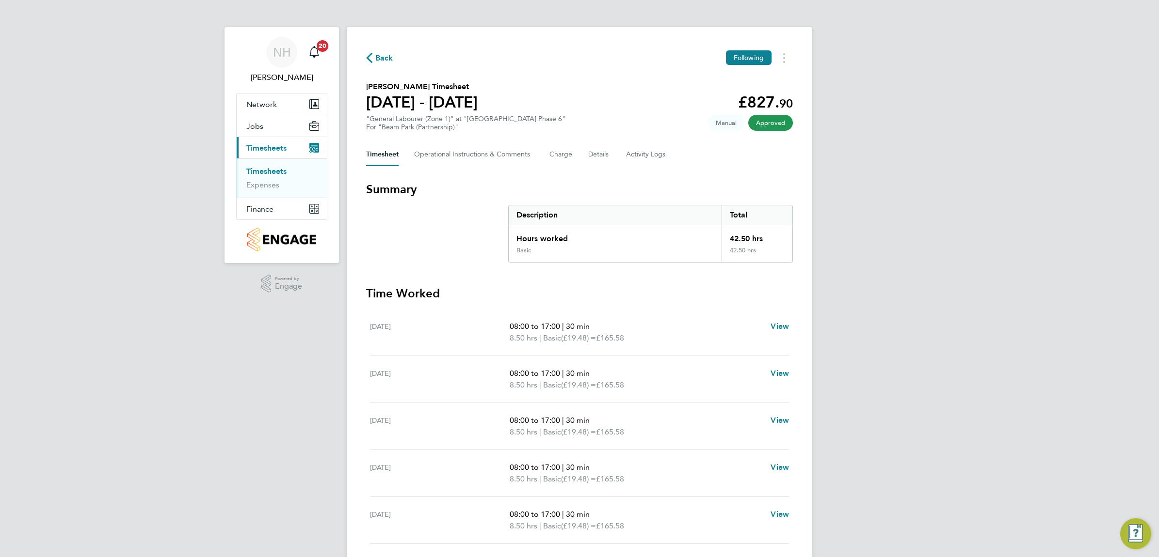
click at [380, 56] on span "Back" at bounding box center [384, 58] width 18 height 12
